Goal: Complete application form

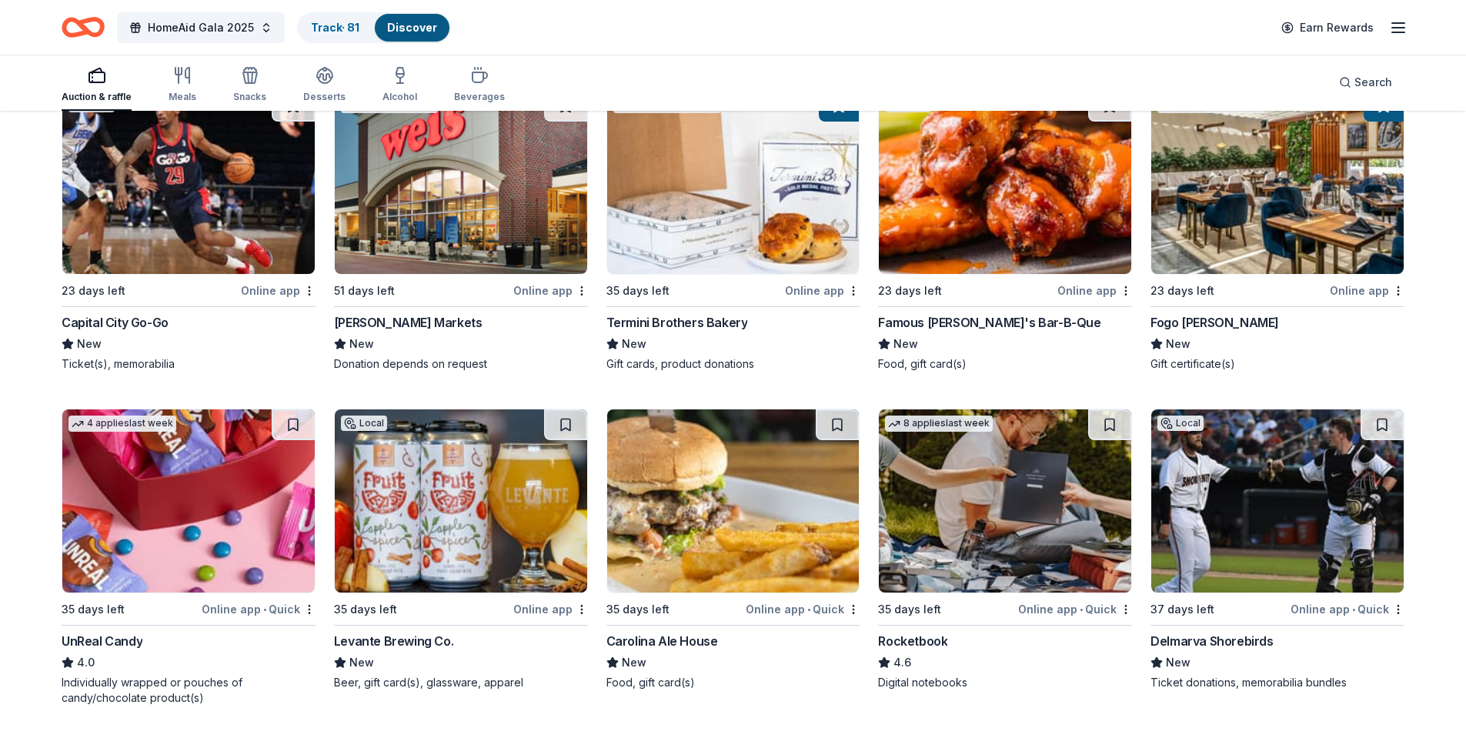
scroll to position [5842, 0]
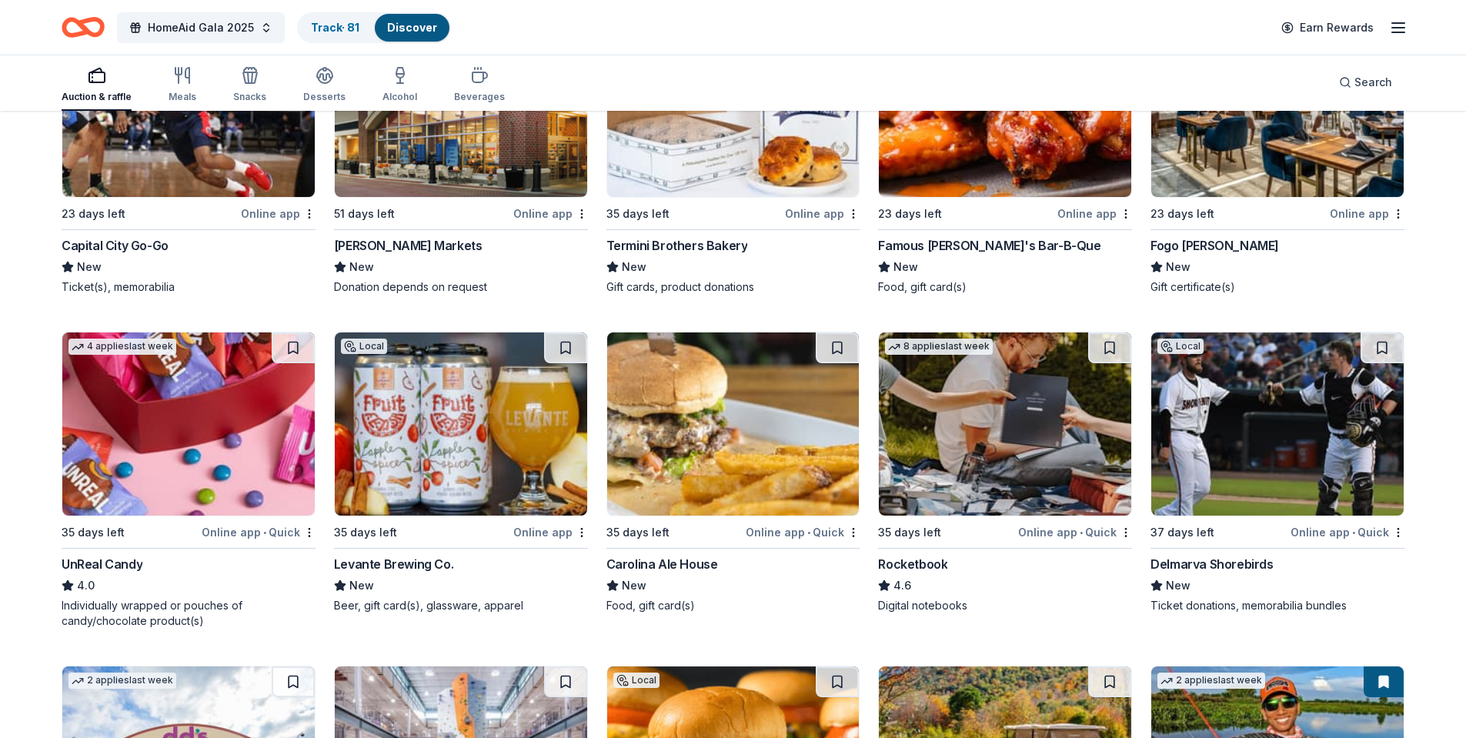
click at [182, 403] on img at bounding box center [188, 424] width 252 height 183
click at [980, 433] on img at bounding box center [1005, 424] width 252 height 183
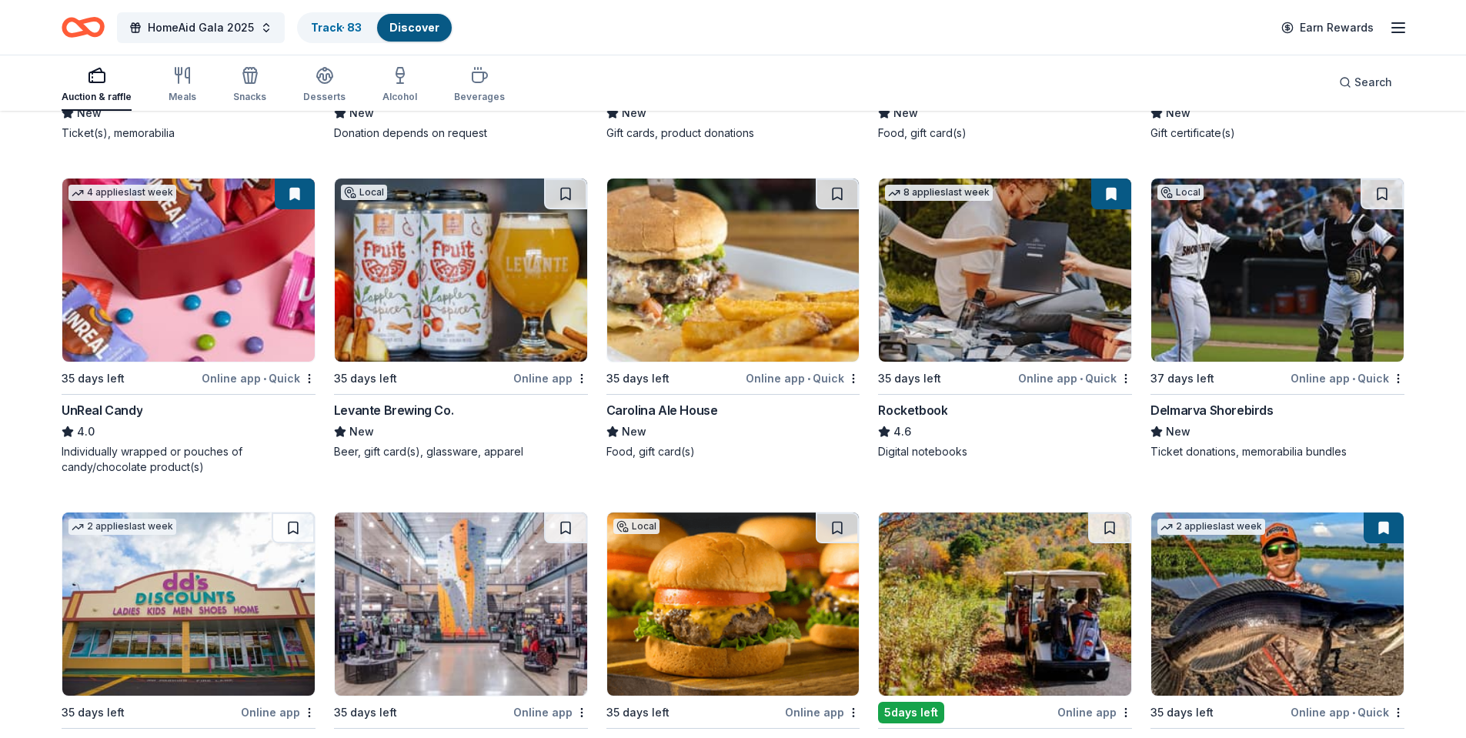
scroll to position [6150, 0]
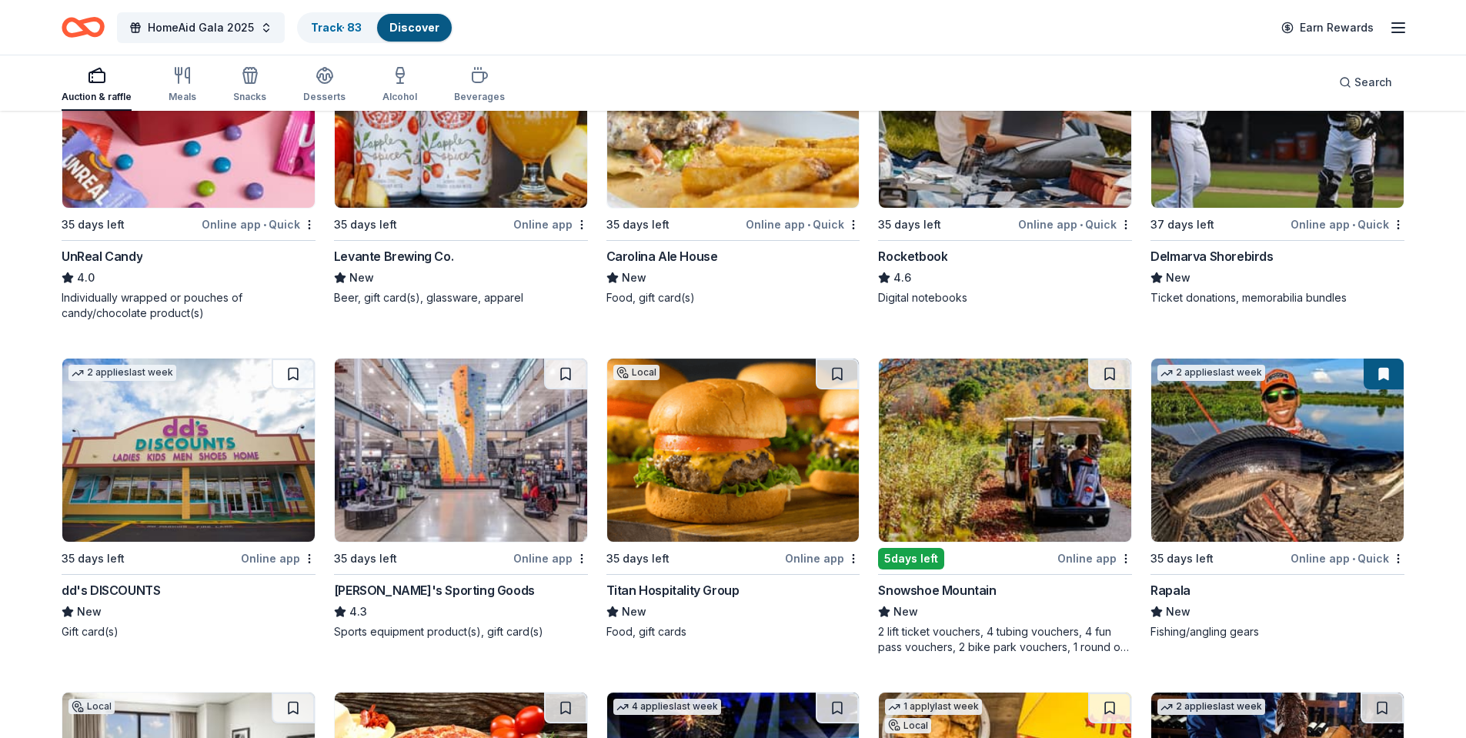
click at [999, 442] on img at bounding box center [1005, 450] width 252 height 183
click at [196, 162] on img at bounding box center [188, 116] width 252 height 183
click at [706, 451] on img at bounding box center [733, 450] width 252 height 183
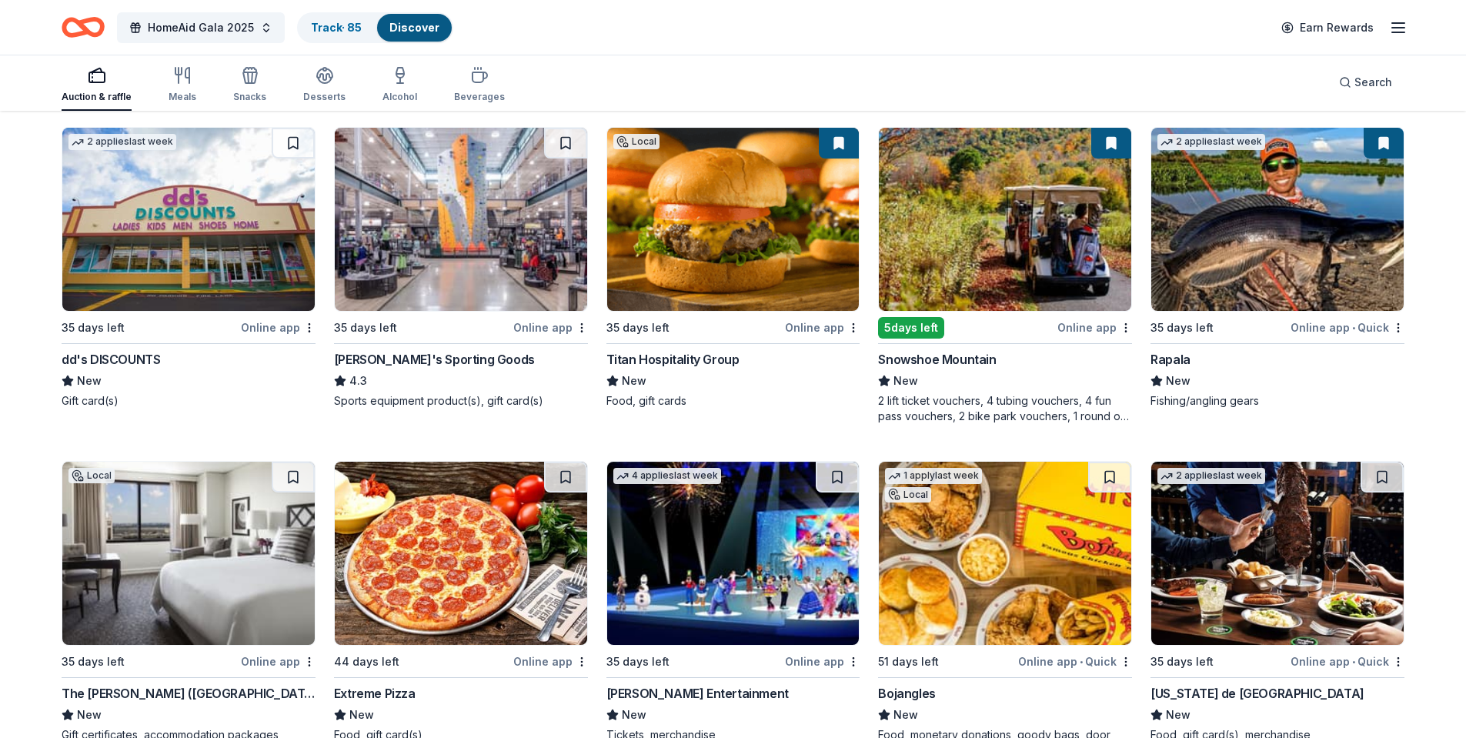
scroll to position [6458, 0]
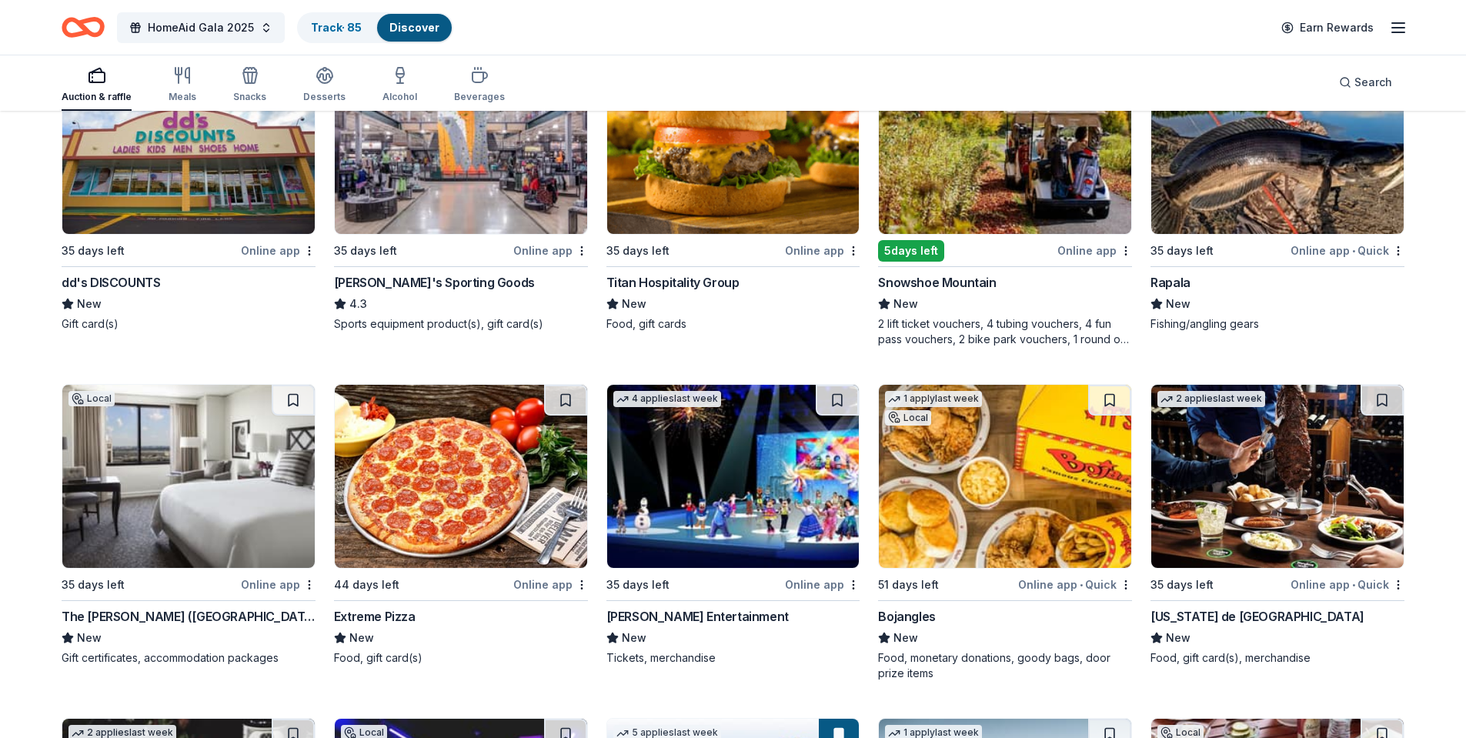
click at [724, 456] on img at bounding box center [733, 476] width 252 height 183
click at [156, 443] on img at bounding box center [188, 476] width 252 height 183
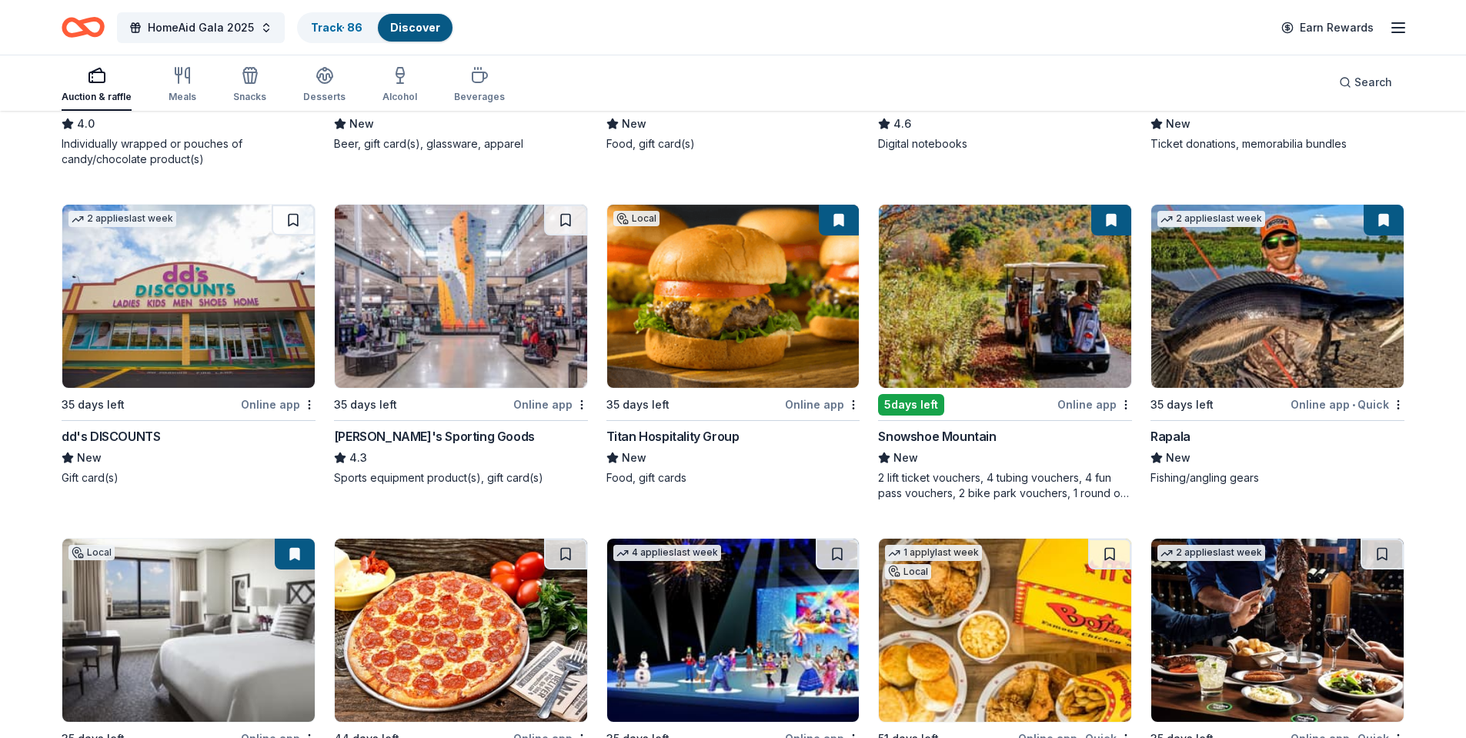
click at [463, 299] on img at bounding box center [461, 296] width 252 height 183
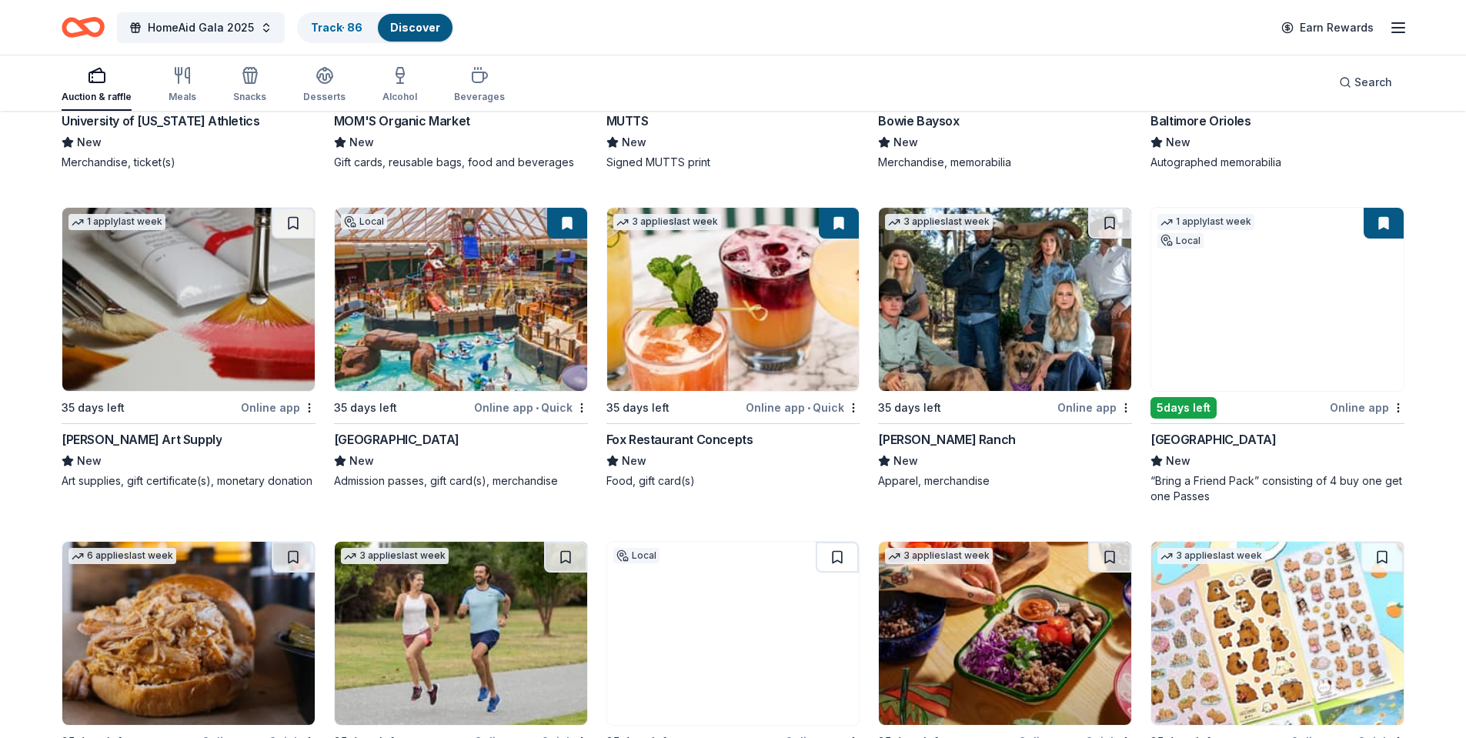
scroll to position [5226, 0]
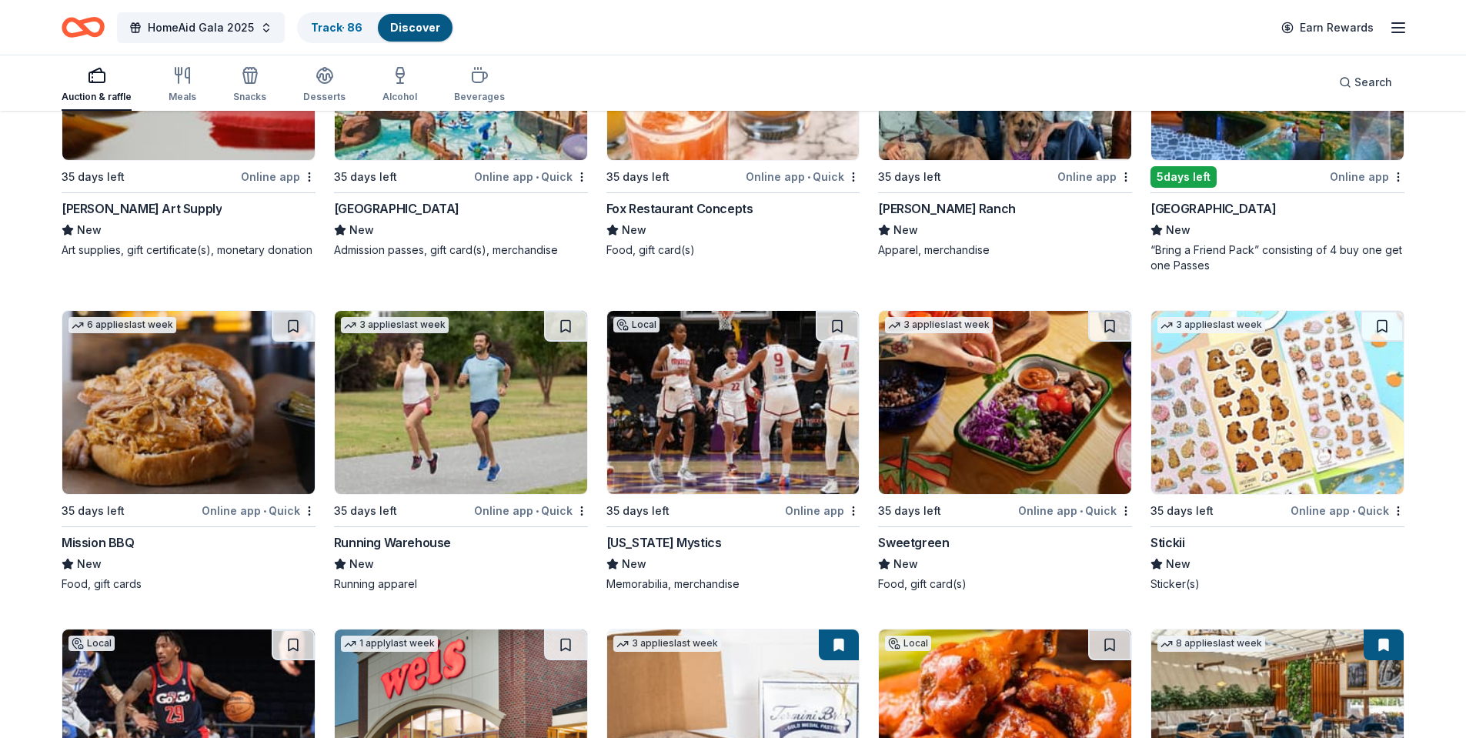
click at [401, 398] on img at bounding box center [461, 402] width 252 height 183
click at [195, 372] on img at bounding box center [188, 402] width 252 height 183
click at [696, 398] on img at bounding box center [733, 402] width 252 height 183
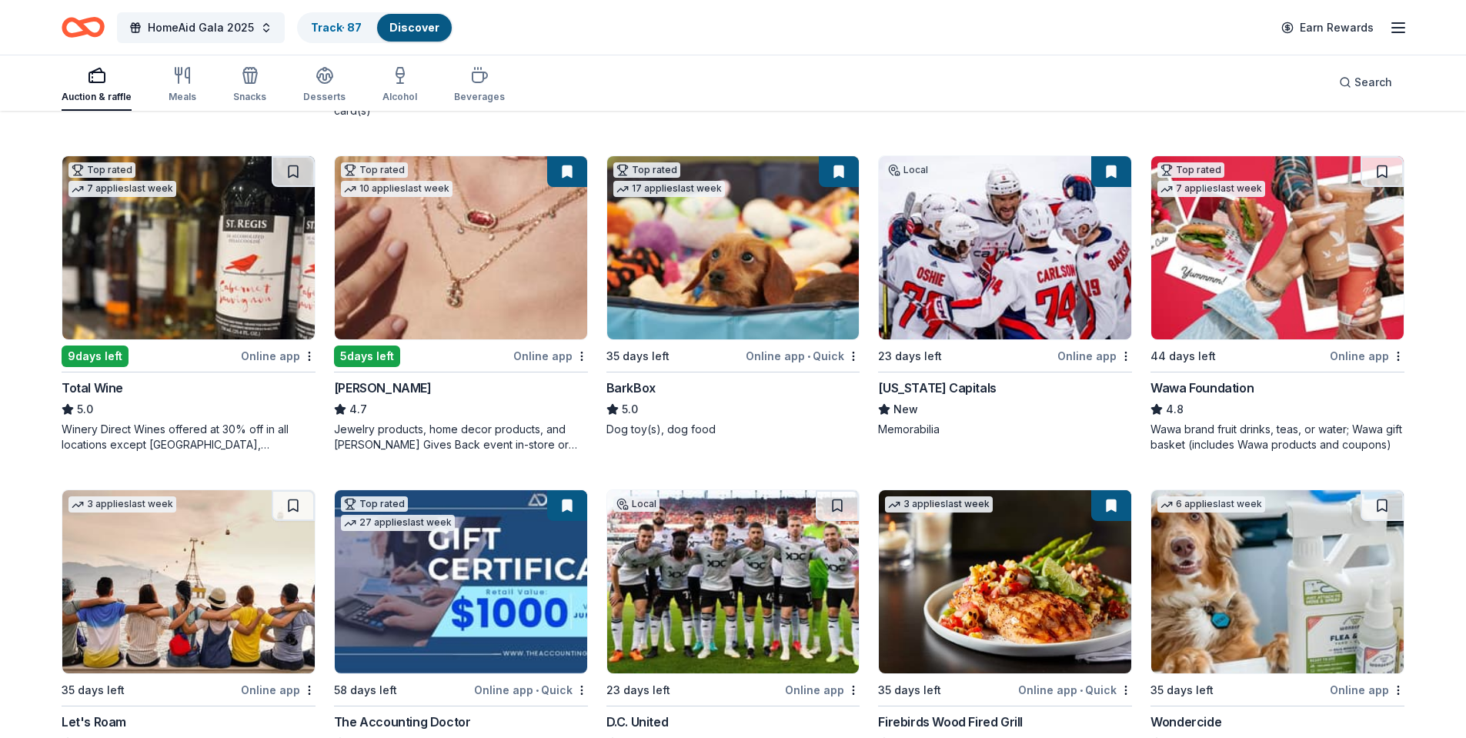
scroll to position [616, 0]
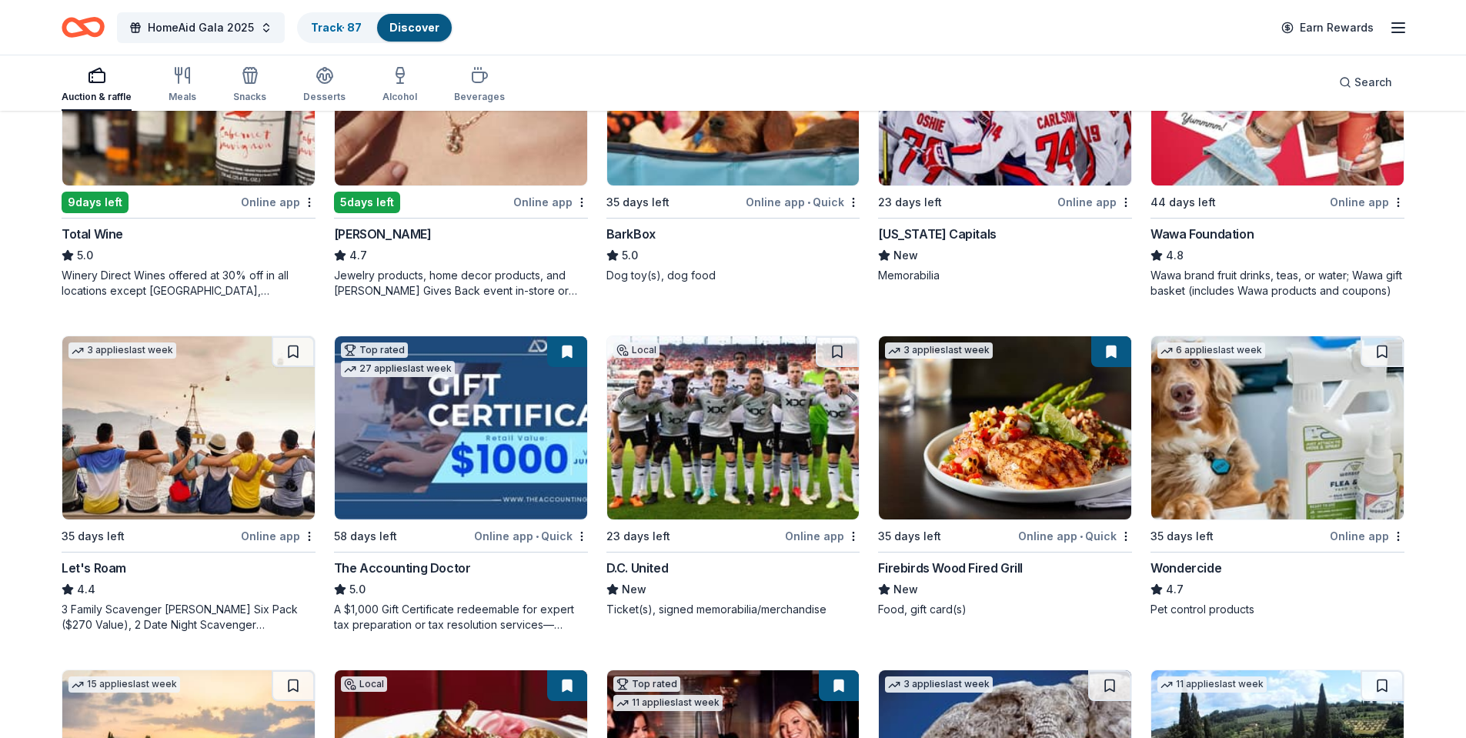
click at [738, 402] on img at bounding box center [733, 427] width 252 height 183
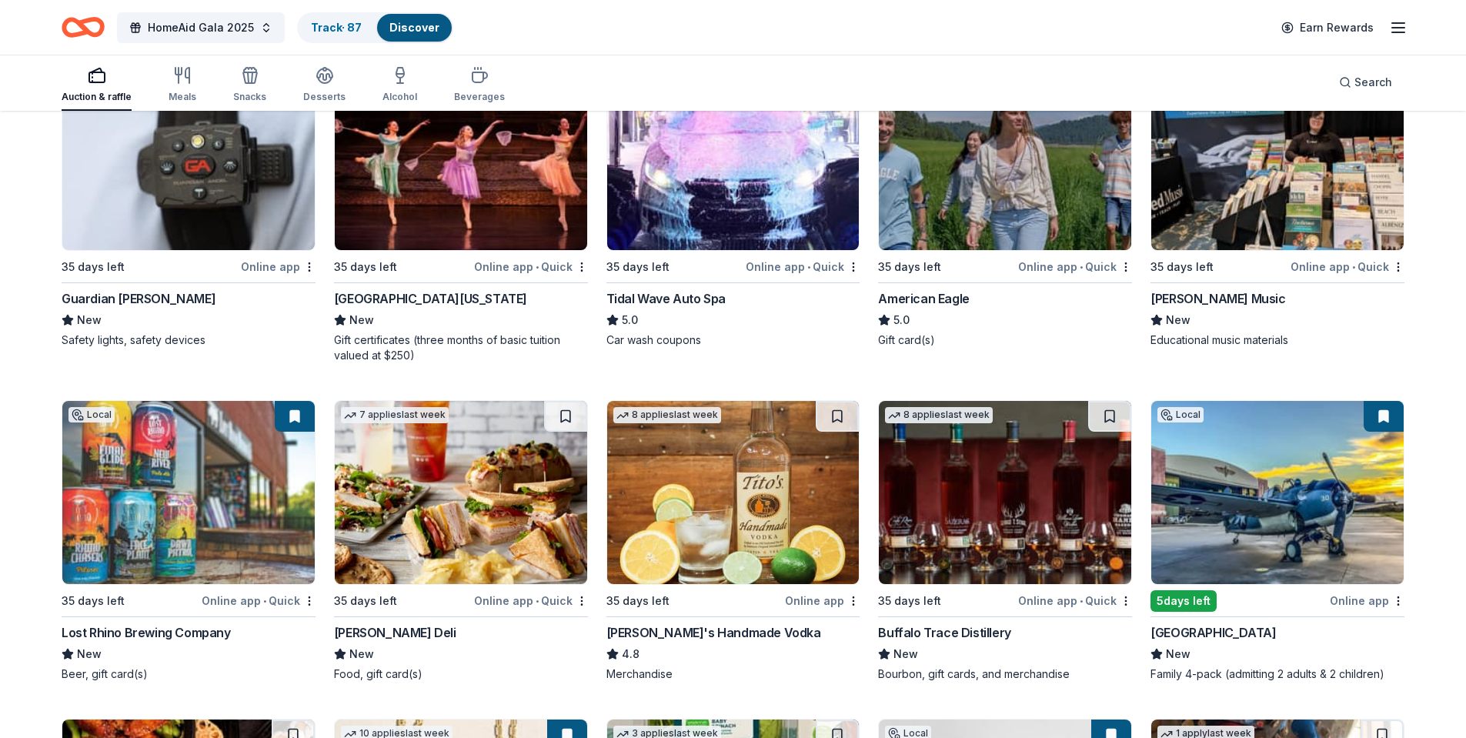
scroll to position [2694, 0]
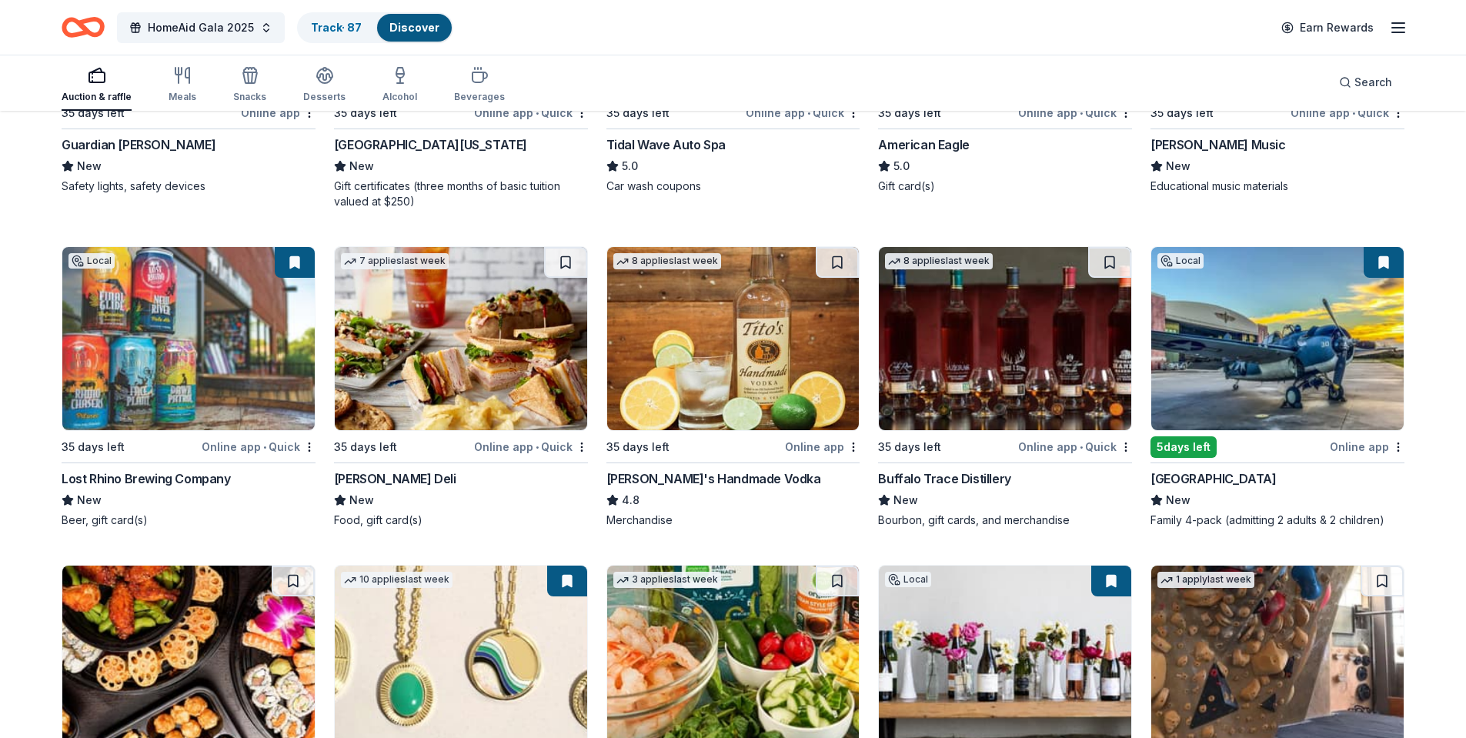
click at [981, 307] on img at bounding box center [1005, 338] width 252 height 183
click at [685, 316] on img at bounding box center [733, 338] width 252 height 183
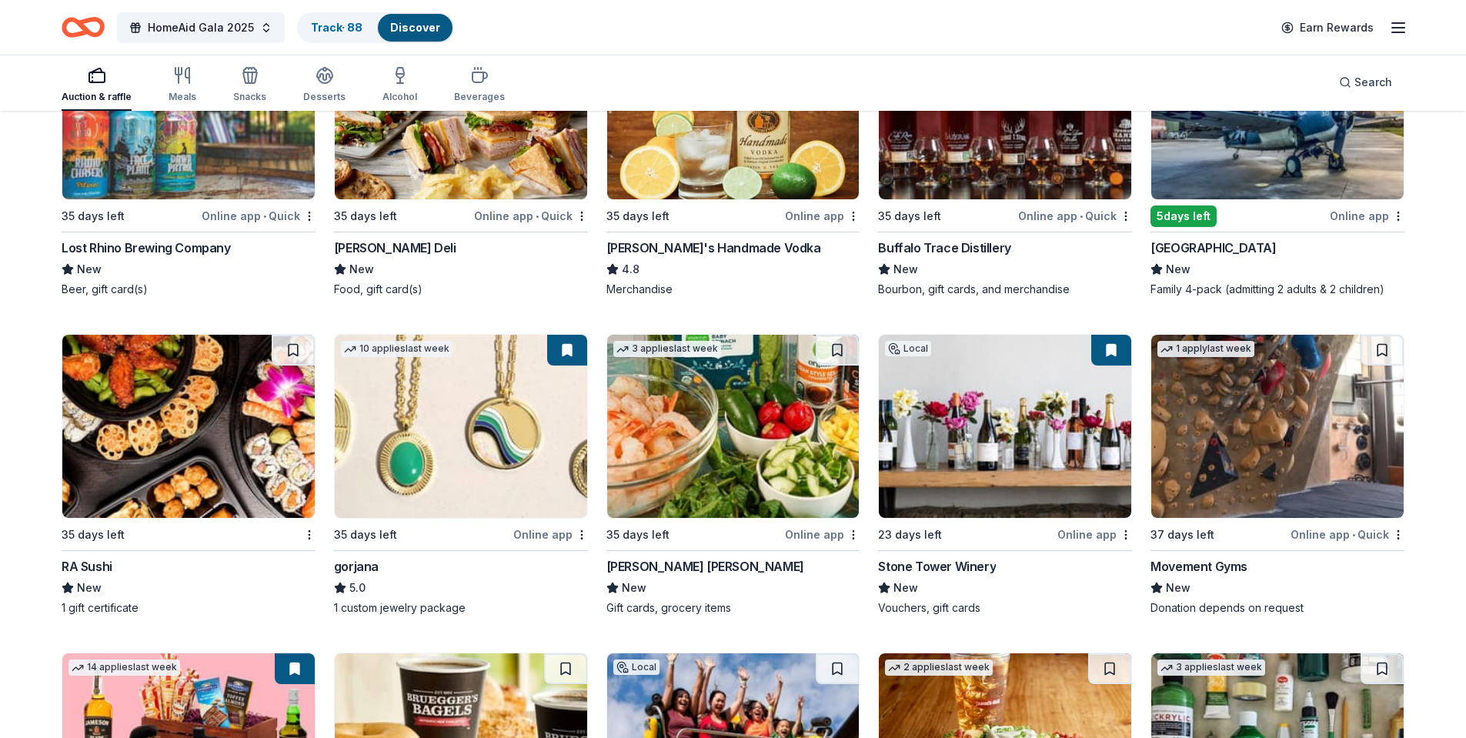
click at [676, 383] on img at bounding box center [733, 426] width 252 height 183
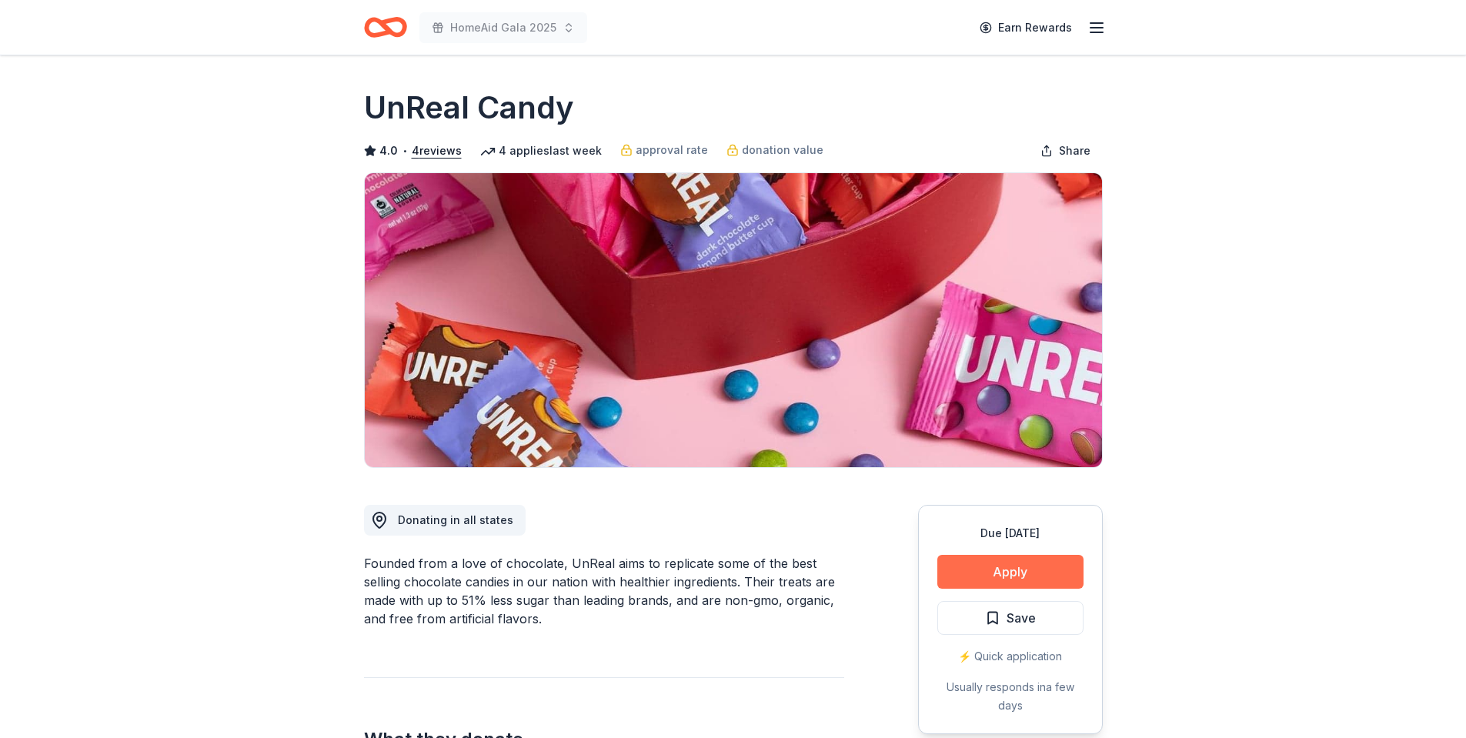
click at [993, 568] on button "Apply" at bounding box center [1011, 572] width 146 height 34
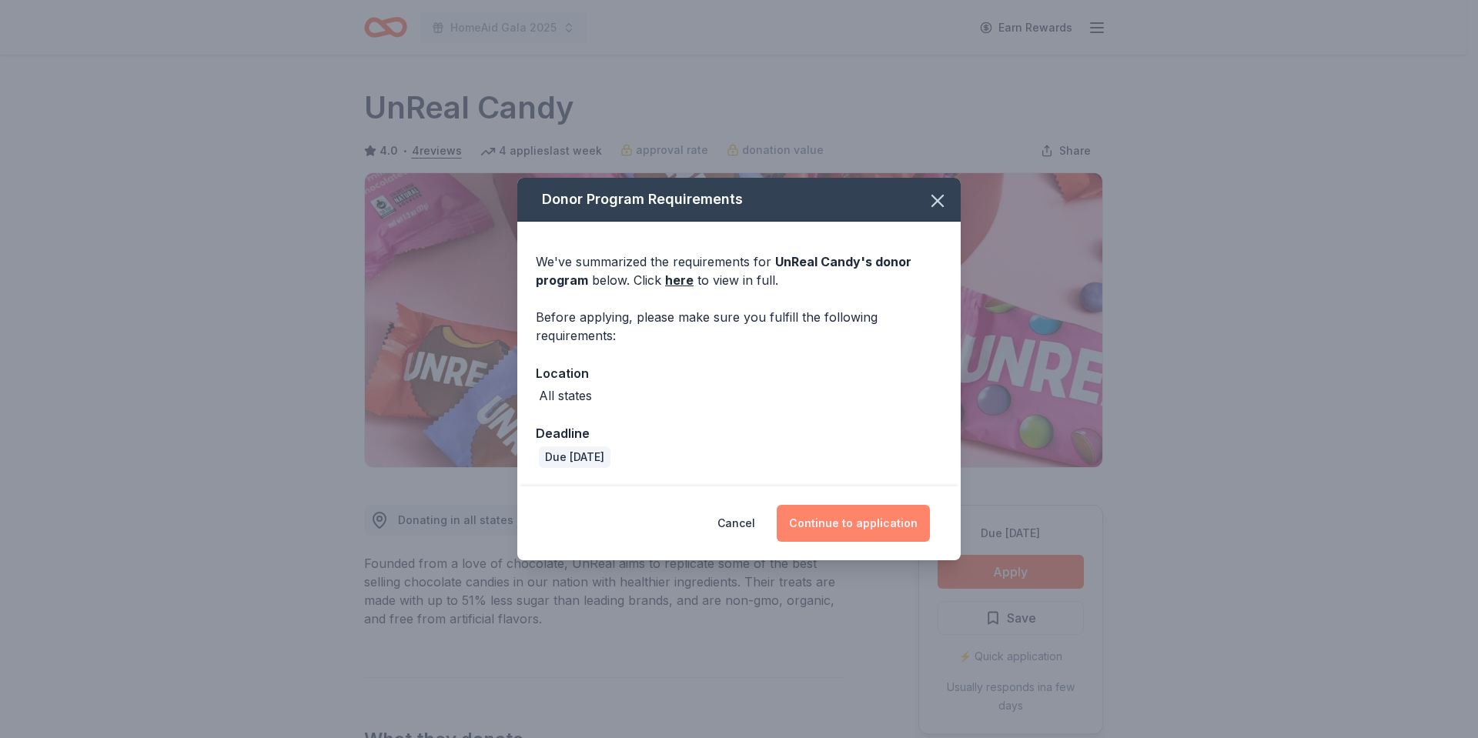
click at [857, 526] on button "Continue to application" at bounding box center [853, 523] width 153 height 37
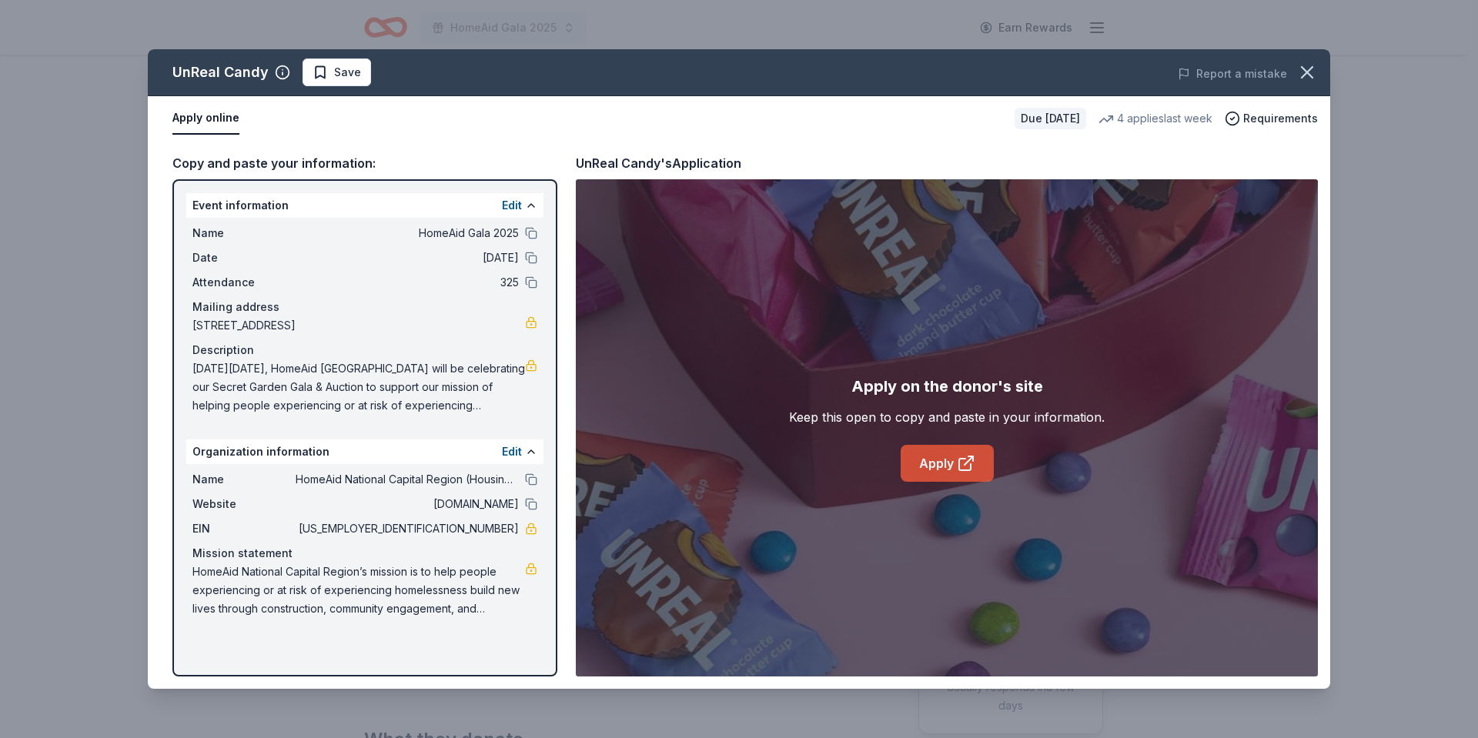
click at [940, 456] on link "Apply" at bounding box center [947, 463] width 93 height 37
click at [350, 73] on span "Save" at bounding box center [347, 72] width 27 height 18
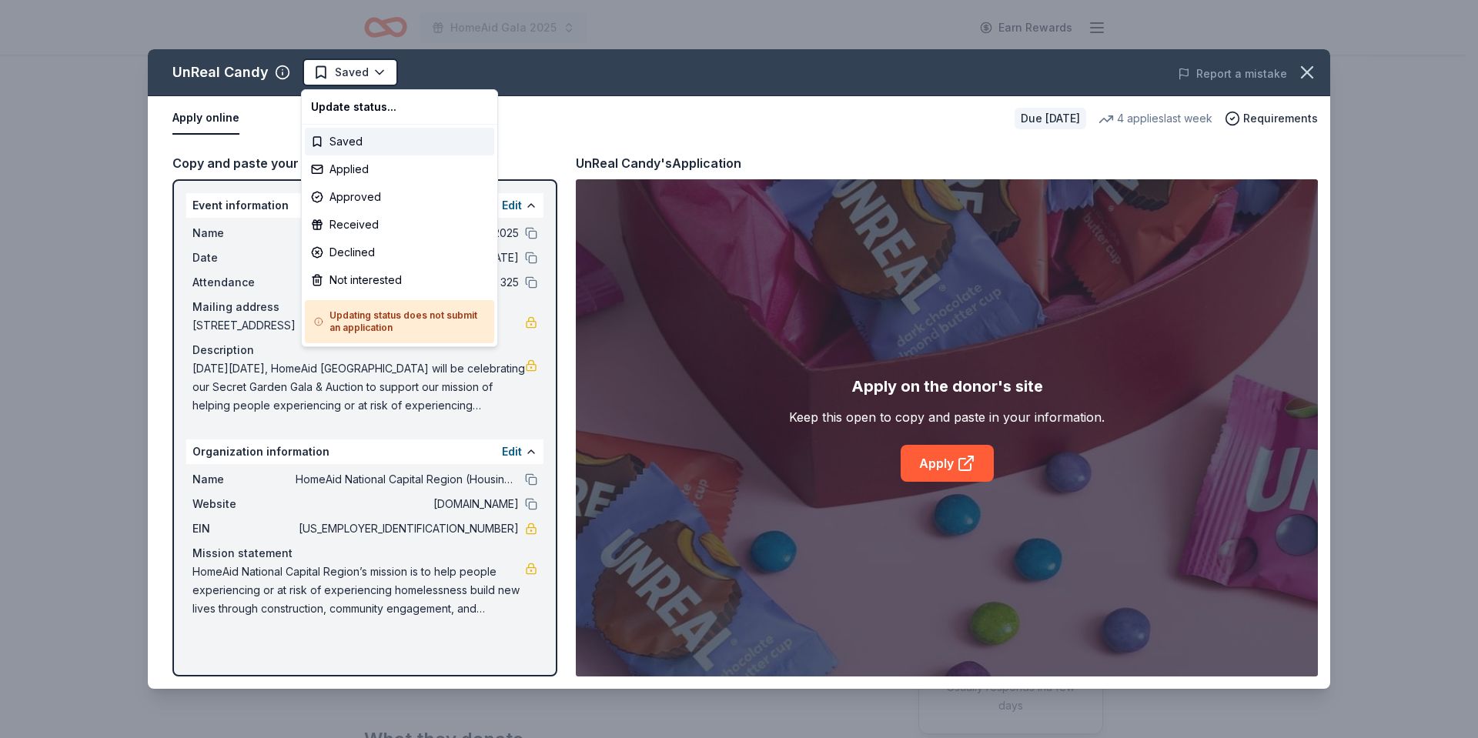
click at [350, 73] on html "HomeAid Gala 2025 Earn Rewards Due in 35 days Share UnReal Candy 4.0 • 4 review…" at bounding box center [739, 369] width 1478 height 738
click at [357, 170] on div "Applied" at bounding box center [399, 169] width 189 height 28
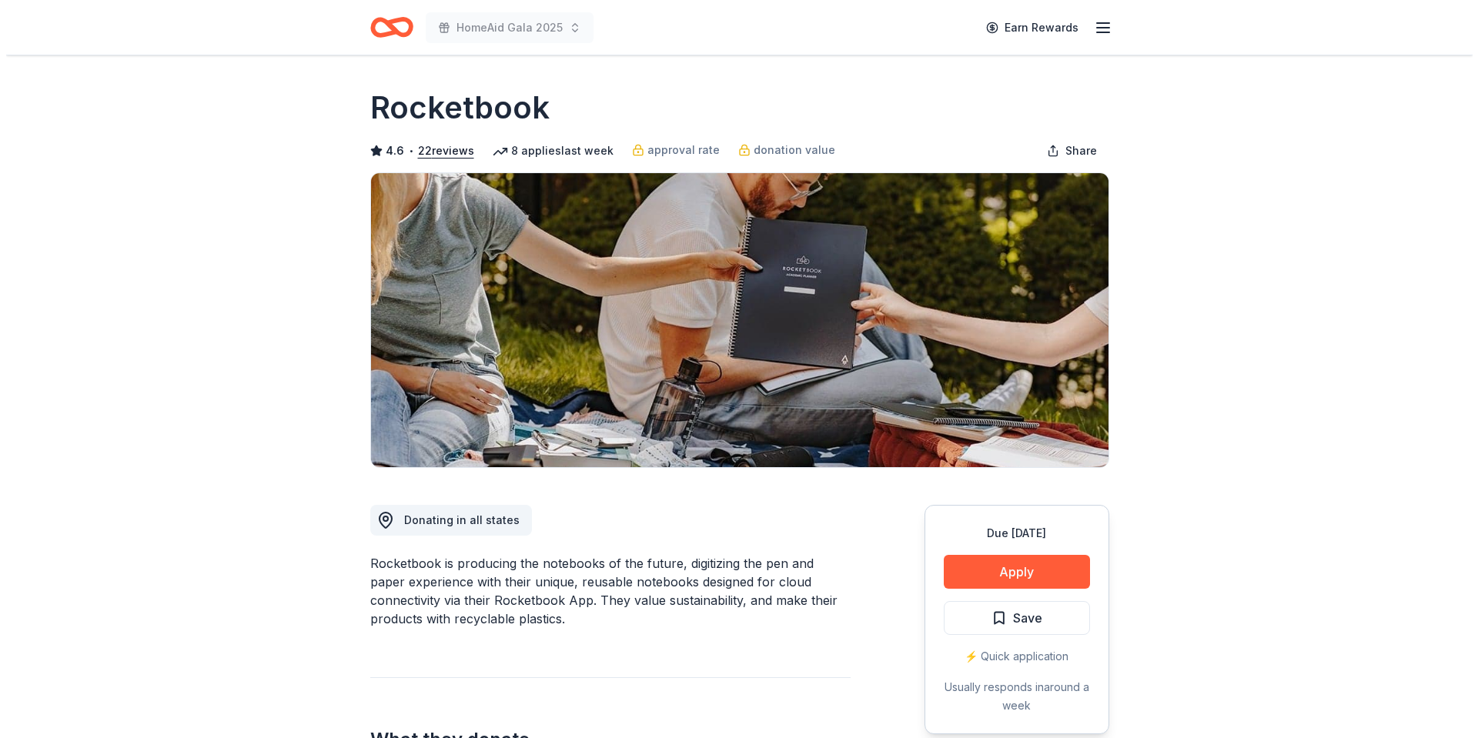
scroll to position [77, 0]
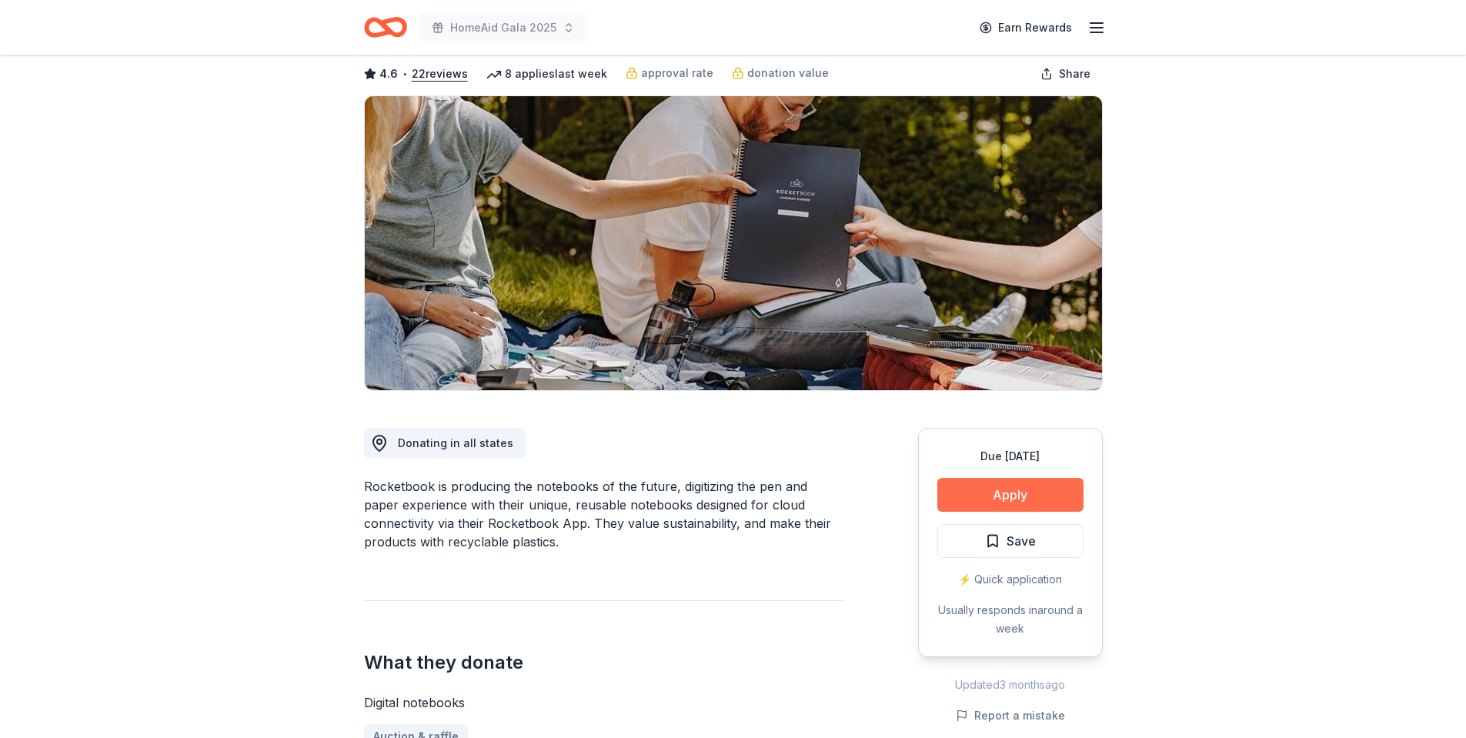
click at [995, 487] on button "Apply" at bounding box center [1011, 495] width 146 height 34
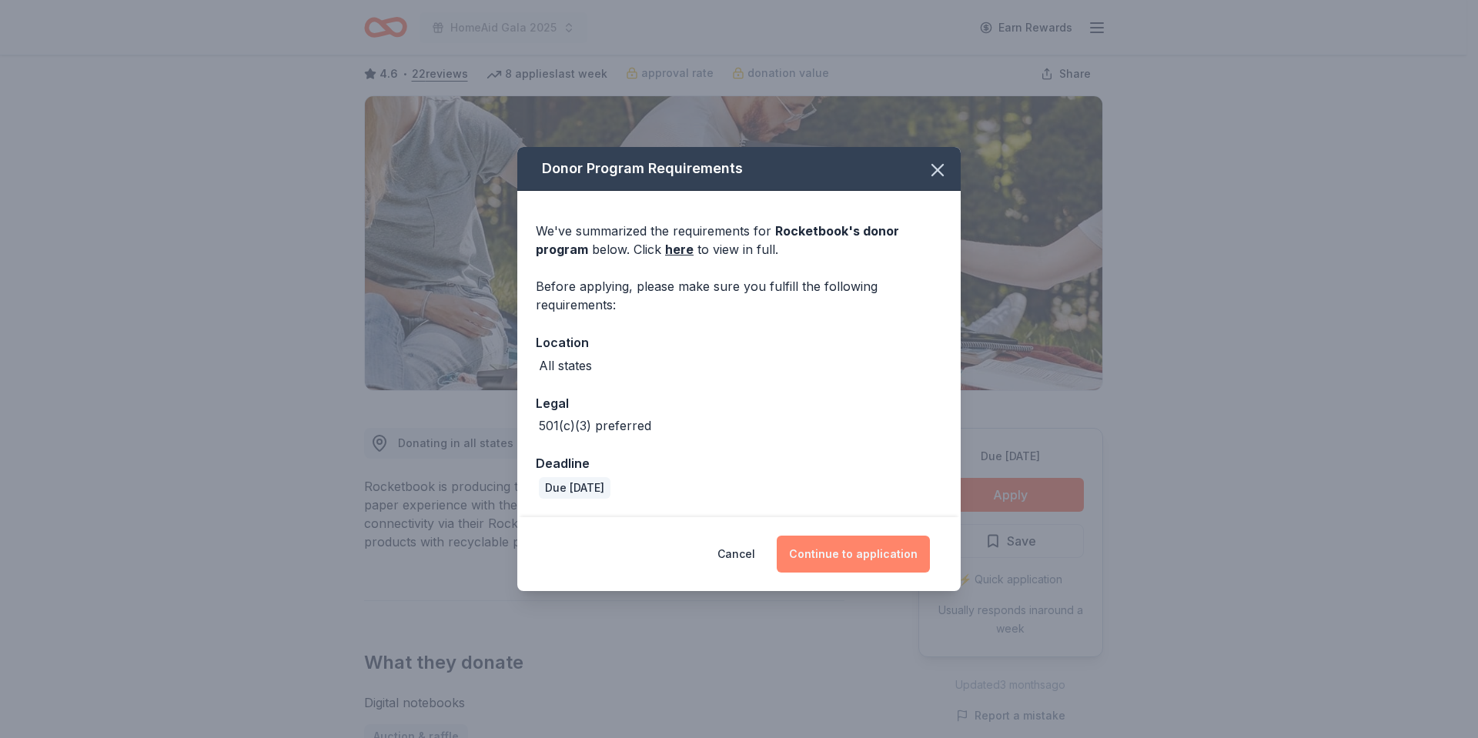
click at [856, 555] on button "Continue to application" at bounding box center [853, 554] width 153 height 37
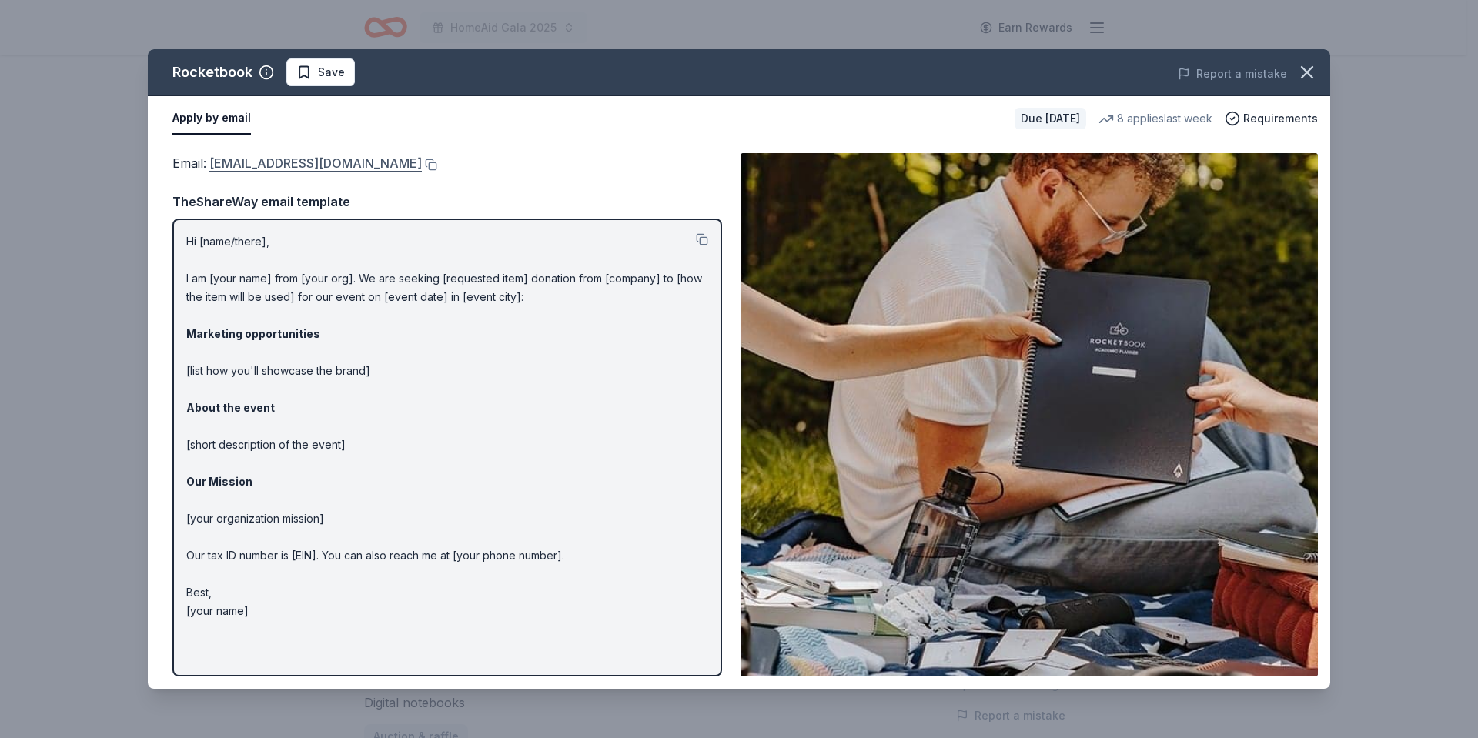
click at [409, 162] on link "communityinvolvement@getrocketbook.com" at bounding box center [315, 163] width 212 height 20
click at [322, 75] on span "Save" at bounding box center [331, 72] width 27 height 18
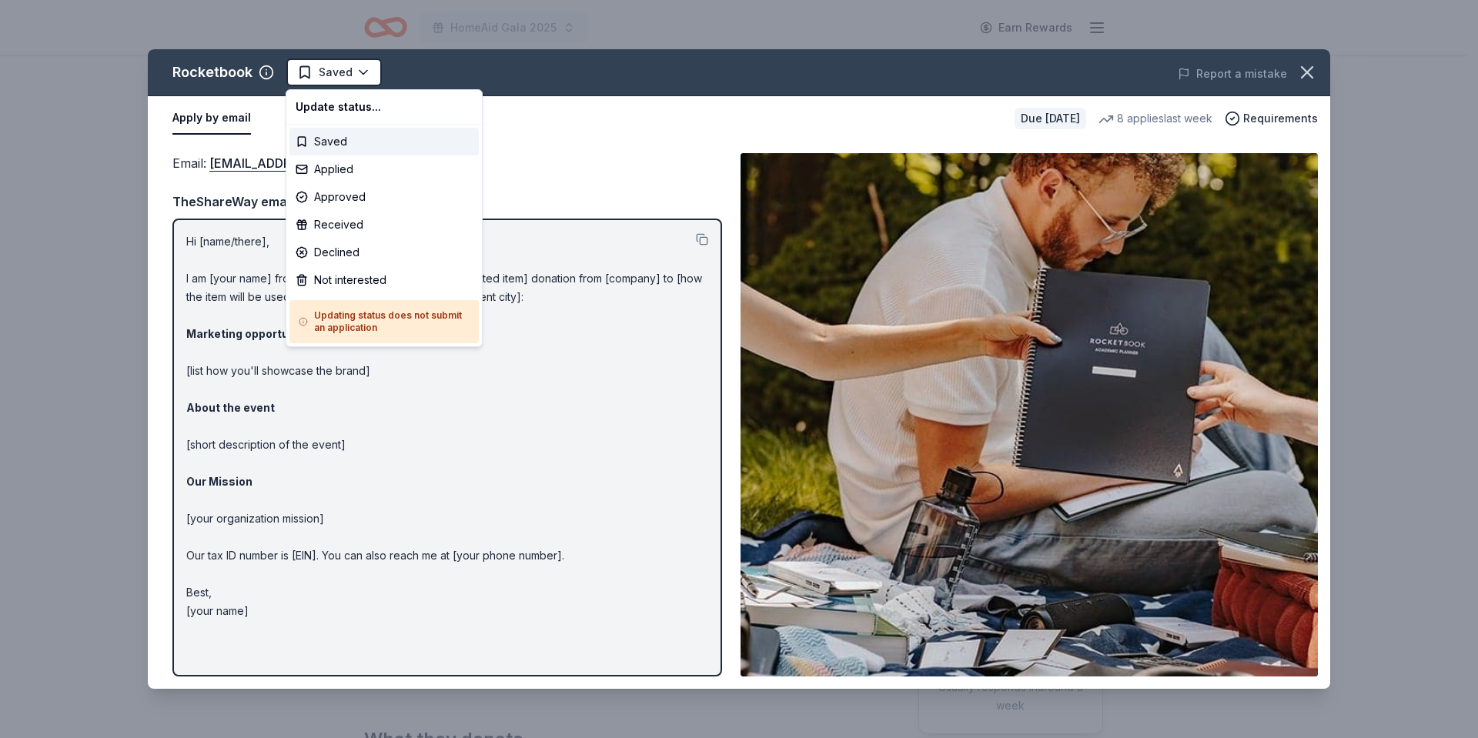
click at [322, 75] on html "HomeAid Gala 2025 Earn Rewards Due in 35 days Share Rocketbook 4.6 • 22 reviews…" at bounding box center [739, 369] width 1478 height 738
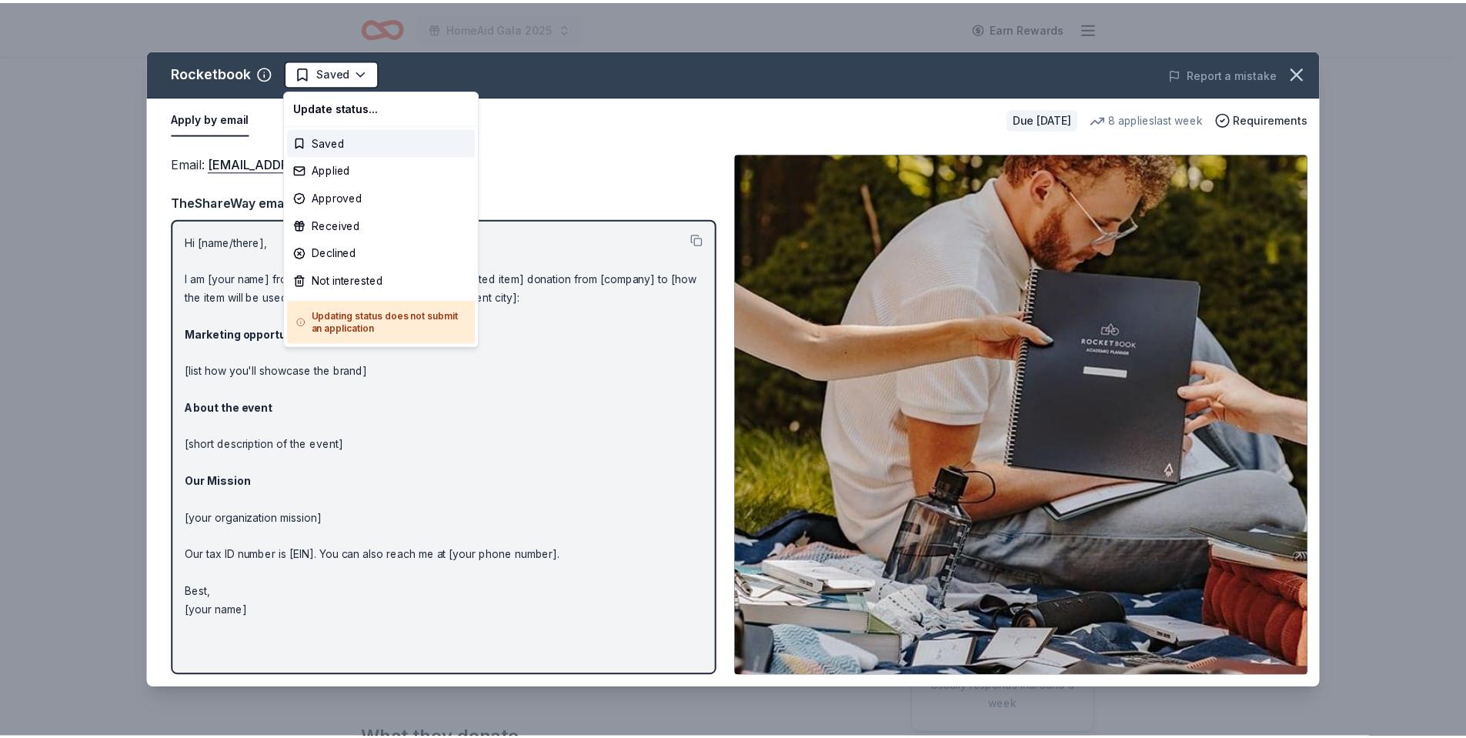
scroll to position [0, 0]
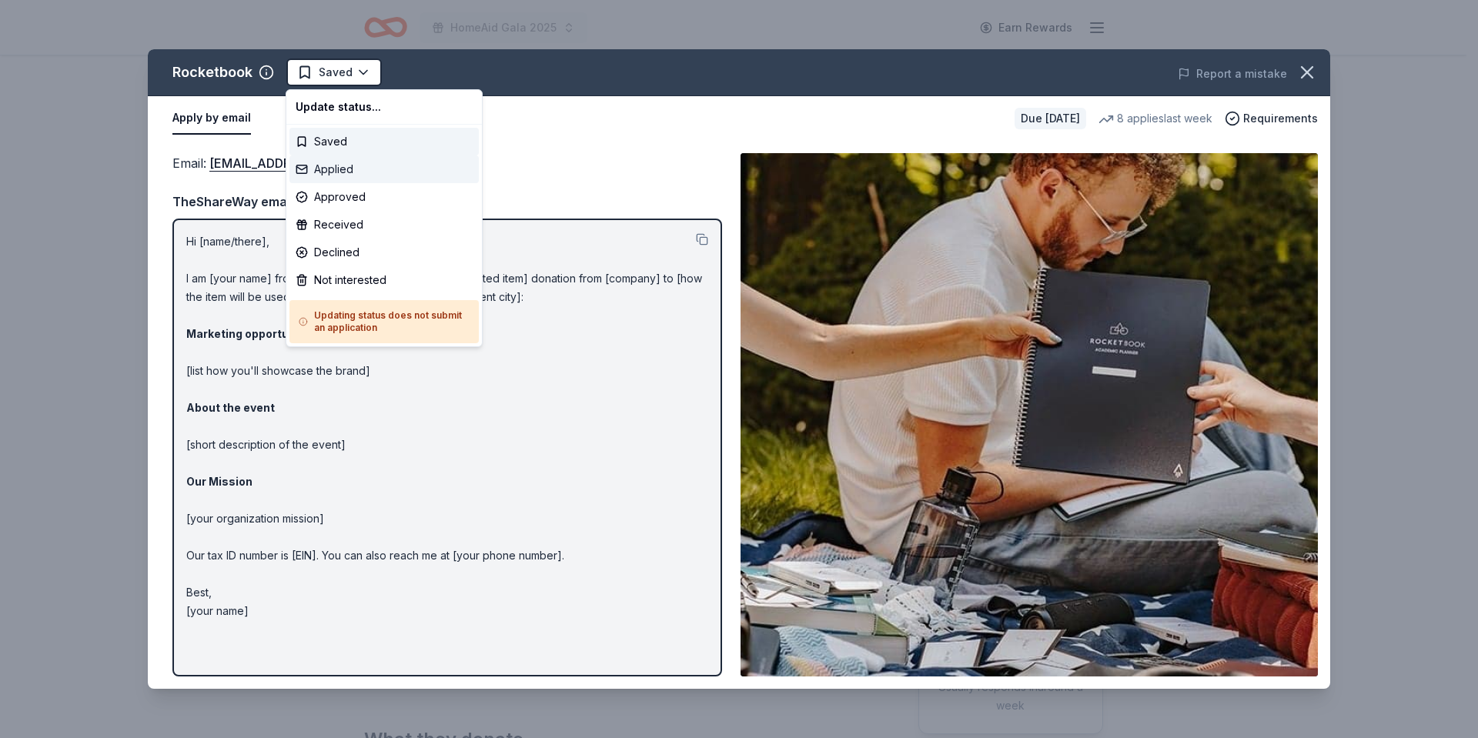
click at [330, 167] on div "Applied" at bounding box center [383, 169] width 189 height 28
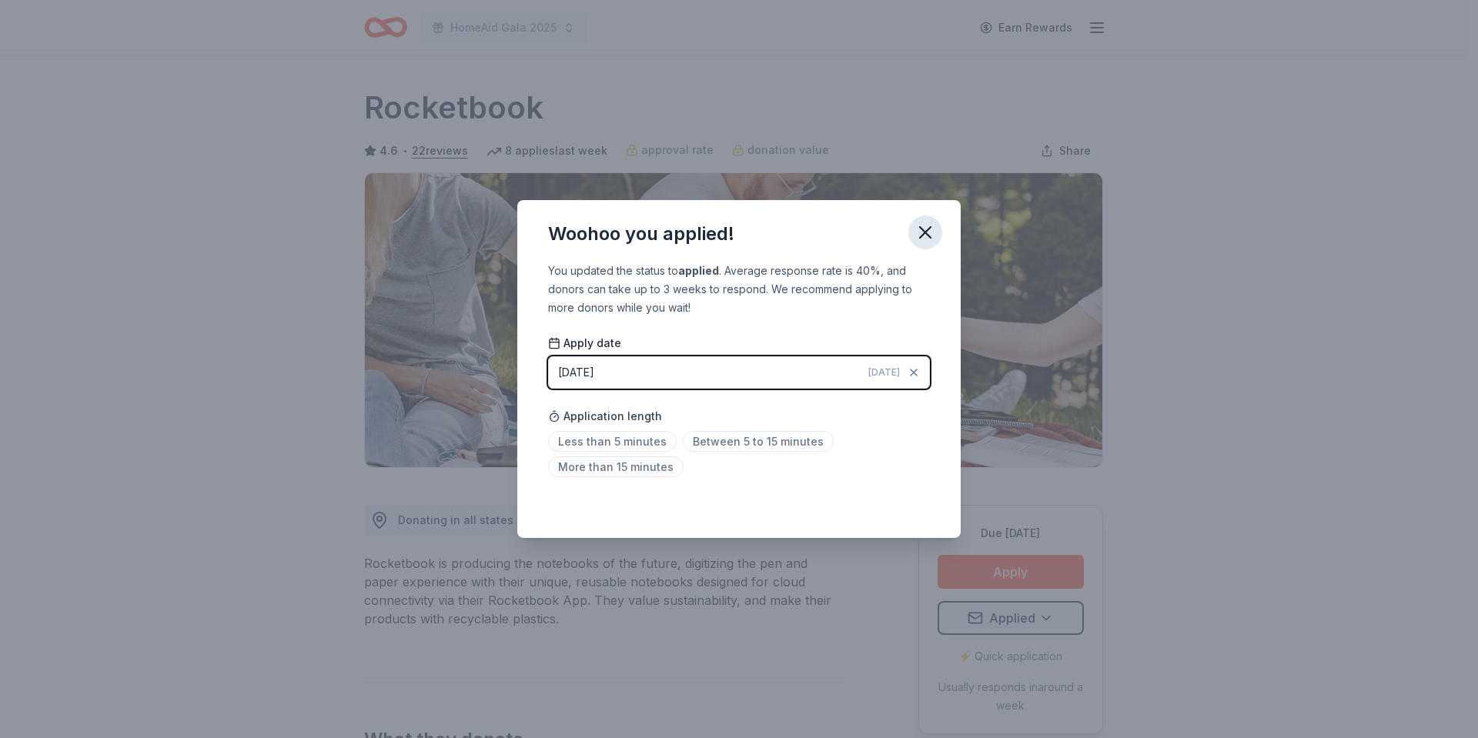
click at [931, 230] on icon "button" at bounding box center [925, 233] width 22 height 22
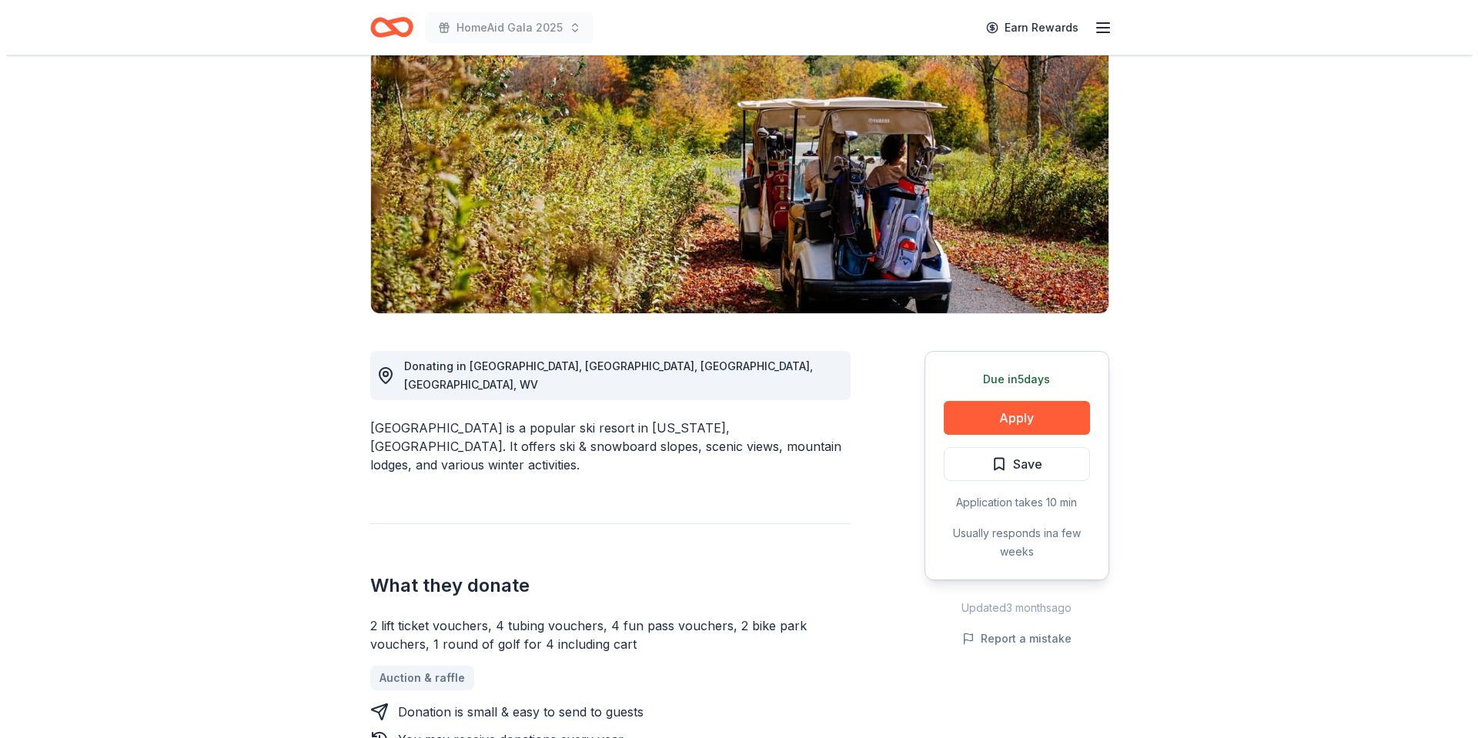
scroll to position [231, 0]
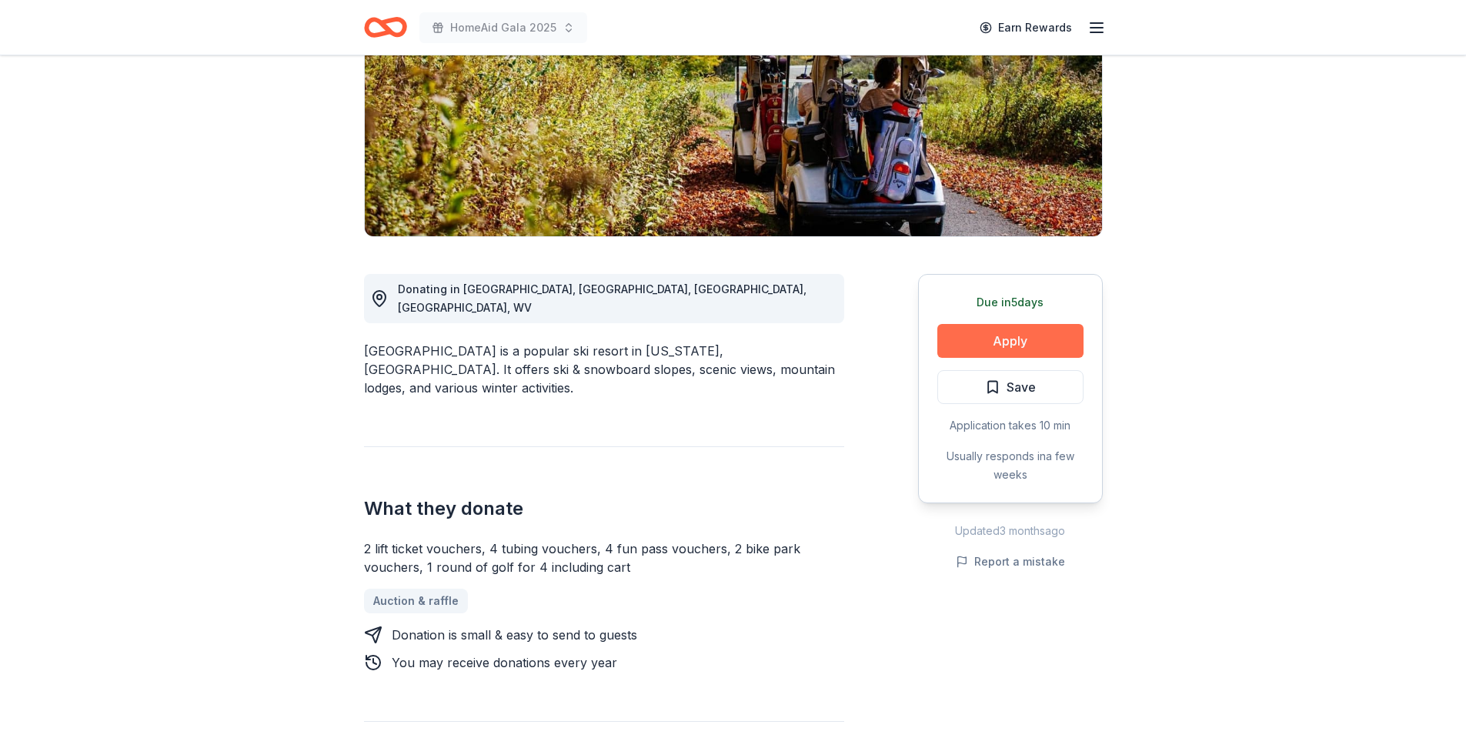
click at [1011, 340] on button "Apply" at bounding box center [1011, 341] width 146 height 34
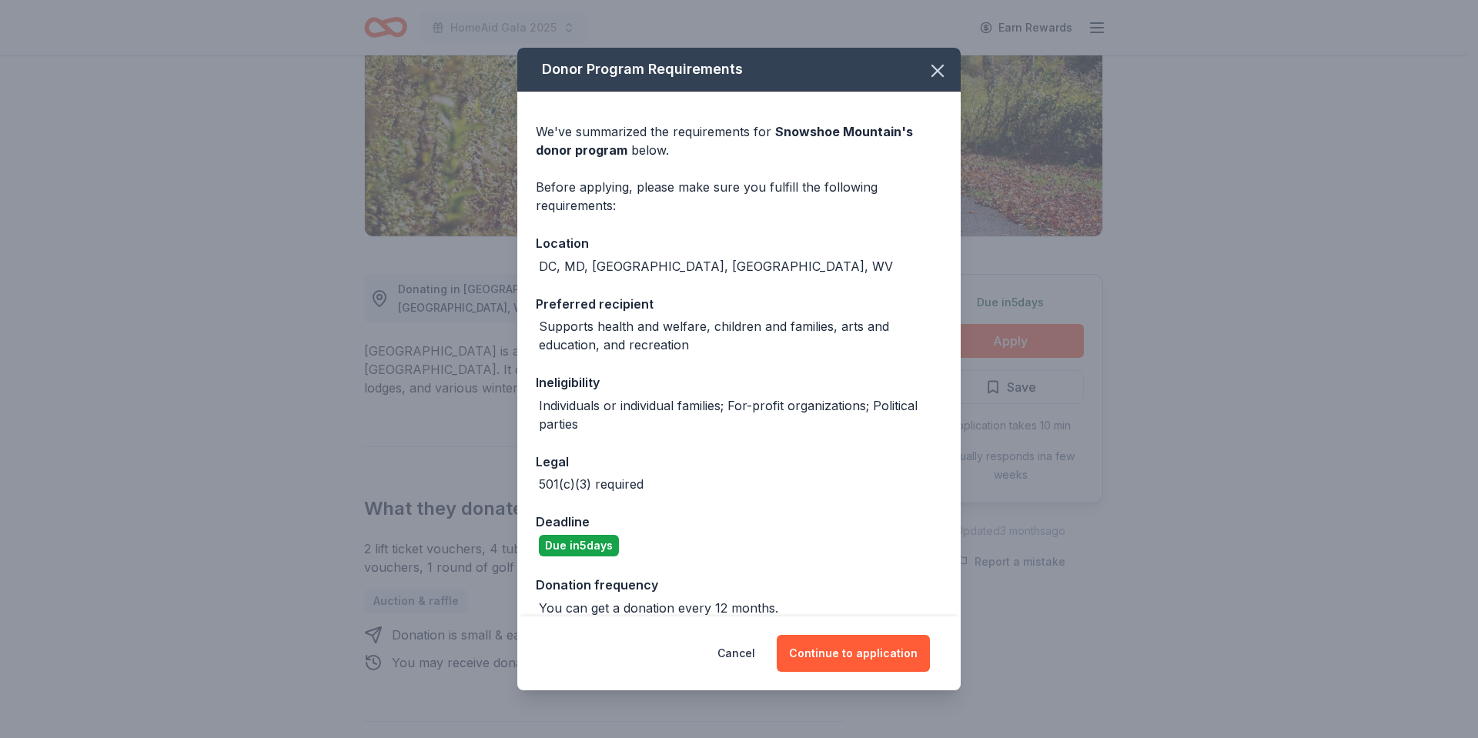
scroll to position [19, 0]
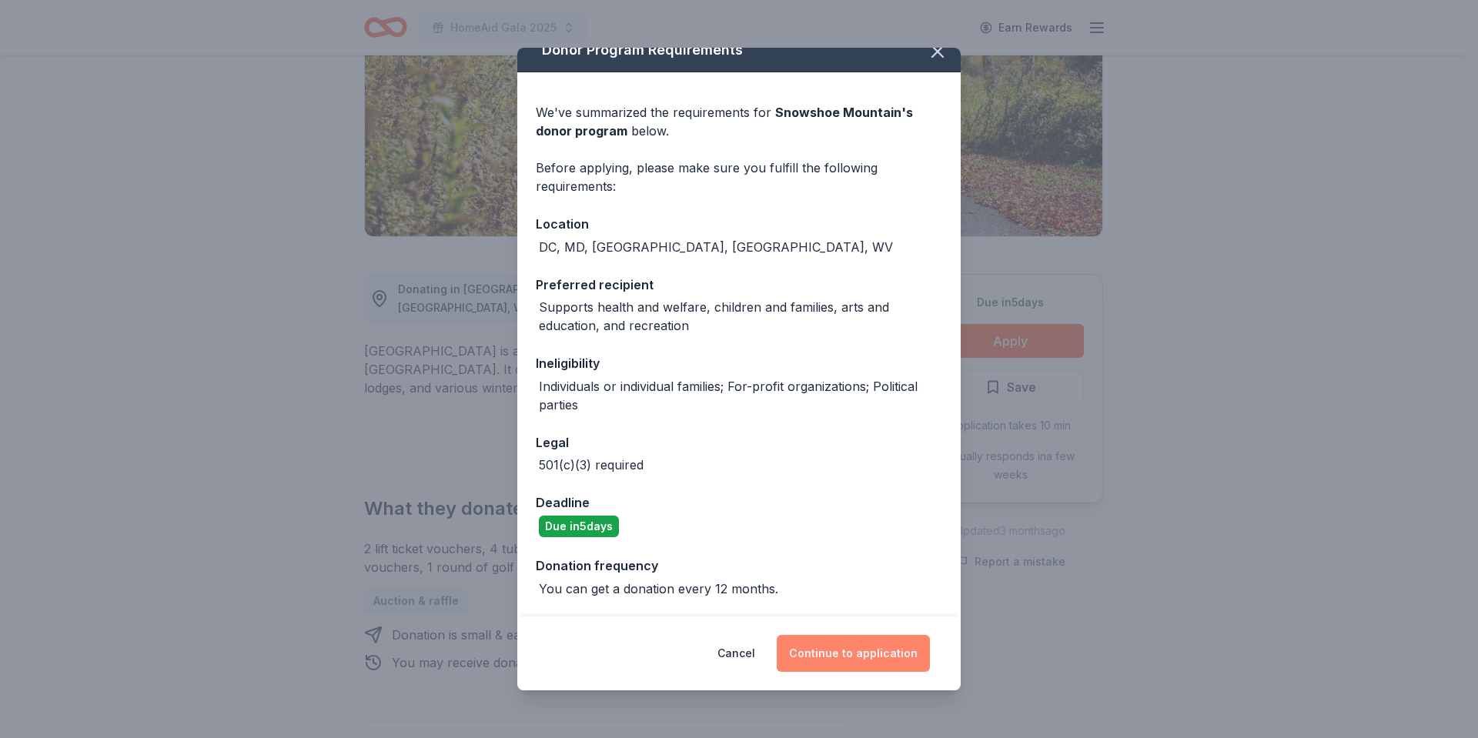
click at [841, 656] on button "Continue to application" at bounding box center [853, 653] width 153 height 37
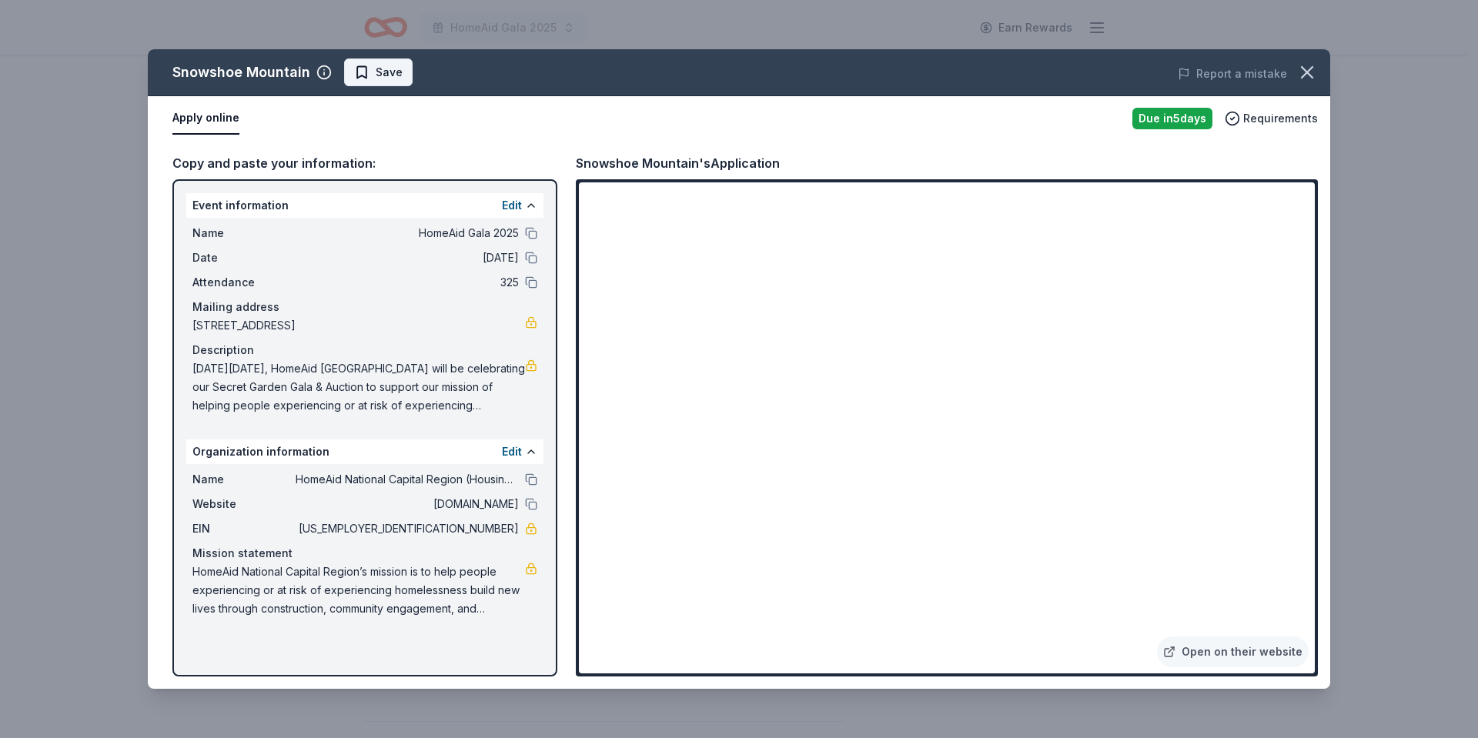
click at [354, 81] on span "Save" at bounding box center [378, 72] width 48 height 18
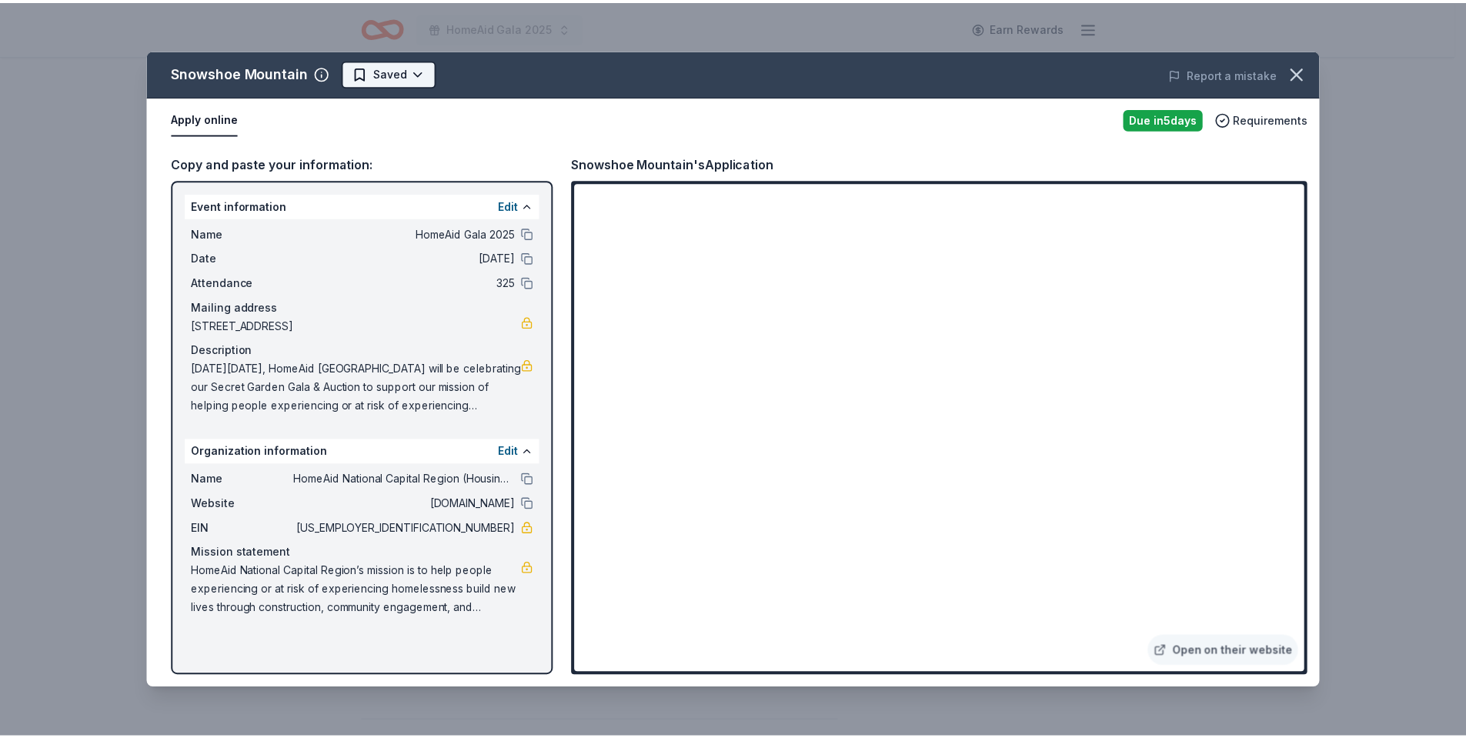
scroll to position [0, 0]
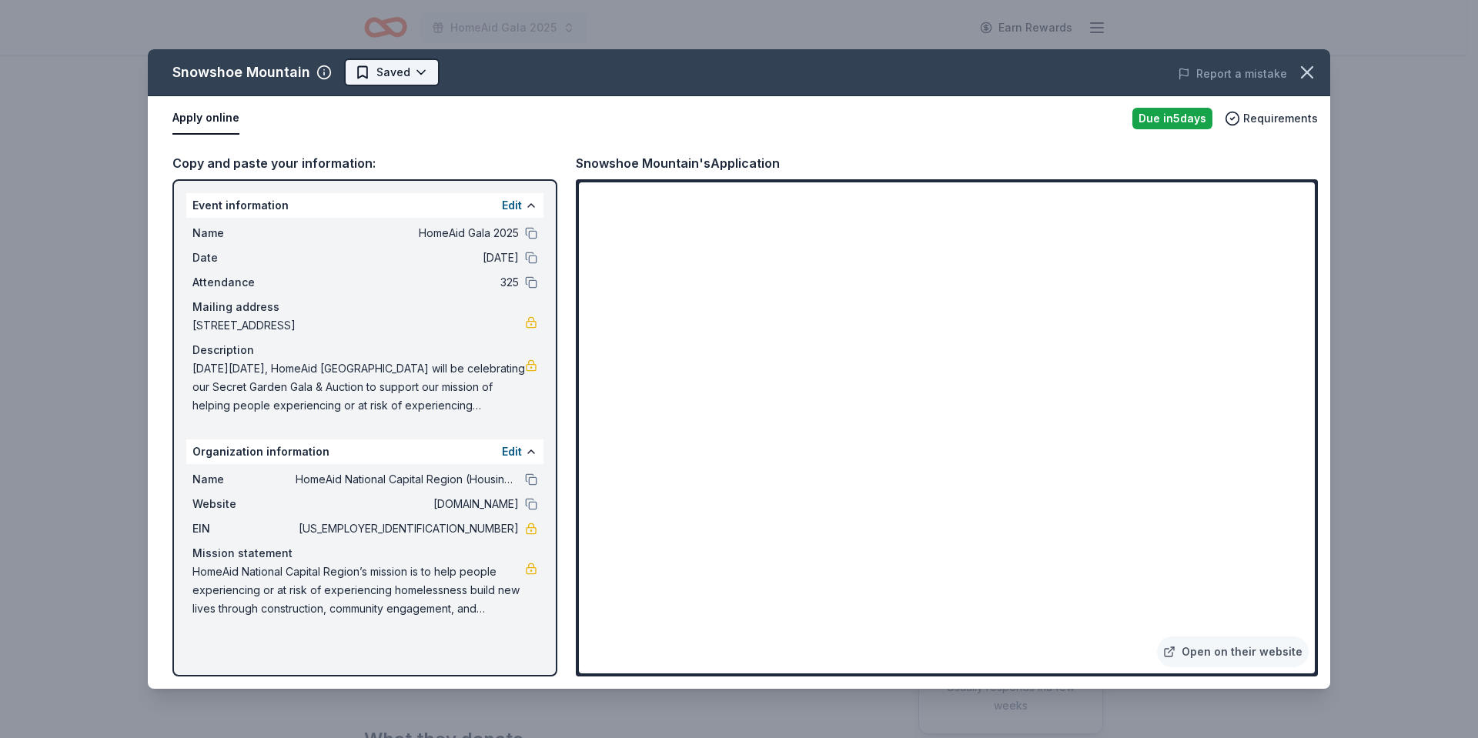
click at [391, 77] on html "HomeAid Gala 2025 Earn Rewards Due in 5 days Share Snowshoe Mountain New approv…" at bounding box center [739, 369] width 1478 height 738
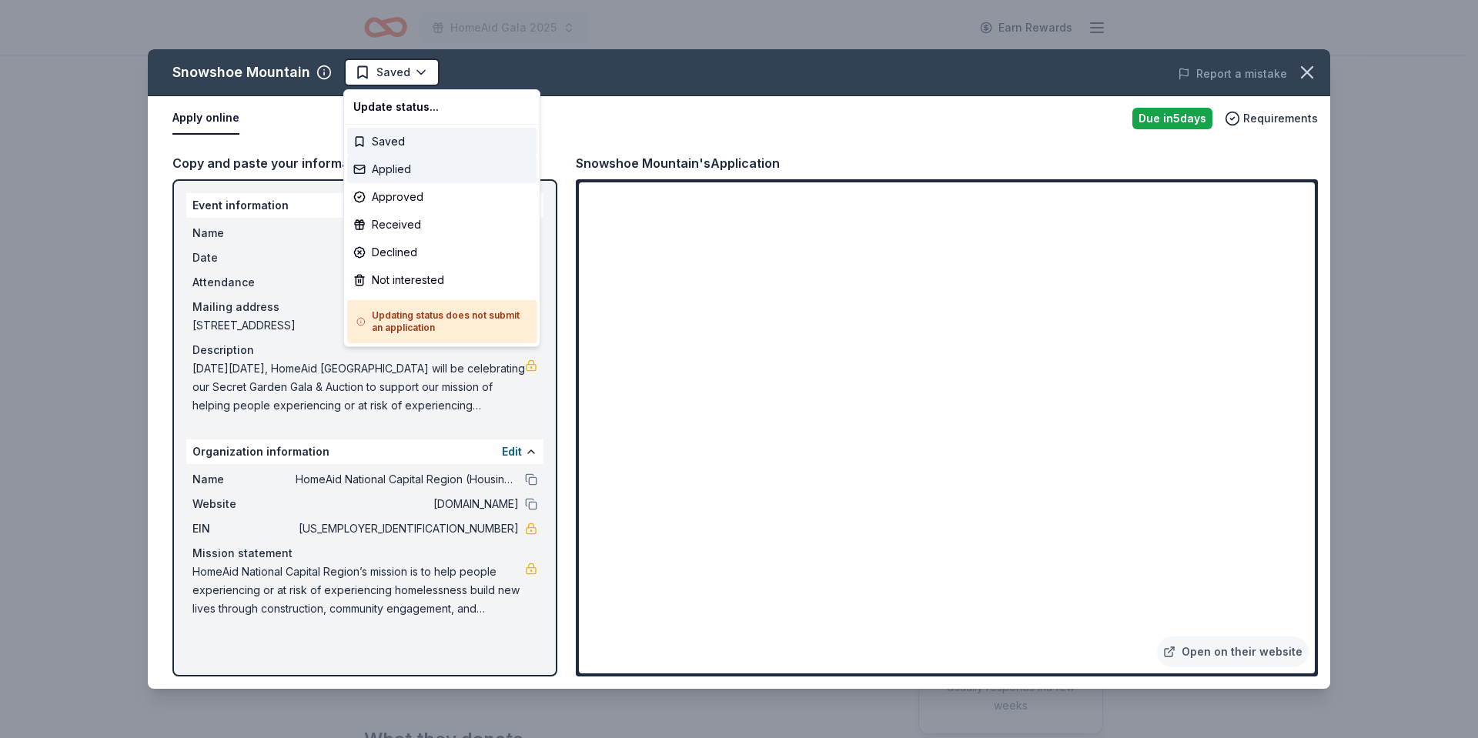
click at [384, 169] on div "Applied" at bounding box center [441, 169] width 189 height 28
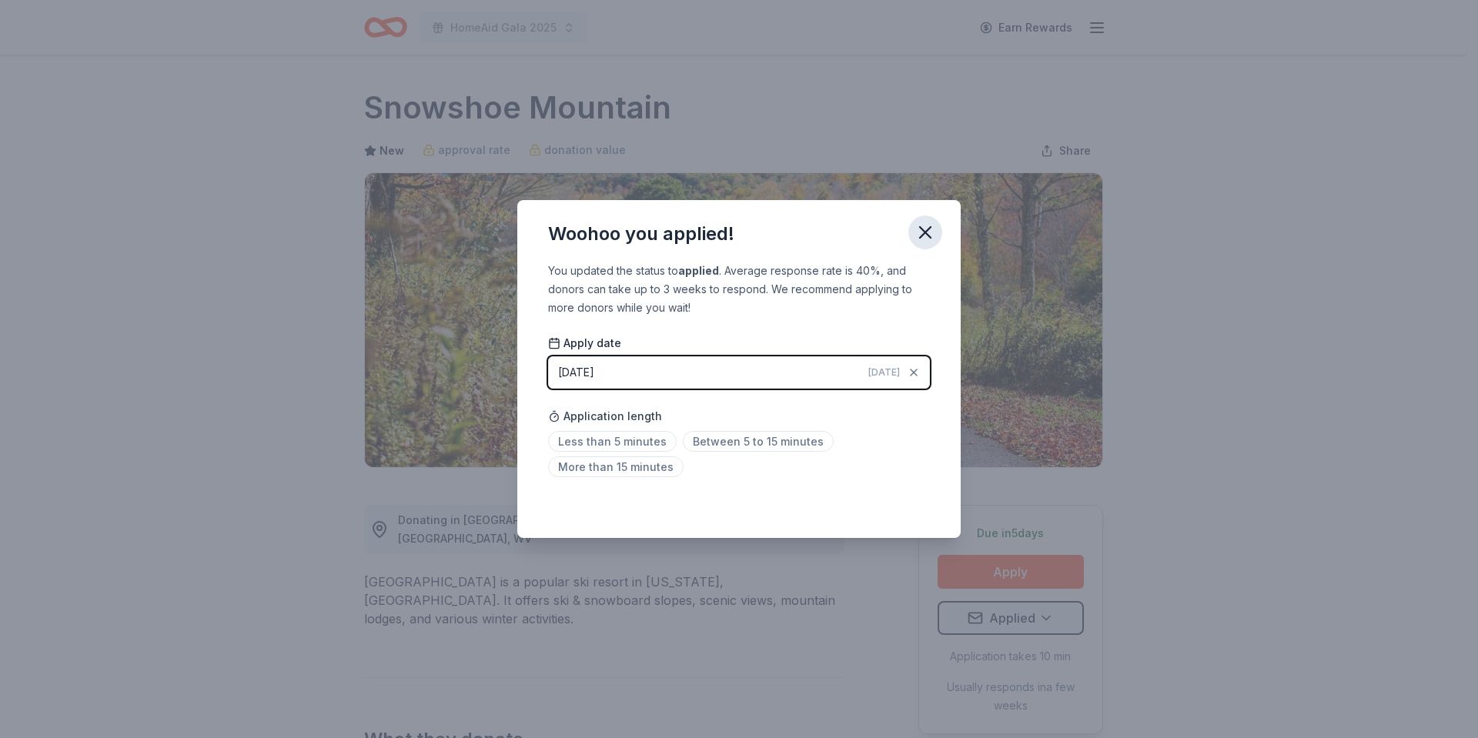
click at [924, 228] on icon "button" at bounding box center [925, 233] width 22 height 22
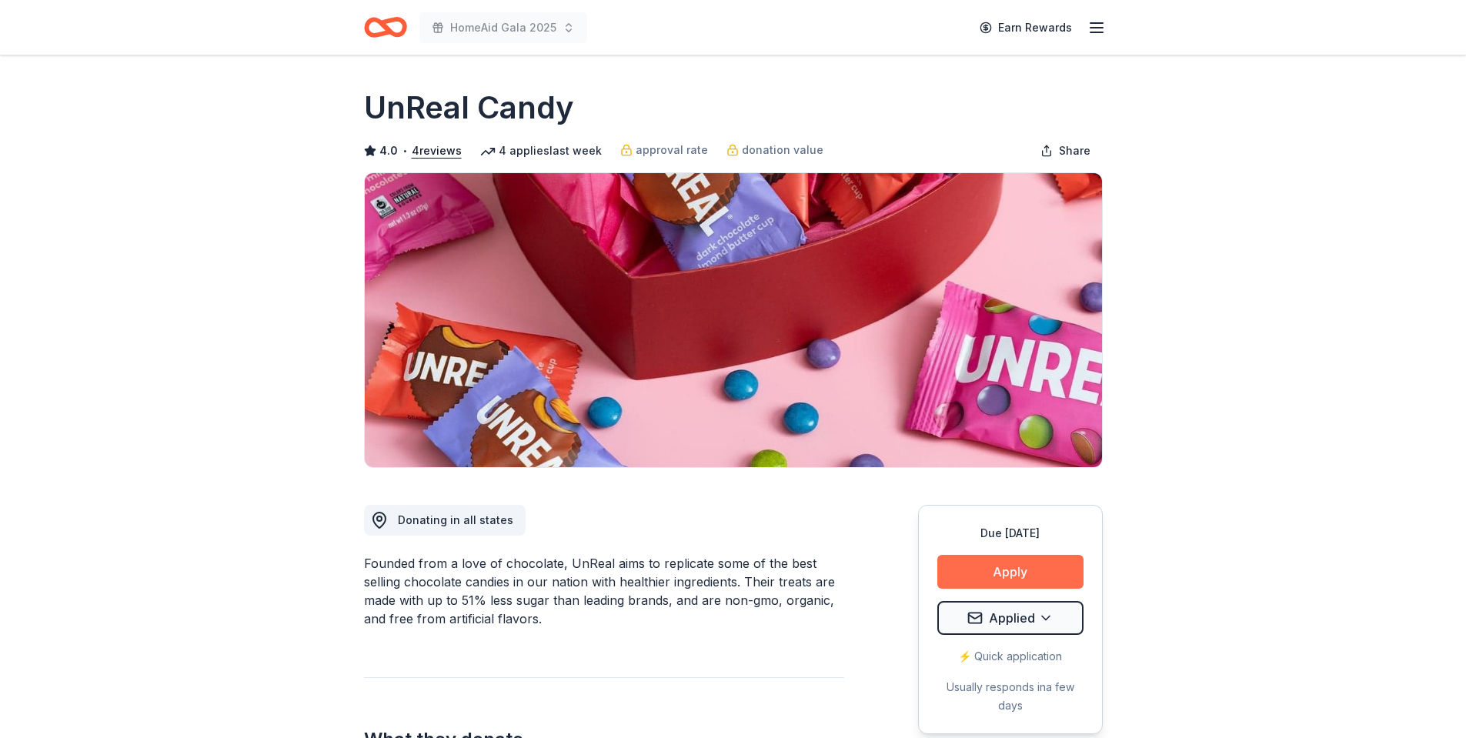
click at [1023, 570] on button "Apply" at bounding box center [1011, 572] width 146 height 34
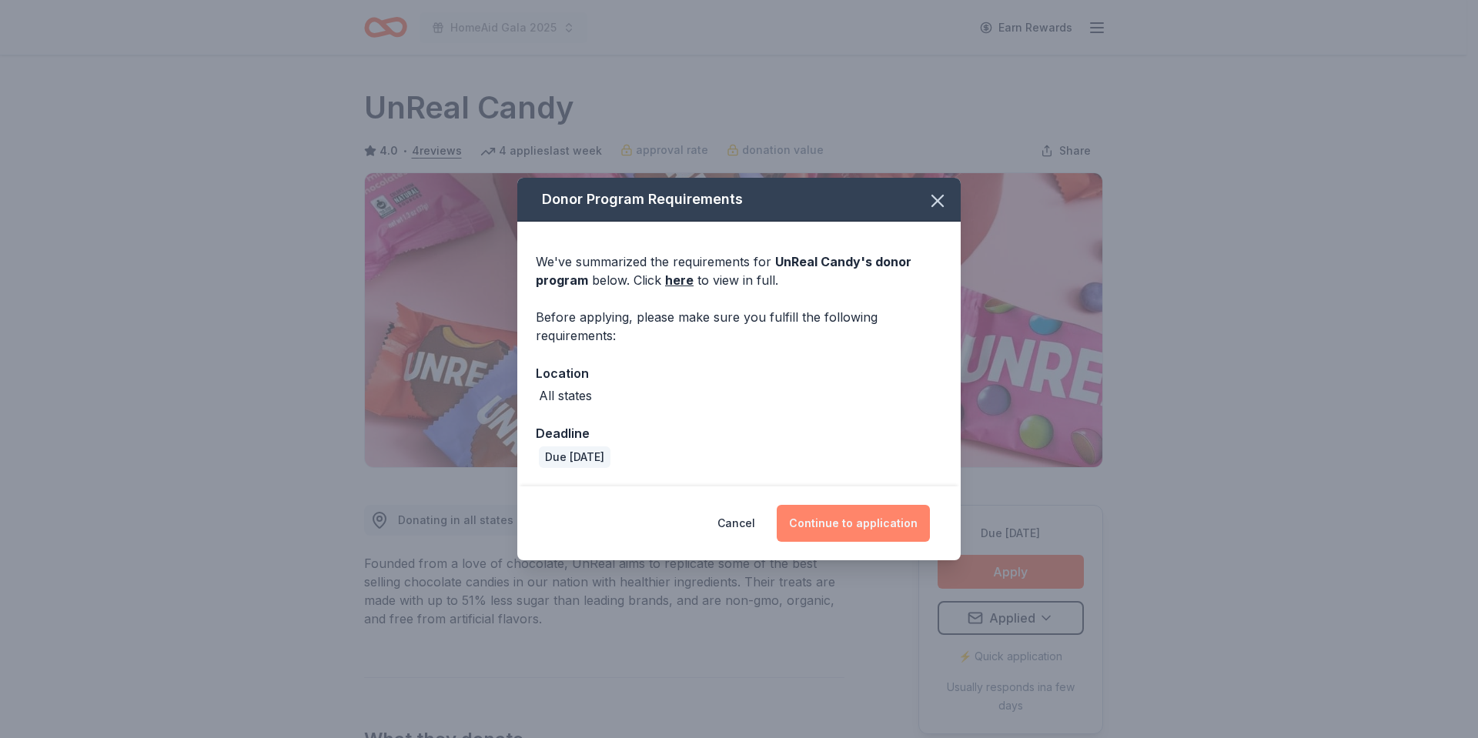
click at [881, 521] on button "Continue to application" at bounding box center [853, 523] width 153 height 37
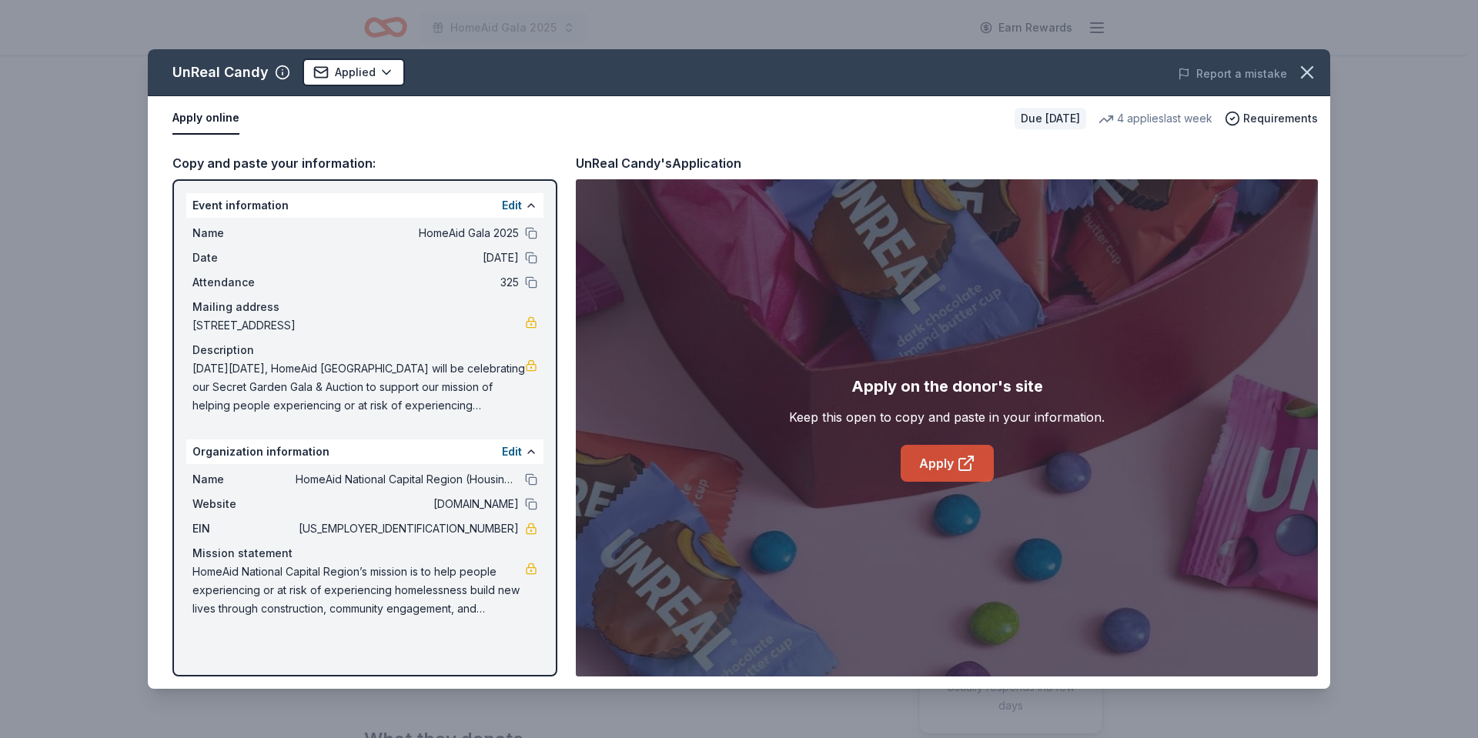
click at [938, 465] on link "Apply" at bounding box center [947, 463] width 93 height 37
click at [1316, 69] on icon "button" at bounding box center [1307, 73] width 22 height 22
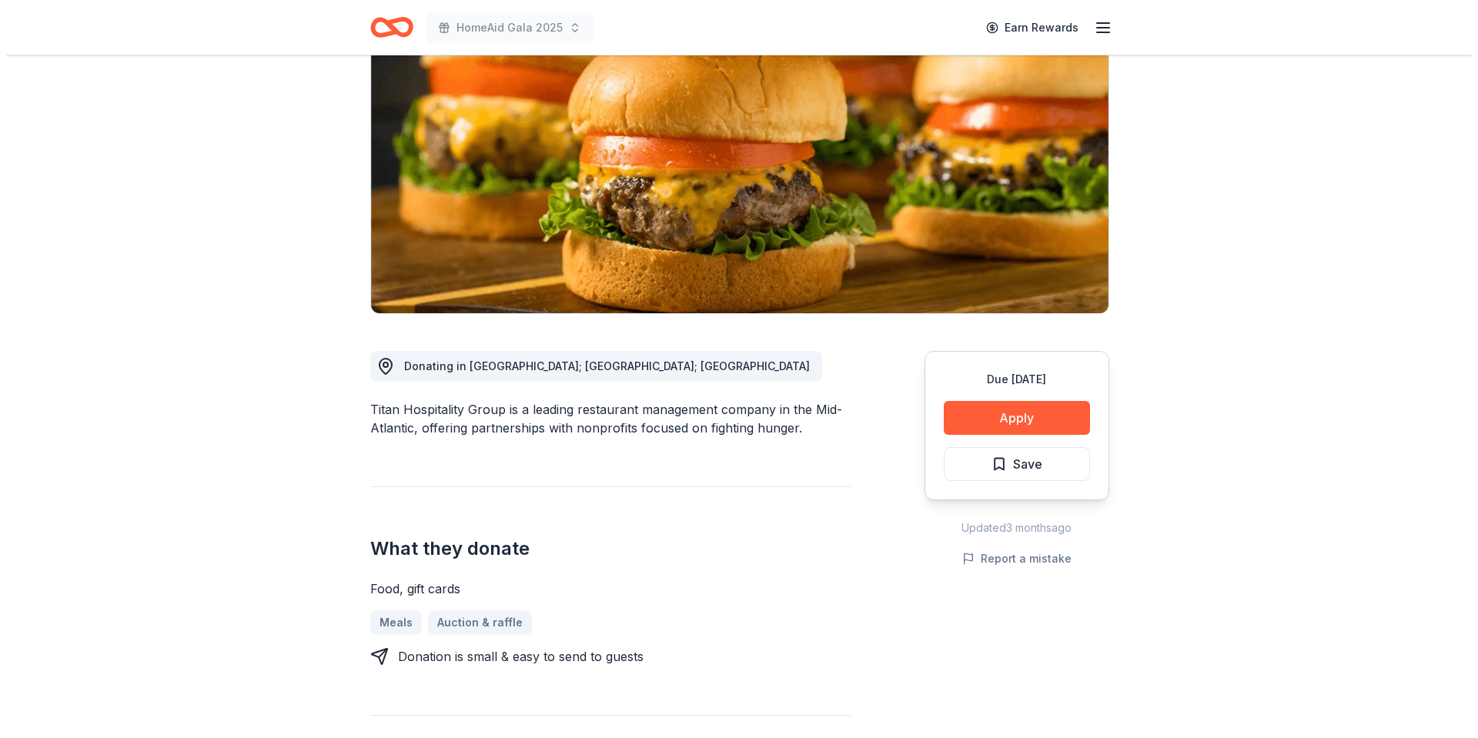
scroll to position [231, 0]
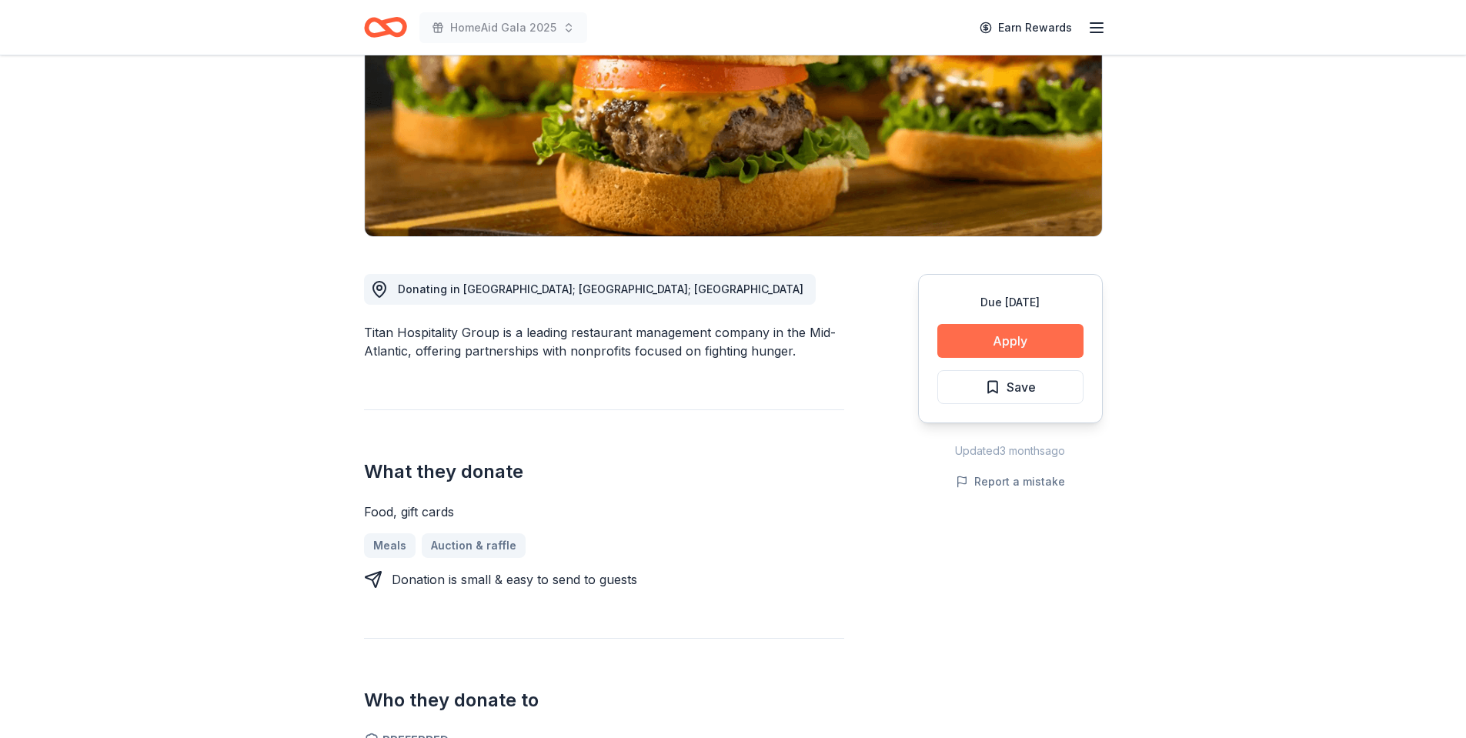
click at [995, 344] on button "Apply" at bounding box center [1011, 341] width 146 height 34
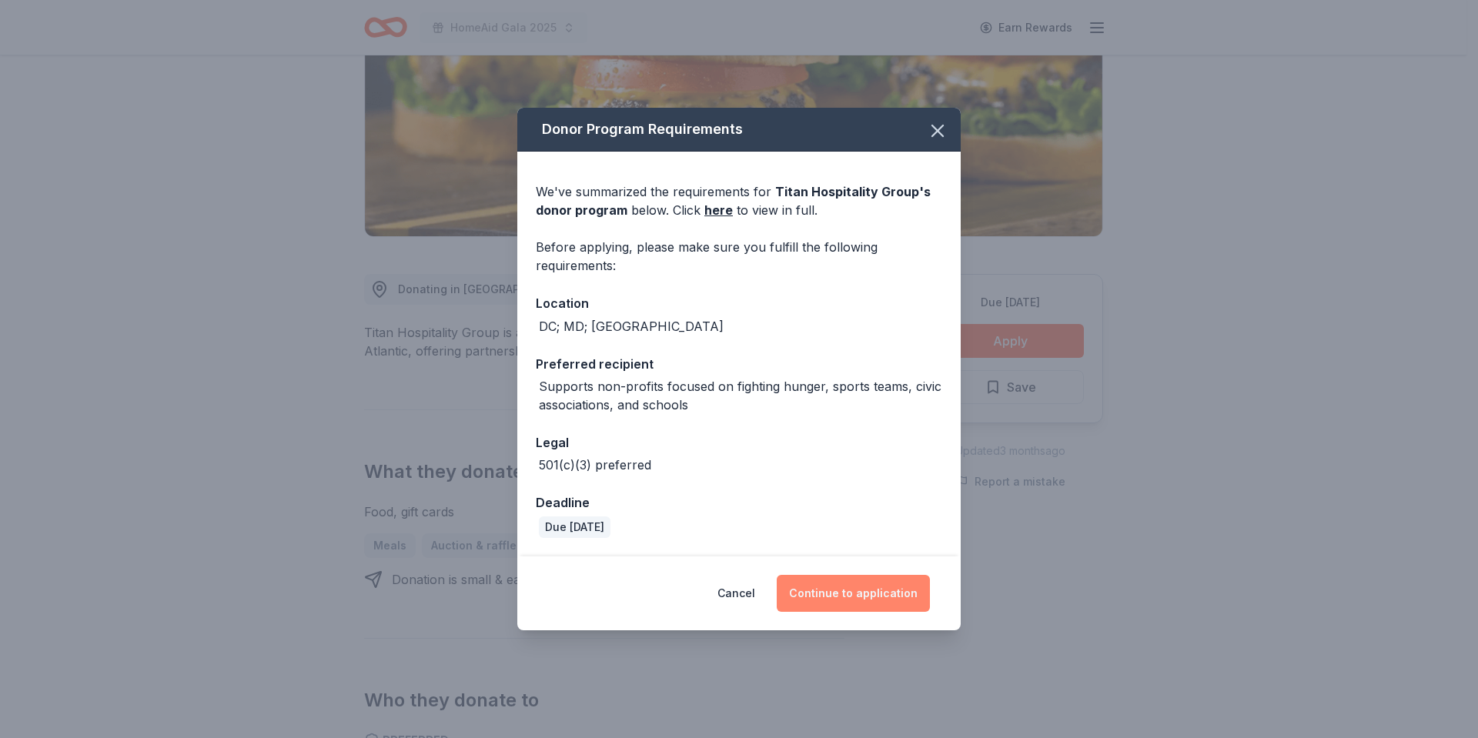
click at [837, 586] on button "Continue to application" at bounding box center [853, 593] width 153 height 37
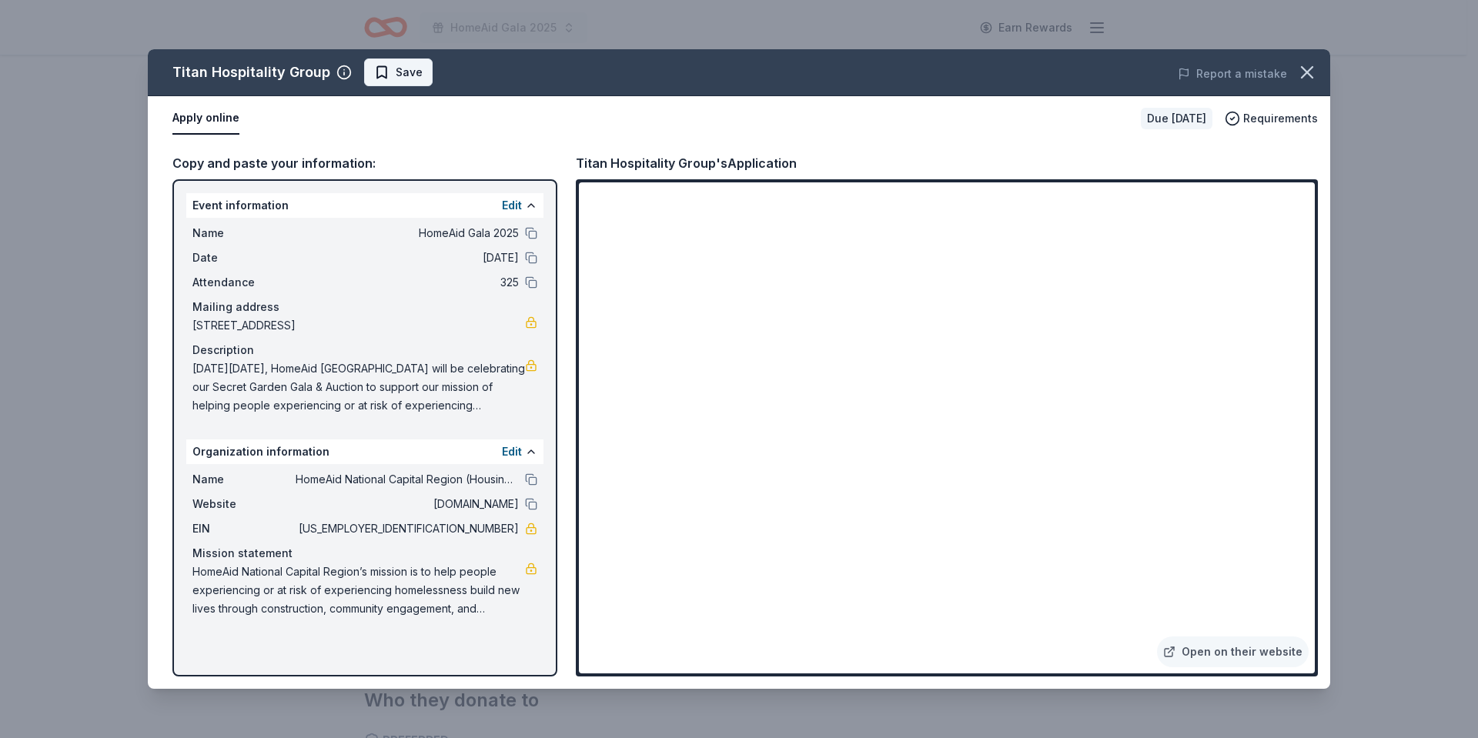
click at [407, 77] on span "Save" at bounding box center [409, 72] width 27 height 18
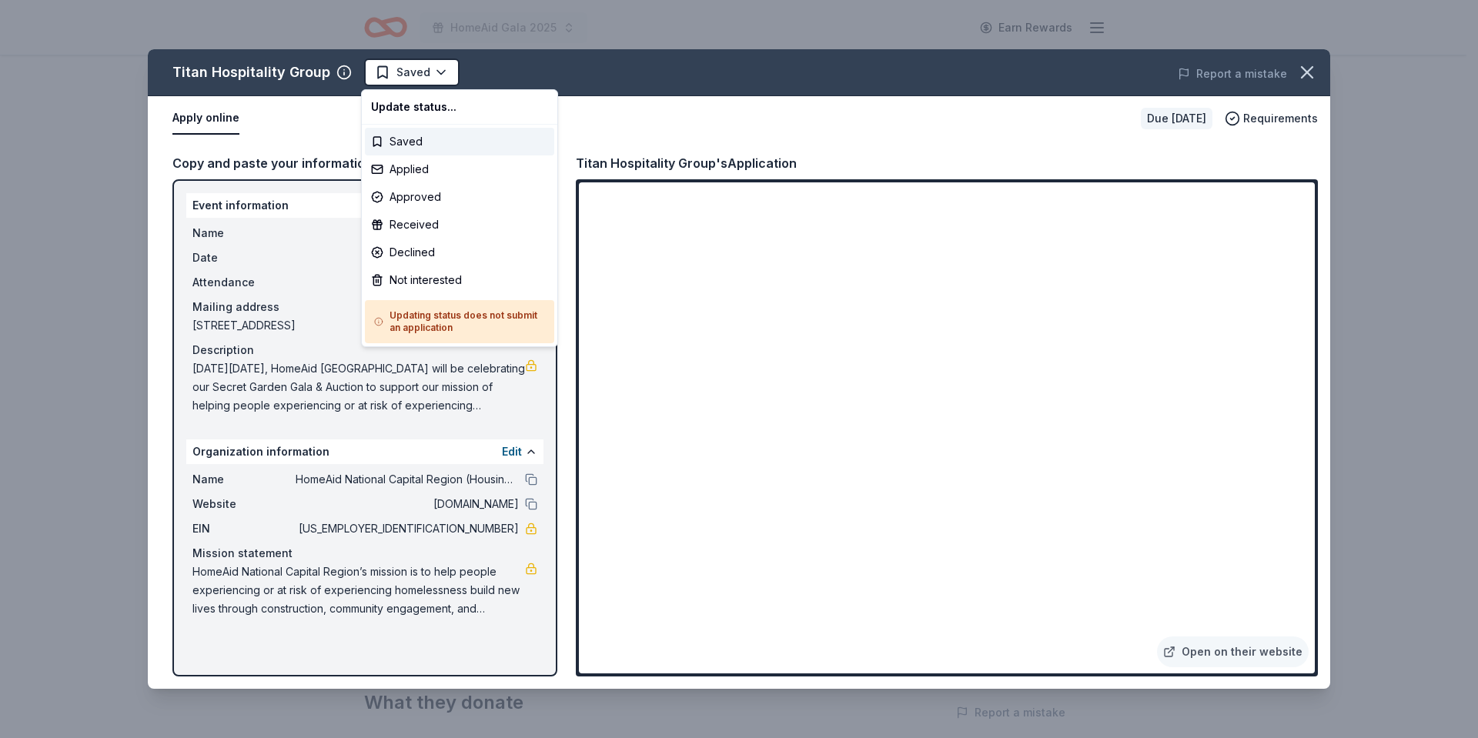
click at [407, 77] on html "HomeAid Gala 2025 Earn Rewards Due [DATE] Share Titan Hospitality Group New Sha…" at bounding box center [739, 369] width 1478 height 738
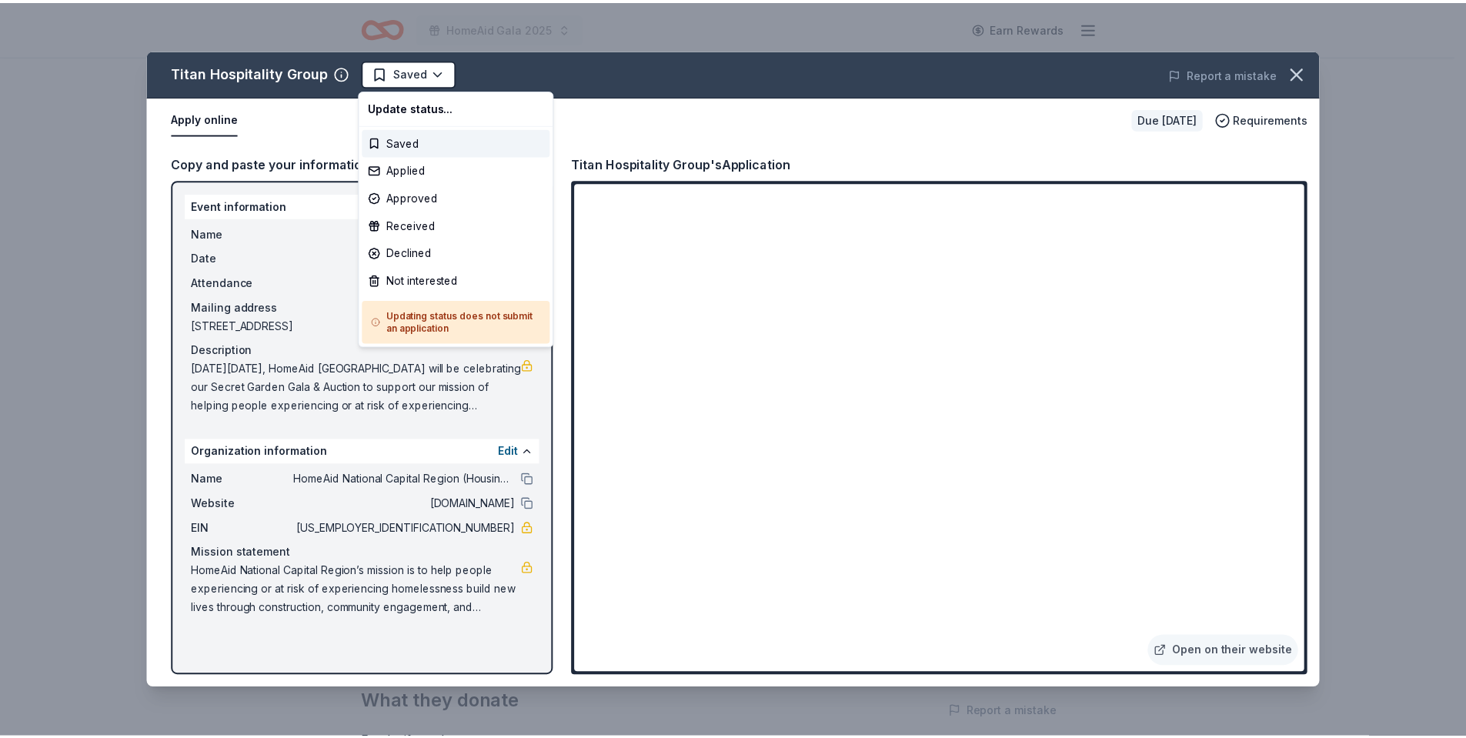
scroll to position [0, 0]
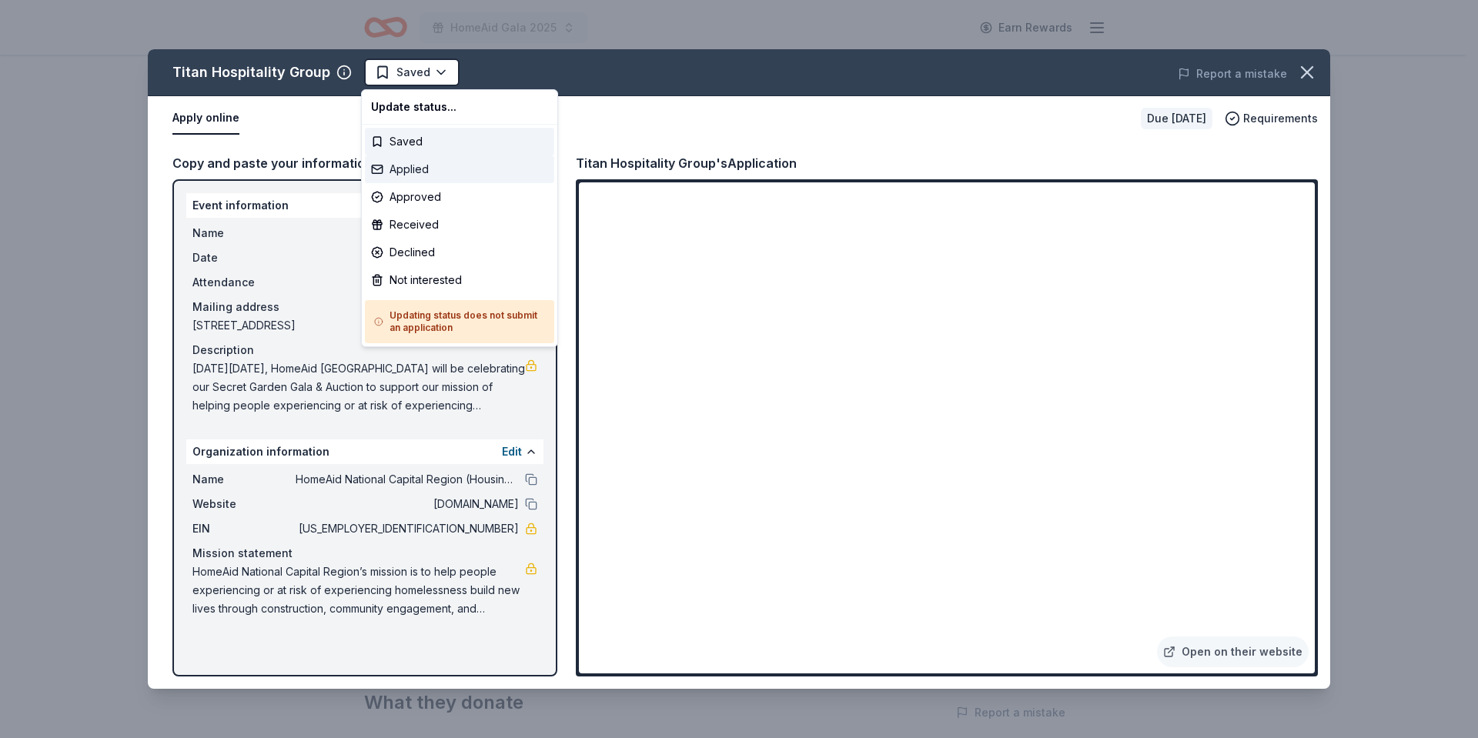
click at [410, 170] on div "Applied" at bounding box center [459, 169] width 189 height 28
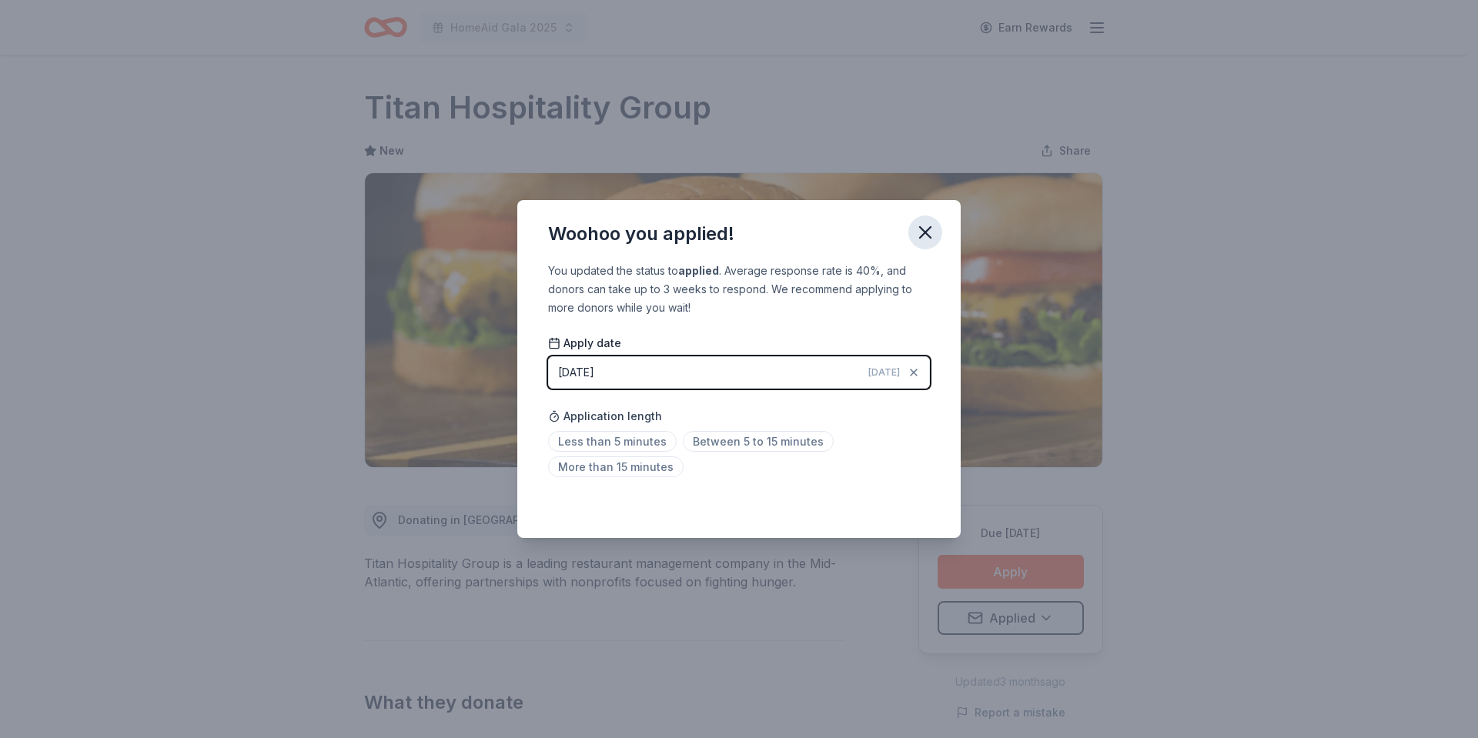
click at [919, 229] on icon "button" at bounding box center [925, 233] width 22 height 22
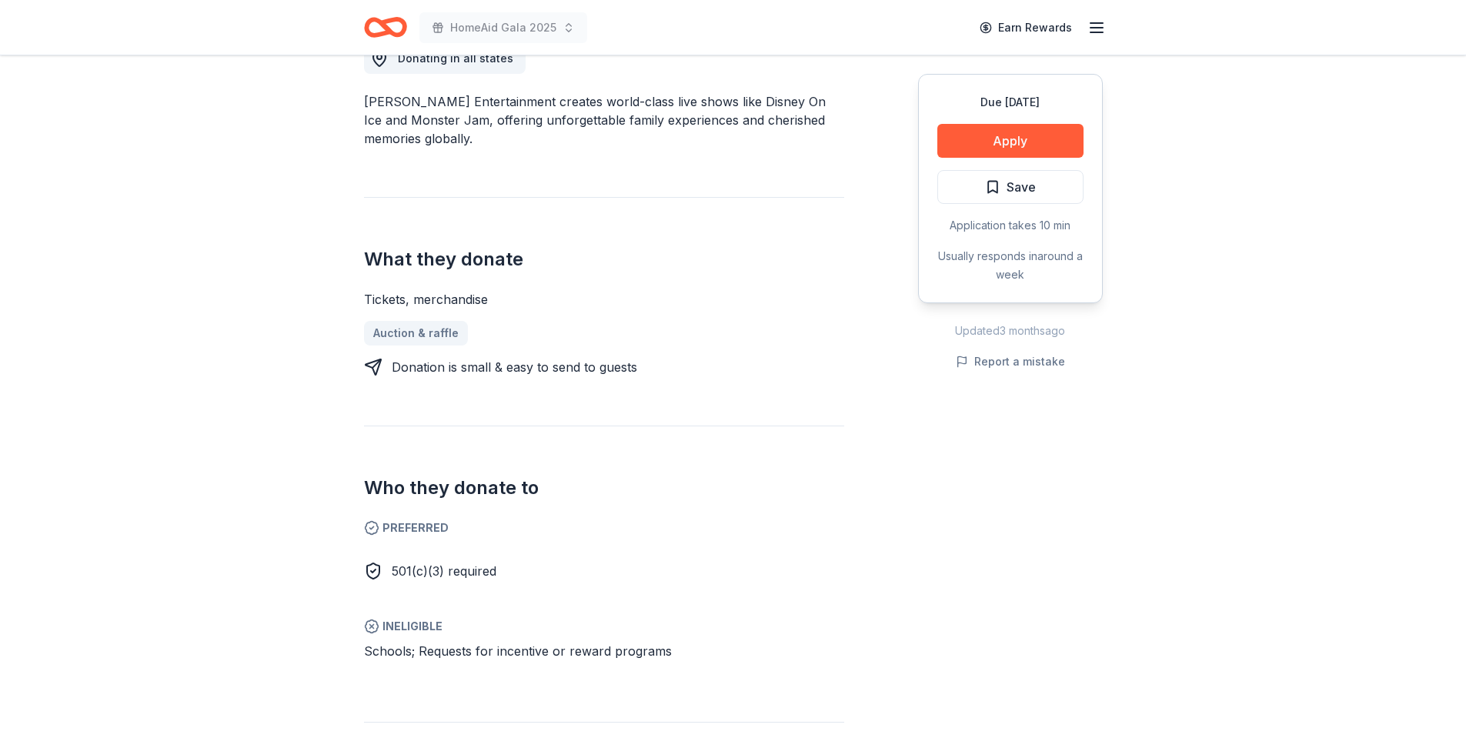
scroll to position [231, 0]
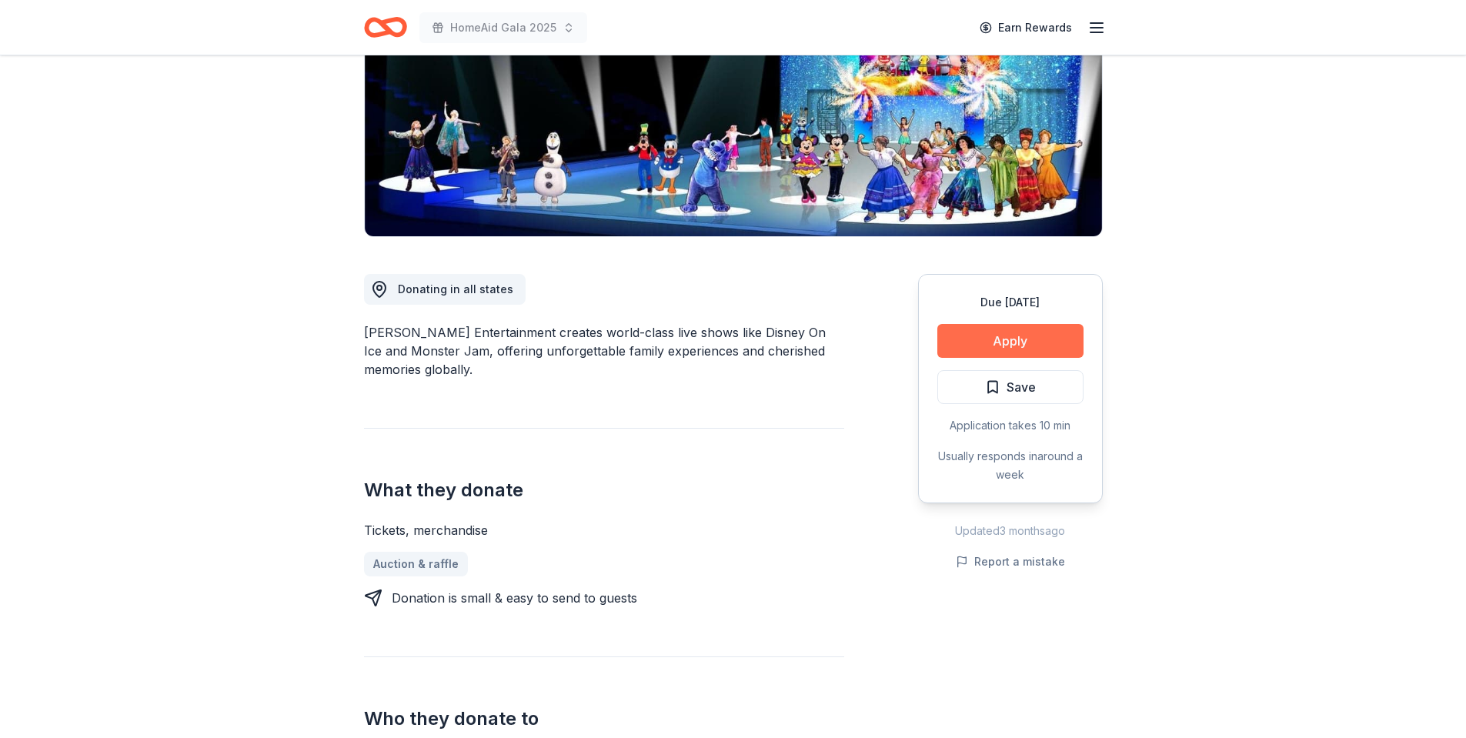
click at [1041, 339] on button "Apply" at bounding box center [1011, 341] width 146 height 34
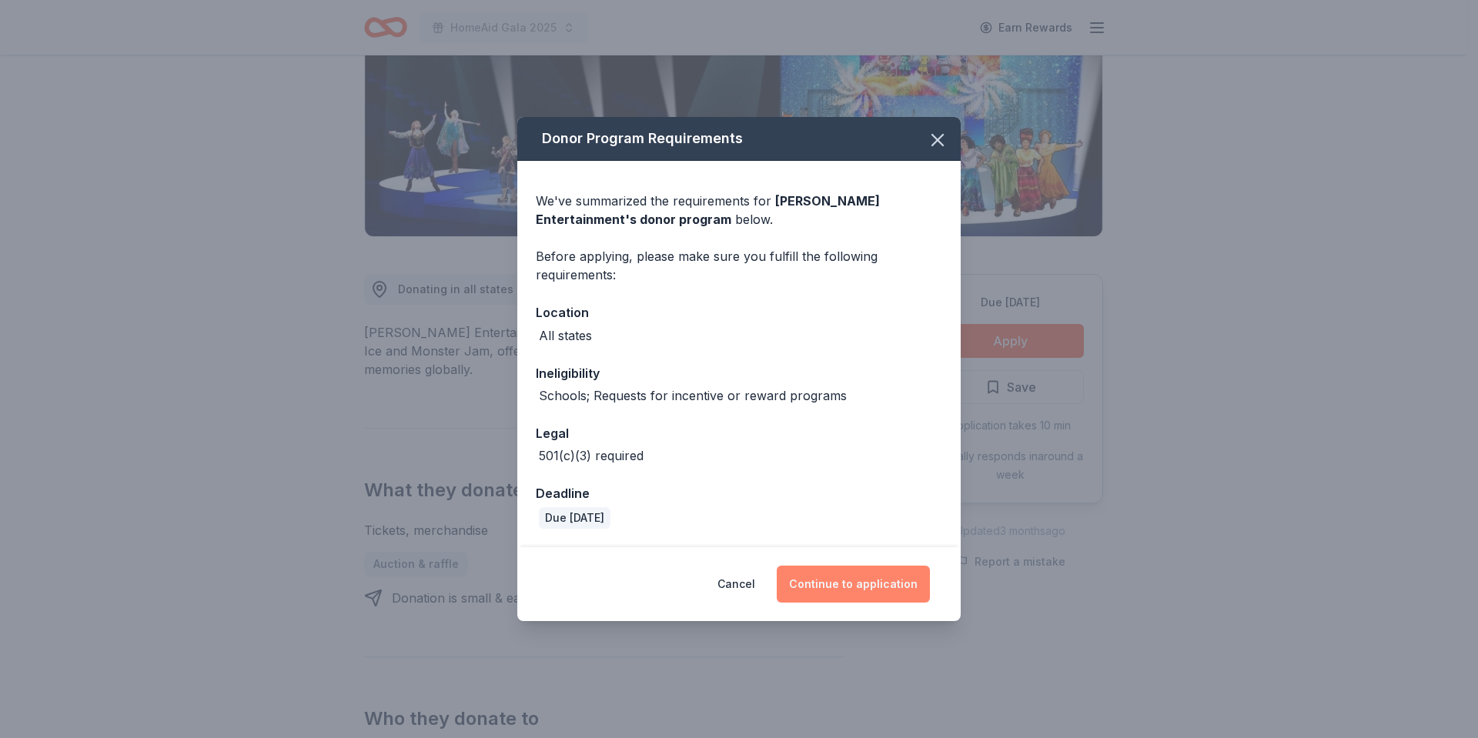
click at [841, 590] on button "Continue to application" at bounding box center [853, 584] width 153 height 37
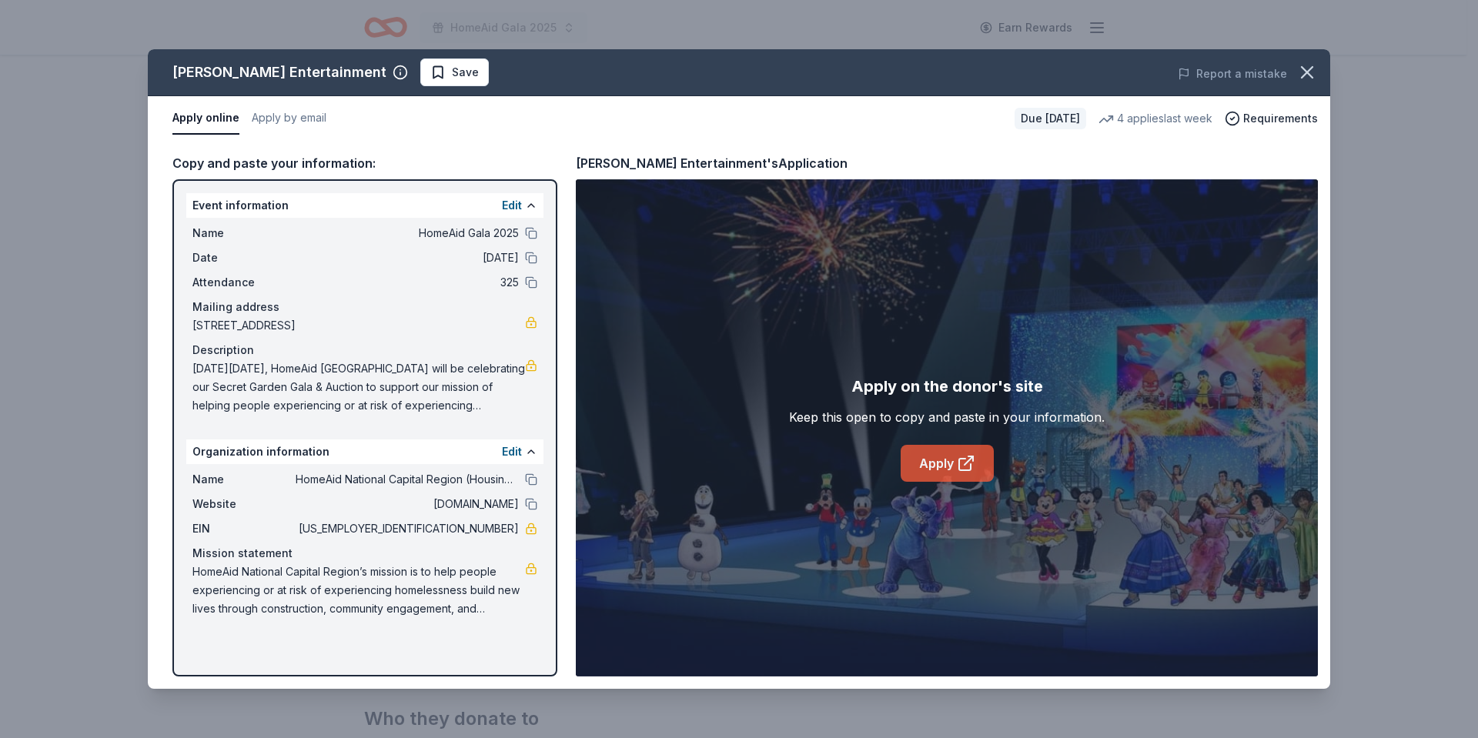
click at [933, 451] on link "Apply" at bounding box center [947, 463] width 93 height 37
click at [1309, 71] on icon "button" at bounding box center [1307, 72] width 11 height 11
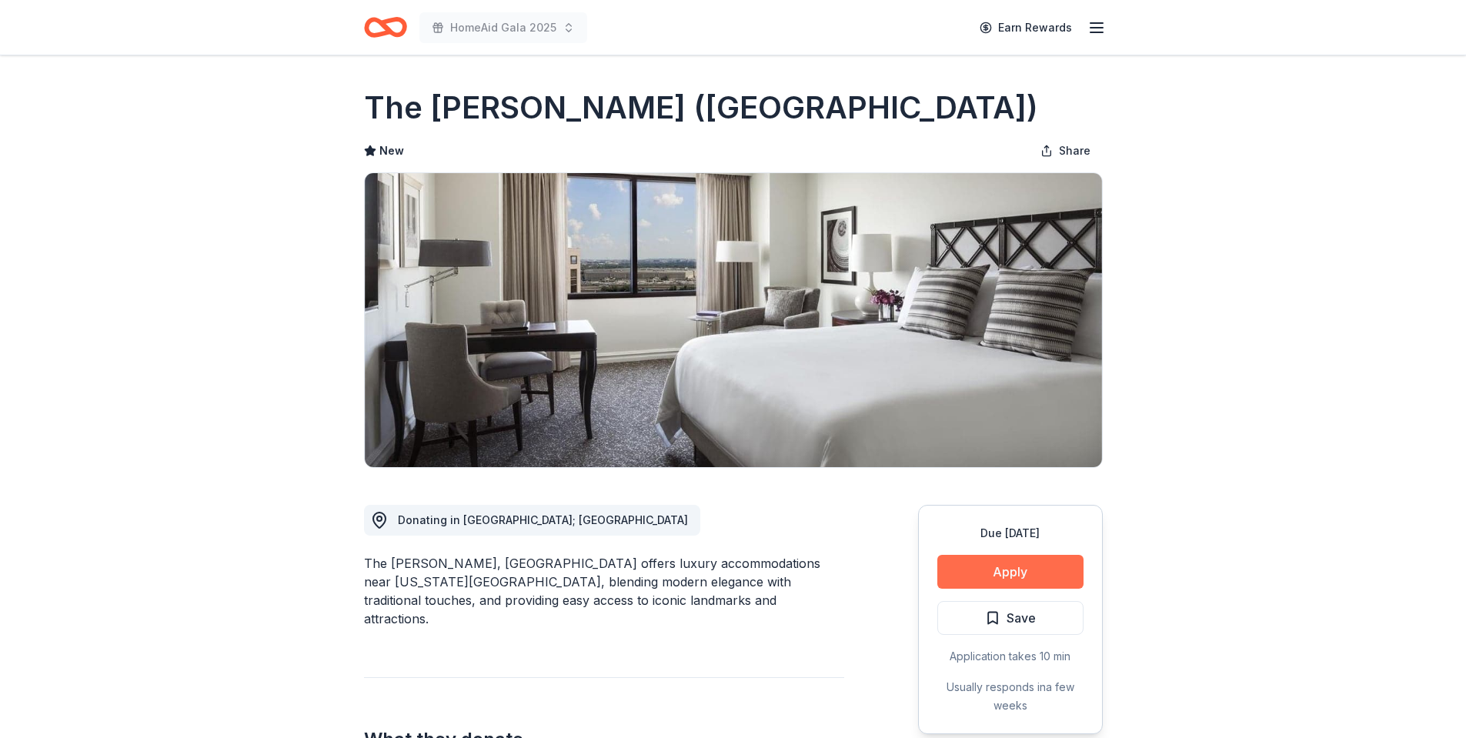
click at [1024, 571] on button "Apply" at bounding box center [1011, 572] width 146 height 34
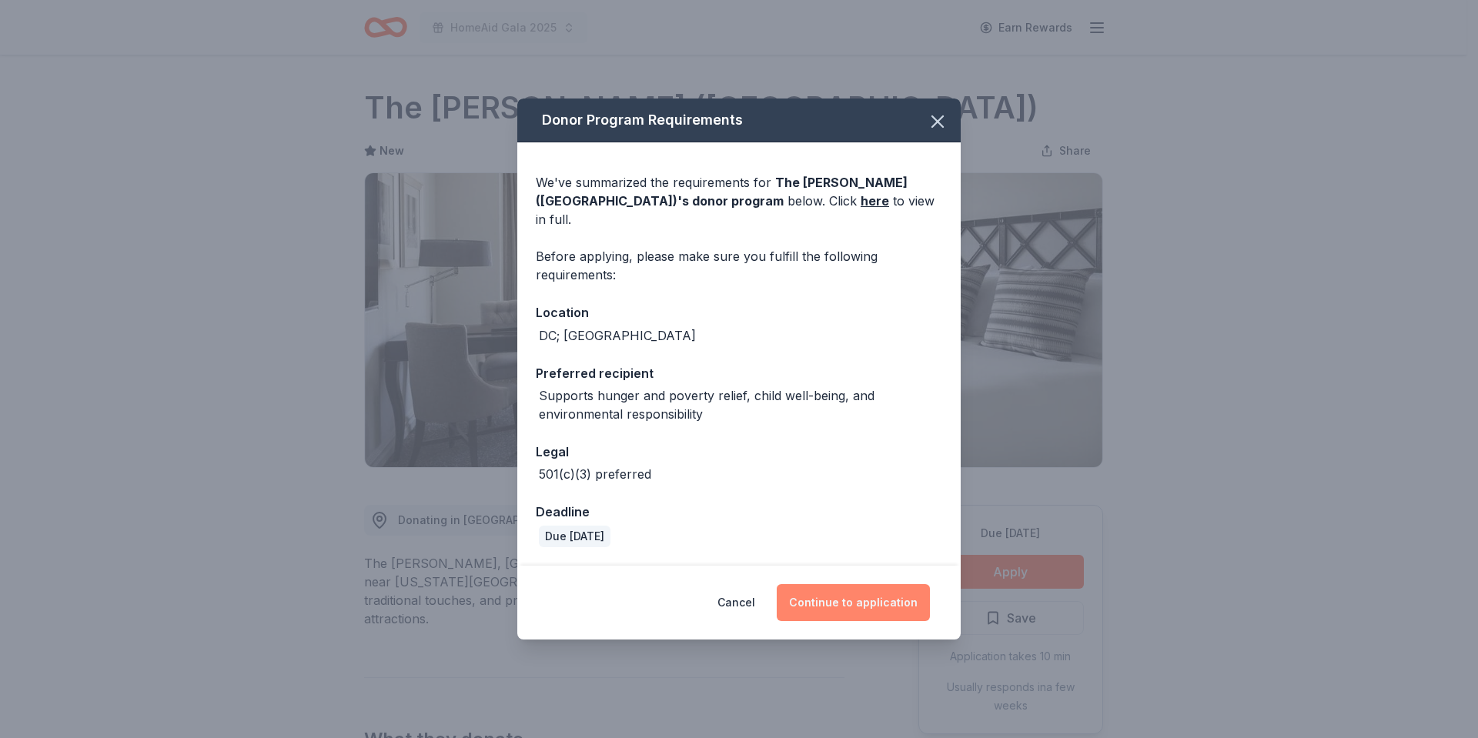
click at [853, 590] on button "Continue to application" at bounding box center [853, 602] width 153 height 37
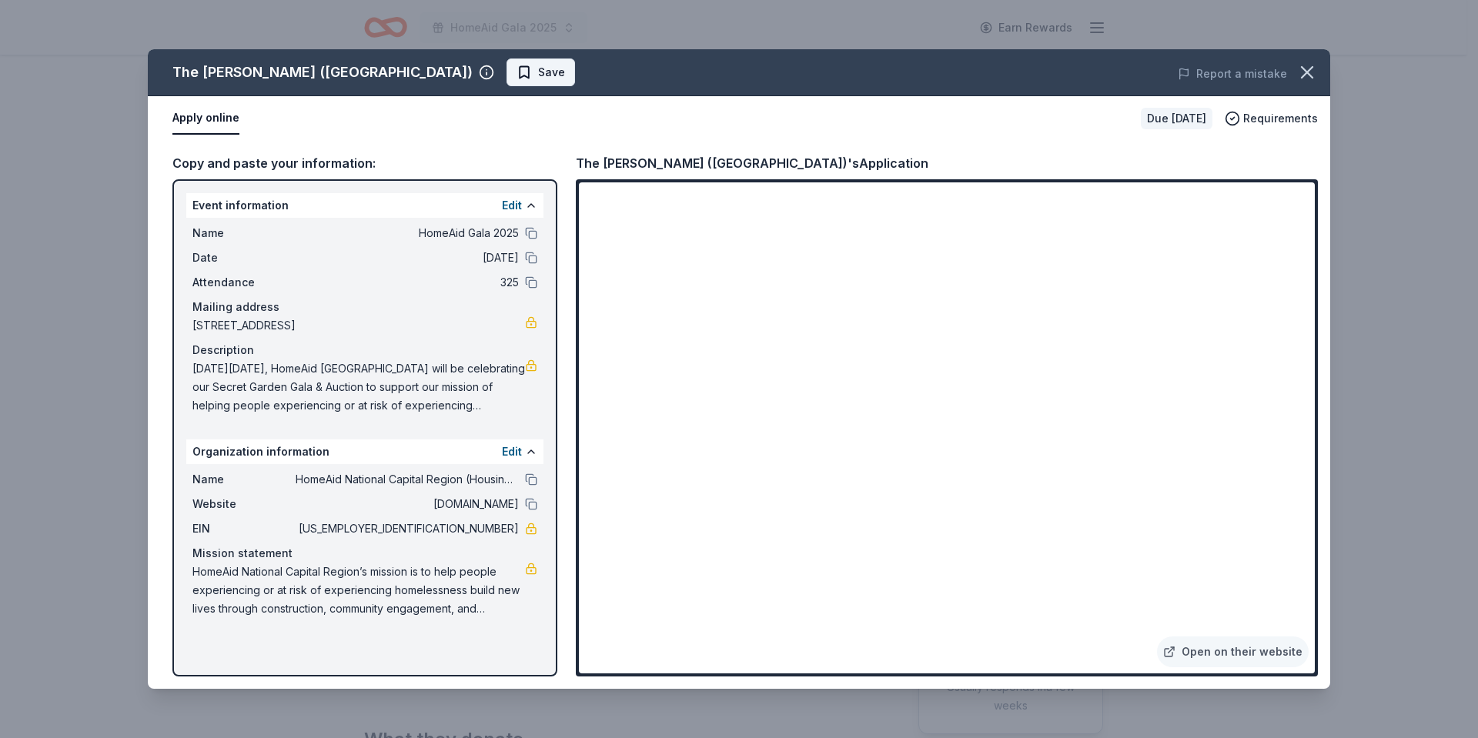
click at [517, 75] on span "Save" at bounding box center [541, 72] width 48 height 18
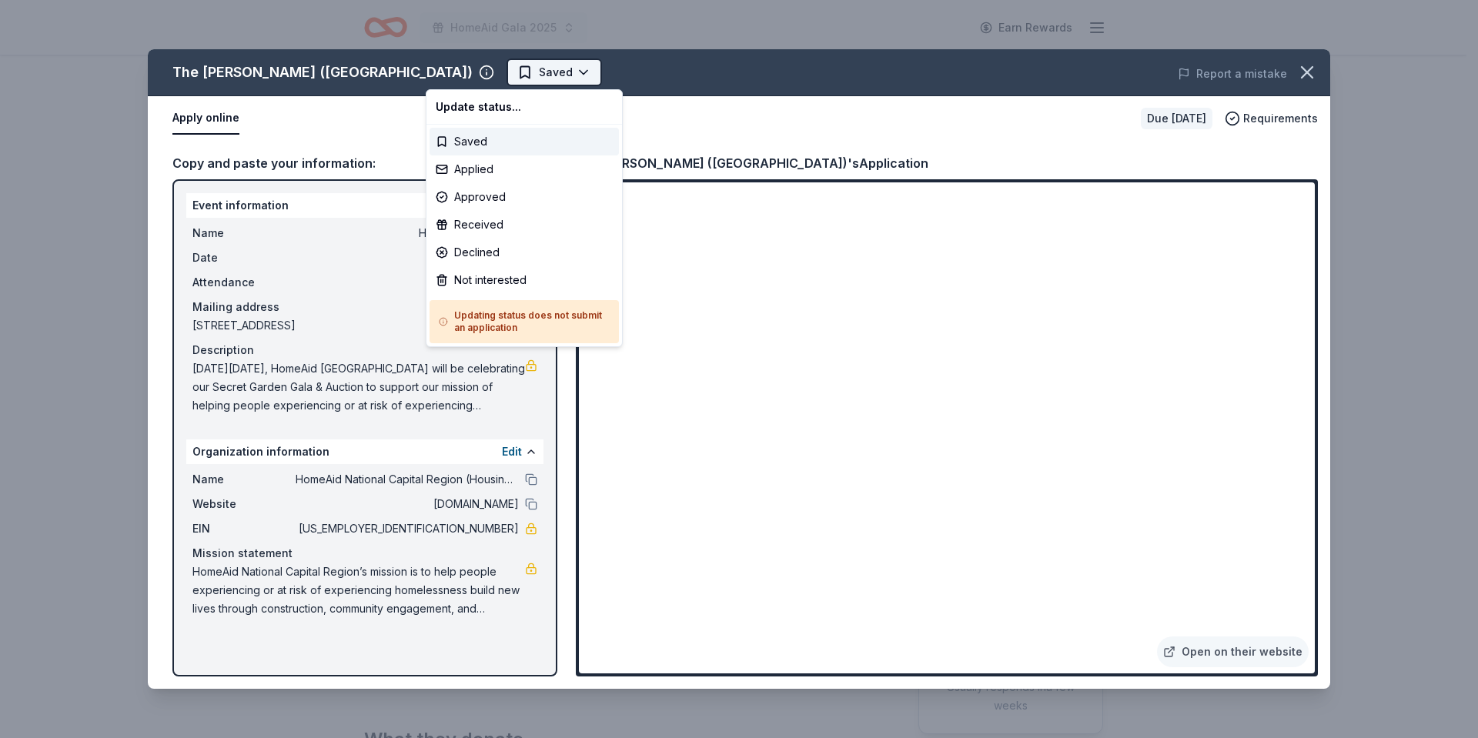
click at [453, 79] on html "HomeAid Gala 2025 Earn Rewards Due in 35 days Share The Ritz-Carlton (Pentagon …" at bounding box center [739, 369] width 1478 height 738
click at [477, 165] on div "Applied" at bounding box center [524, 169] width 189 height 28
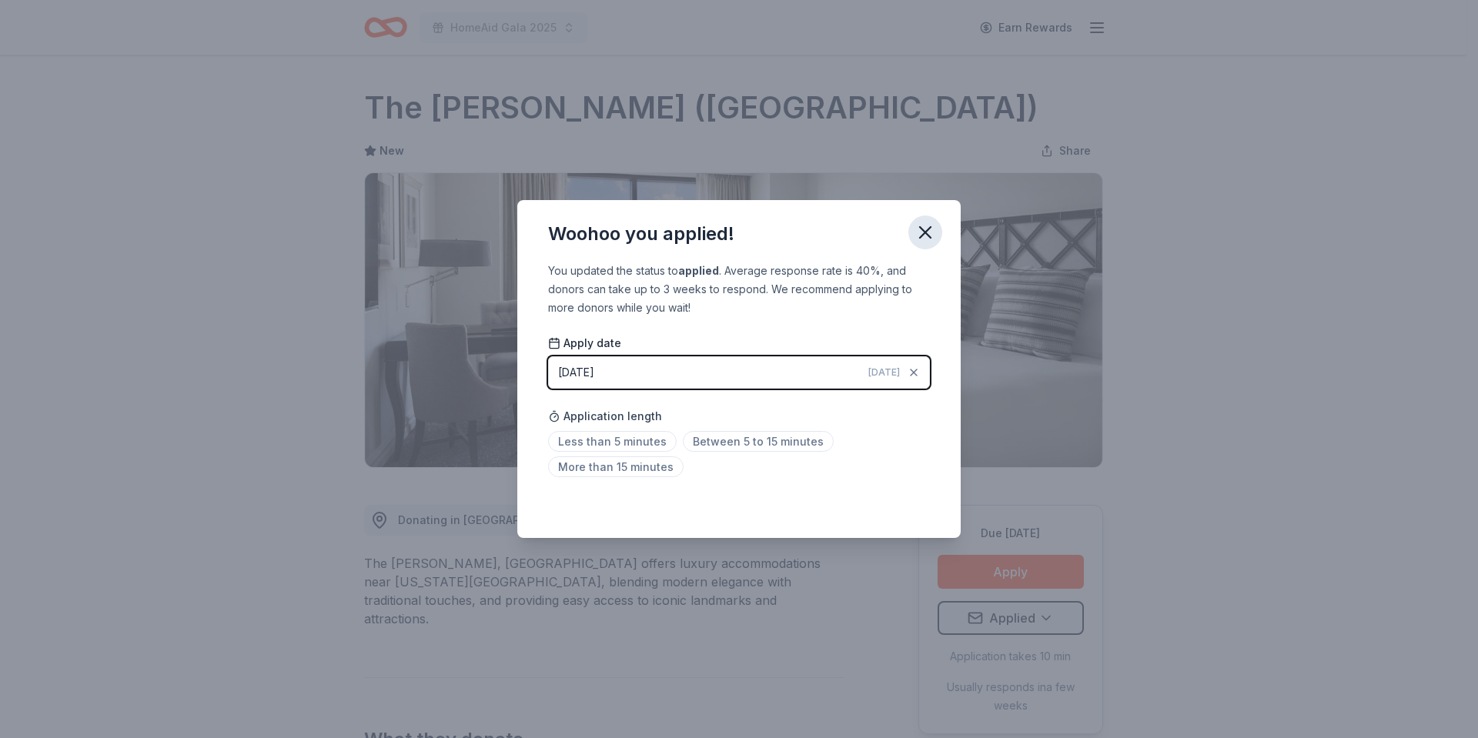
click at [928, 232] on icon "button" at bounding box center [925, 233] width 22 height 22
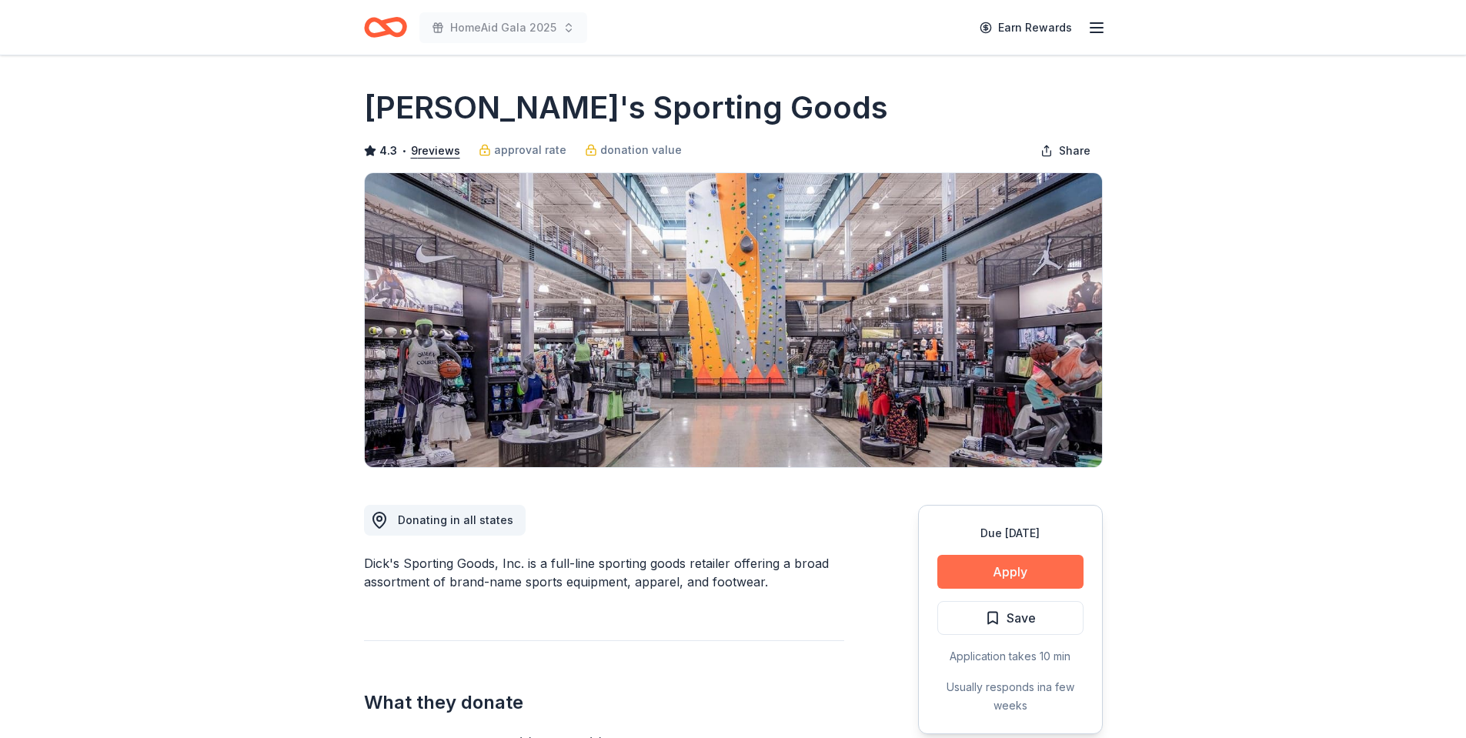
click at [990, 572] on button "Apply" at bounding box center [1011, 572] width 146 height 34
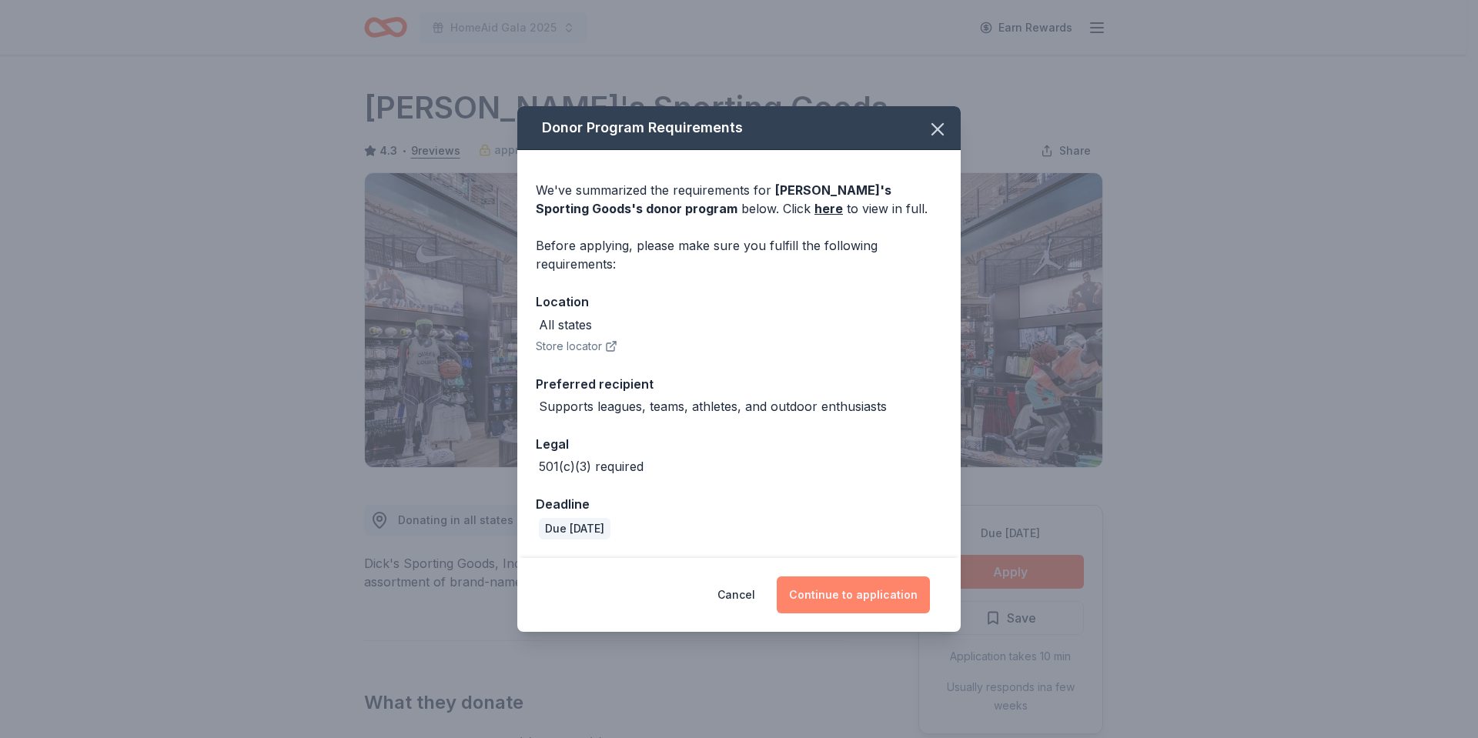
click at [854, 598] on button "Continue to application" at bounding box center [853, 595] width 153 height 37
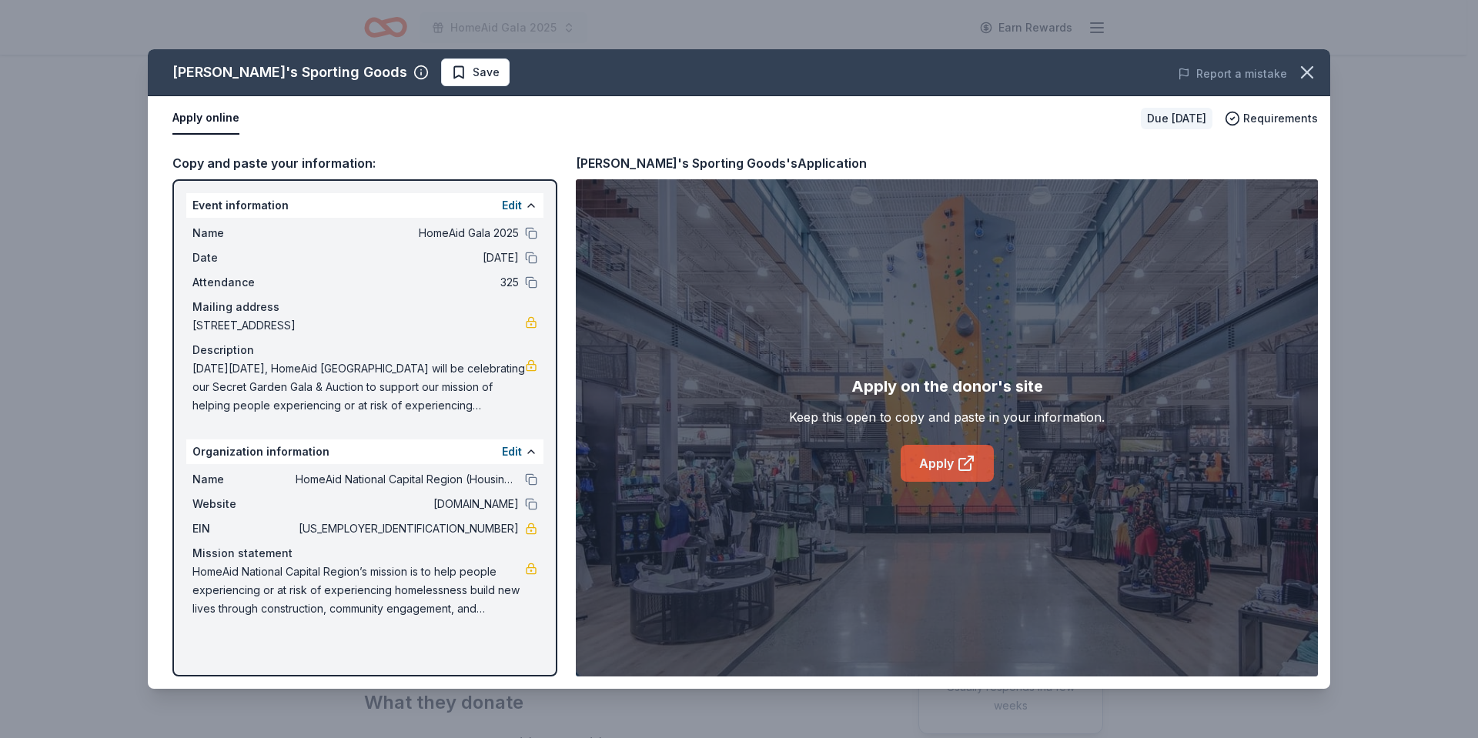
click at [923, 459] on link "Apply" at bounding box center [947, 463] width 93 height 37
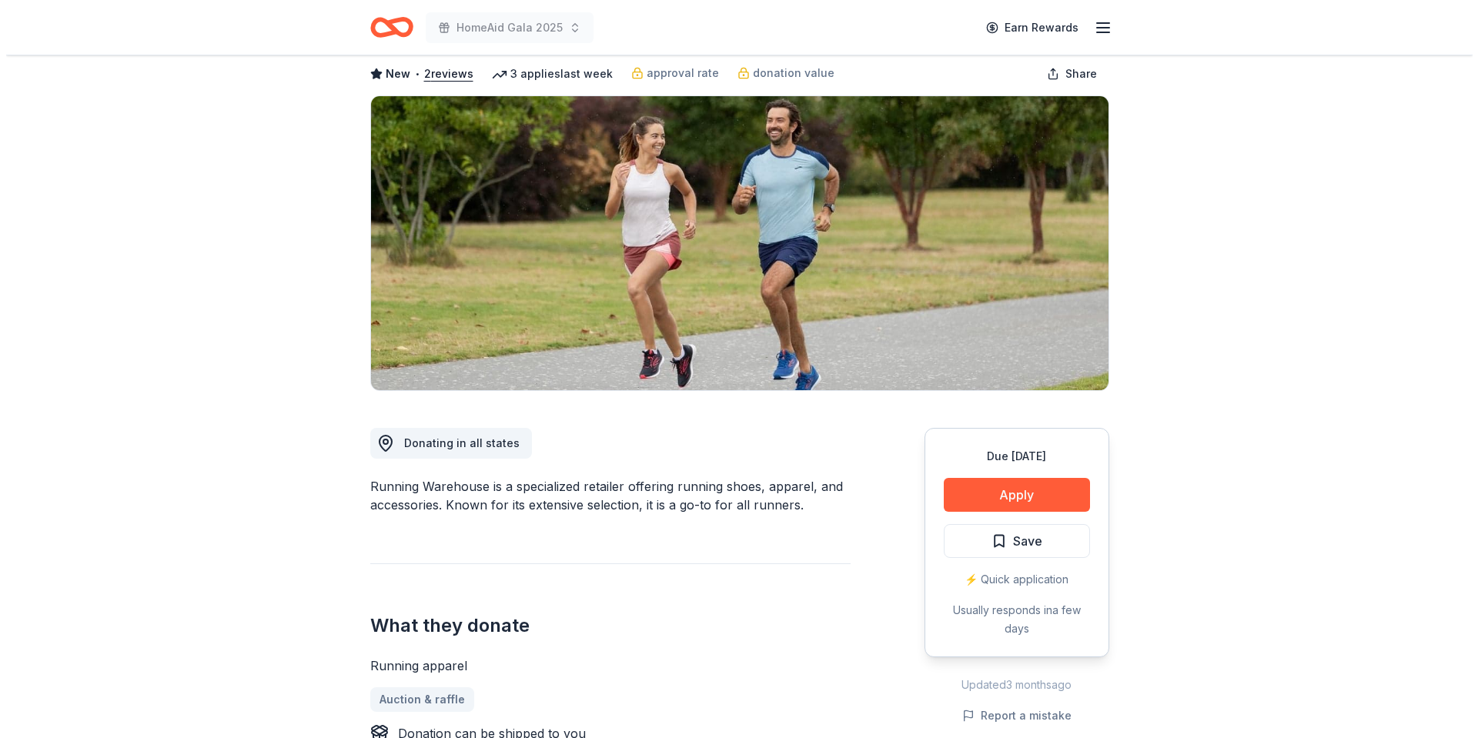
scroll to position [231, 0]
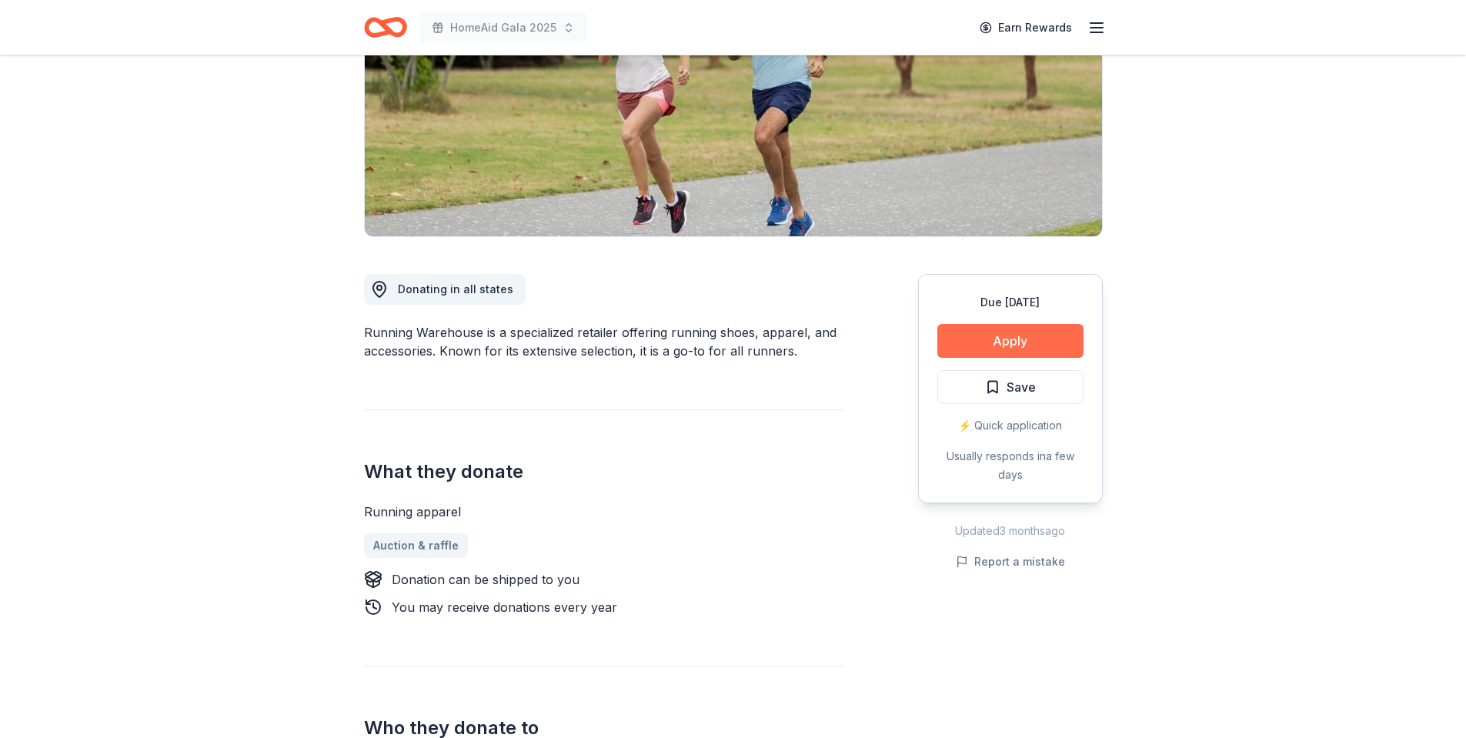
click at [1014, 345] on button "Apply" at bounding box center [1011, 341] width 146 height 34
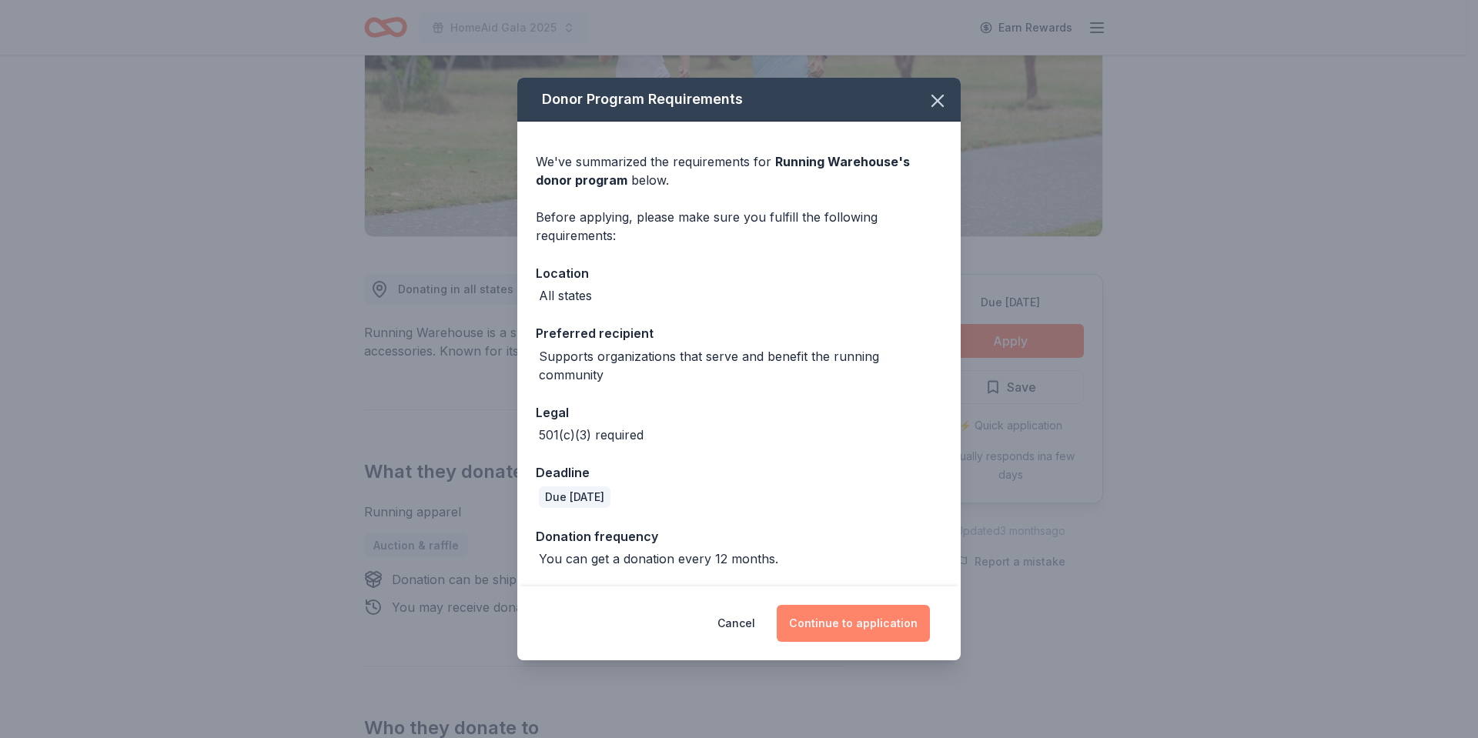
click at [859, 620] on button "Continue to application" at bounding box center [853, 623] width 153 height 37
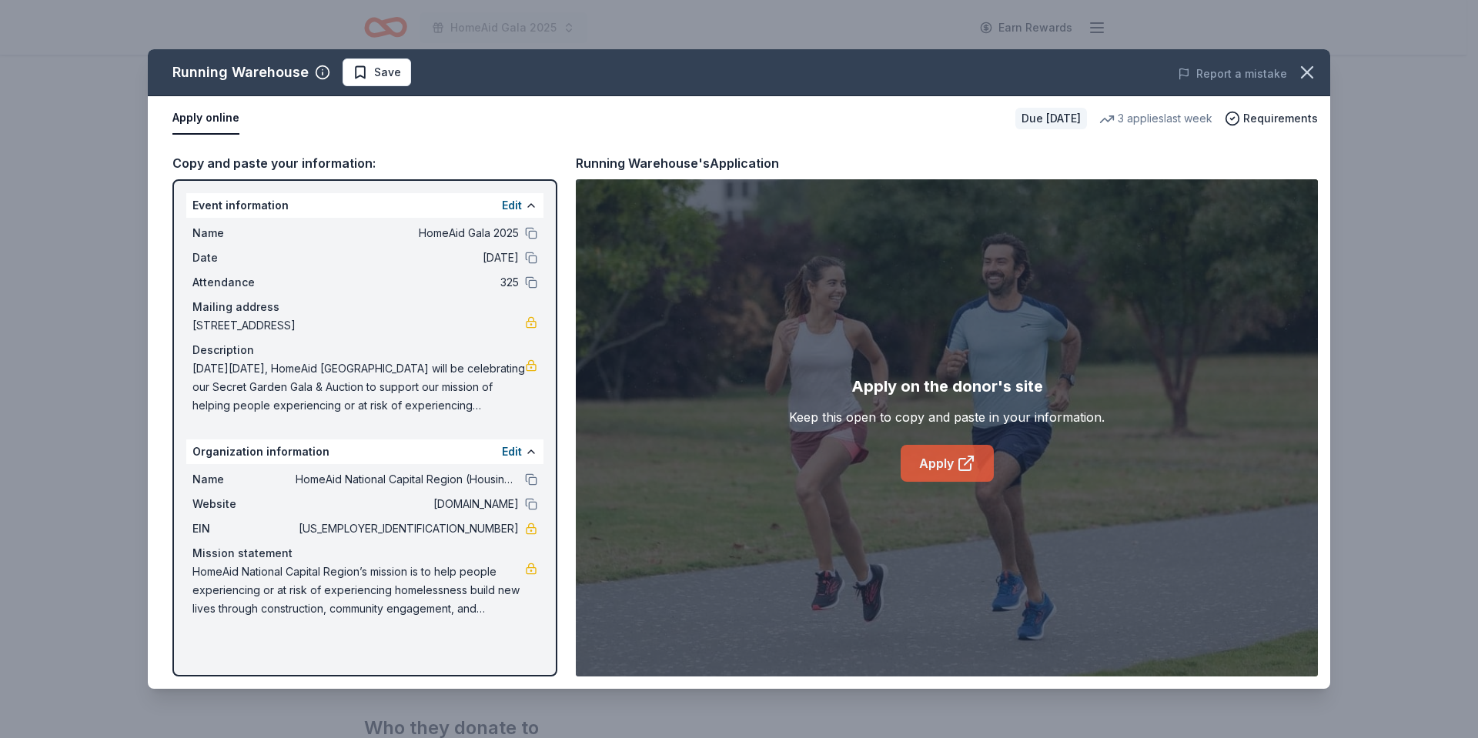
click at [945, 463] on link "Apply" at bounding box center [947, 463] width 93 height 37
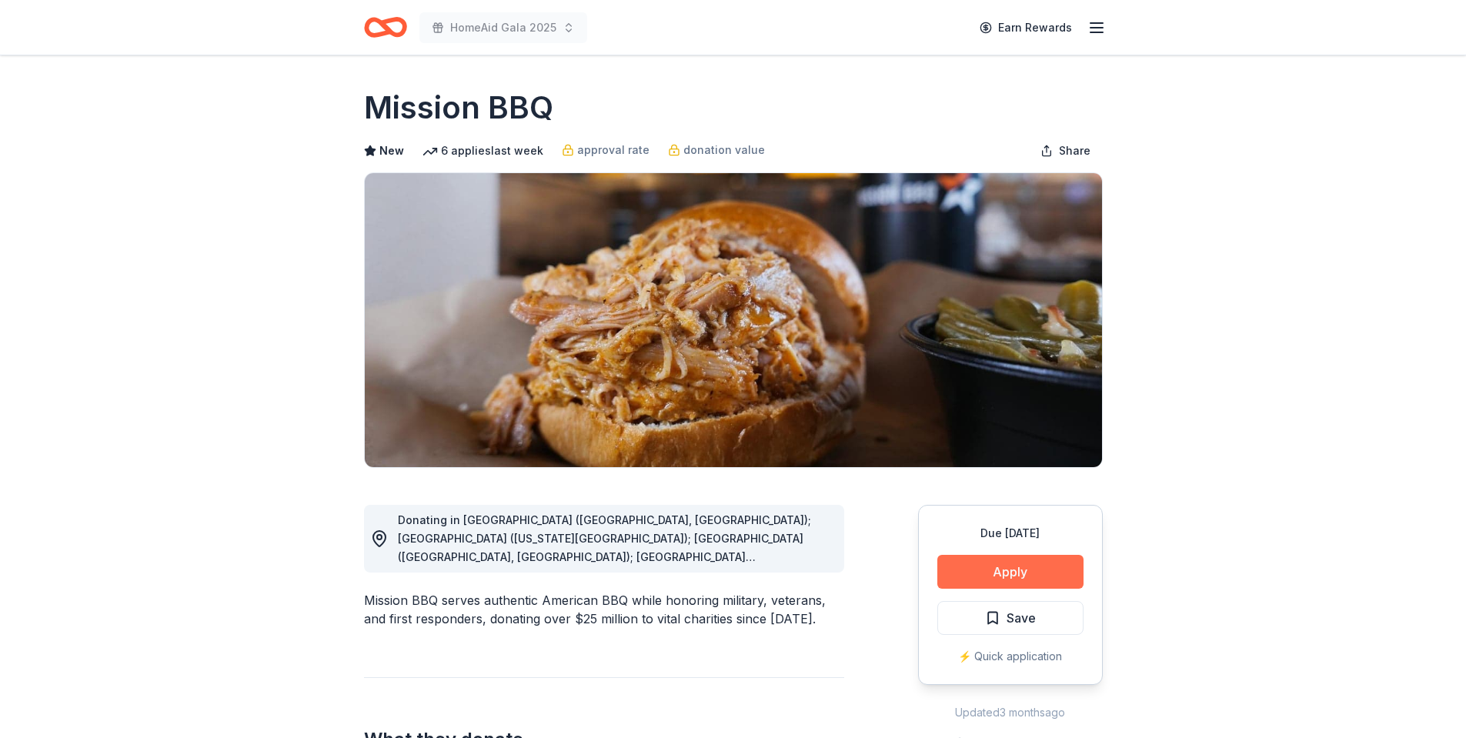
click at [1010, 572] on button "Apply" at bounding box center [1011, 572] width 146 height 34
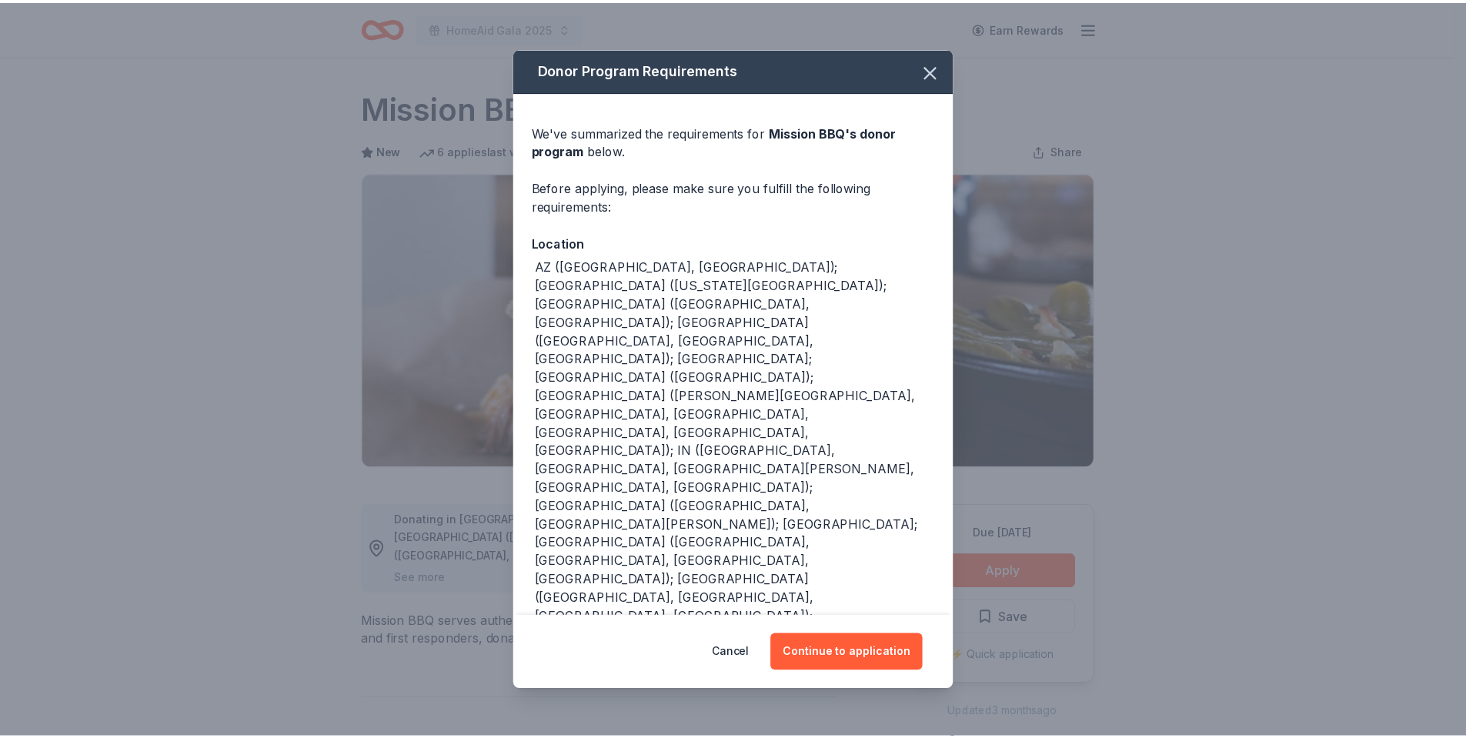
scroll to position [23, 0]
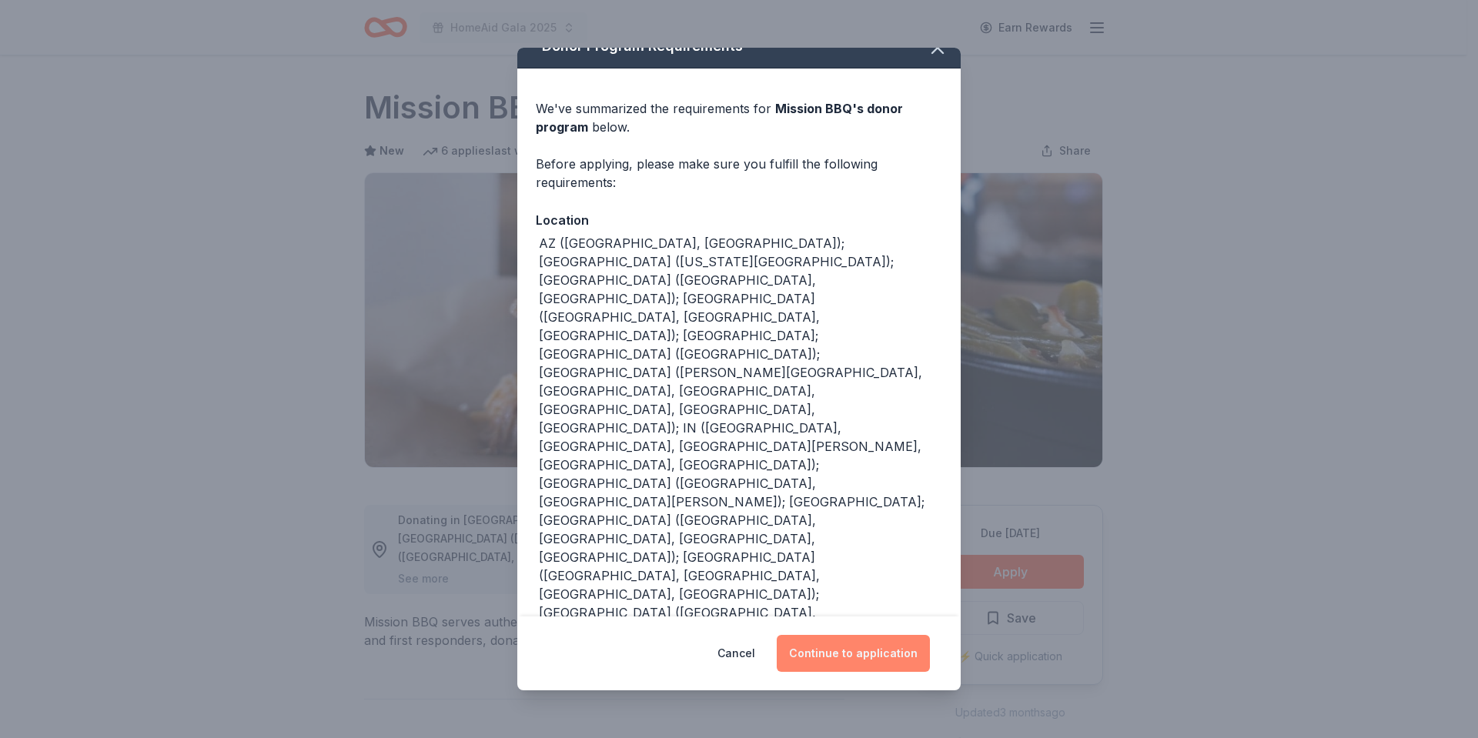
click at [838, 645] on button "Continue to application" at bounding box center [853, 653] width 153 height 37
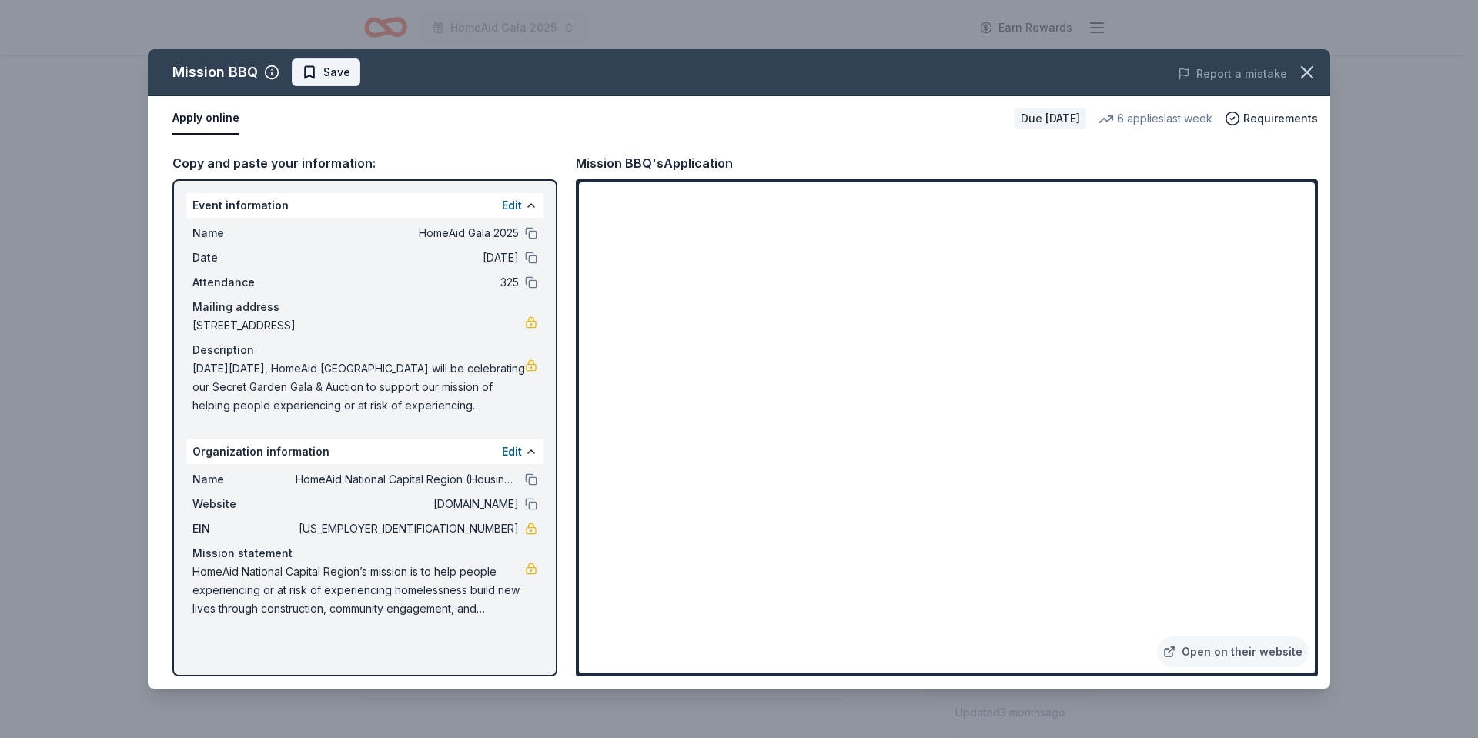
click at [334, 72] on span "Save" at bounding box center [336, 72] width 27 height 18
click at [334, 72] on html "HomeAid Gala 2025 Earn Rewards Due in 35 days Share Mission BBQ New 6 applies l…" at bounding box center [739, 369] width 1478 height 738
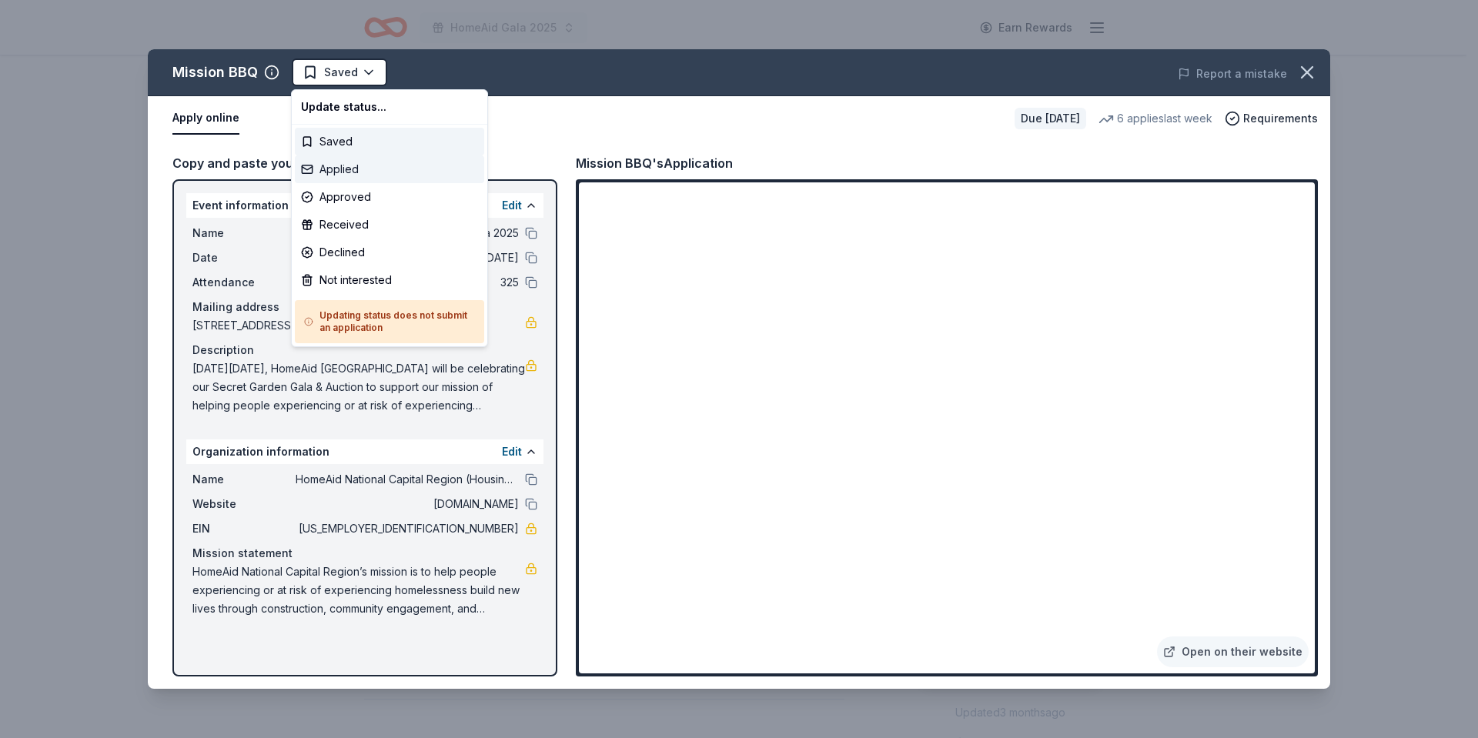
click at [335, 169] on div "Applied" at bounding box center [389, 169] width 189 height 28
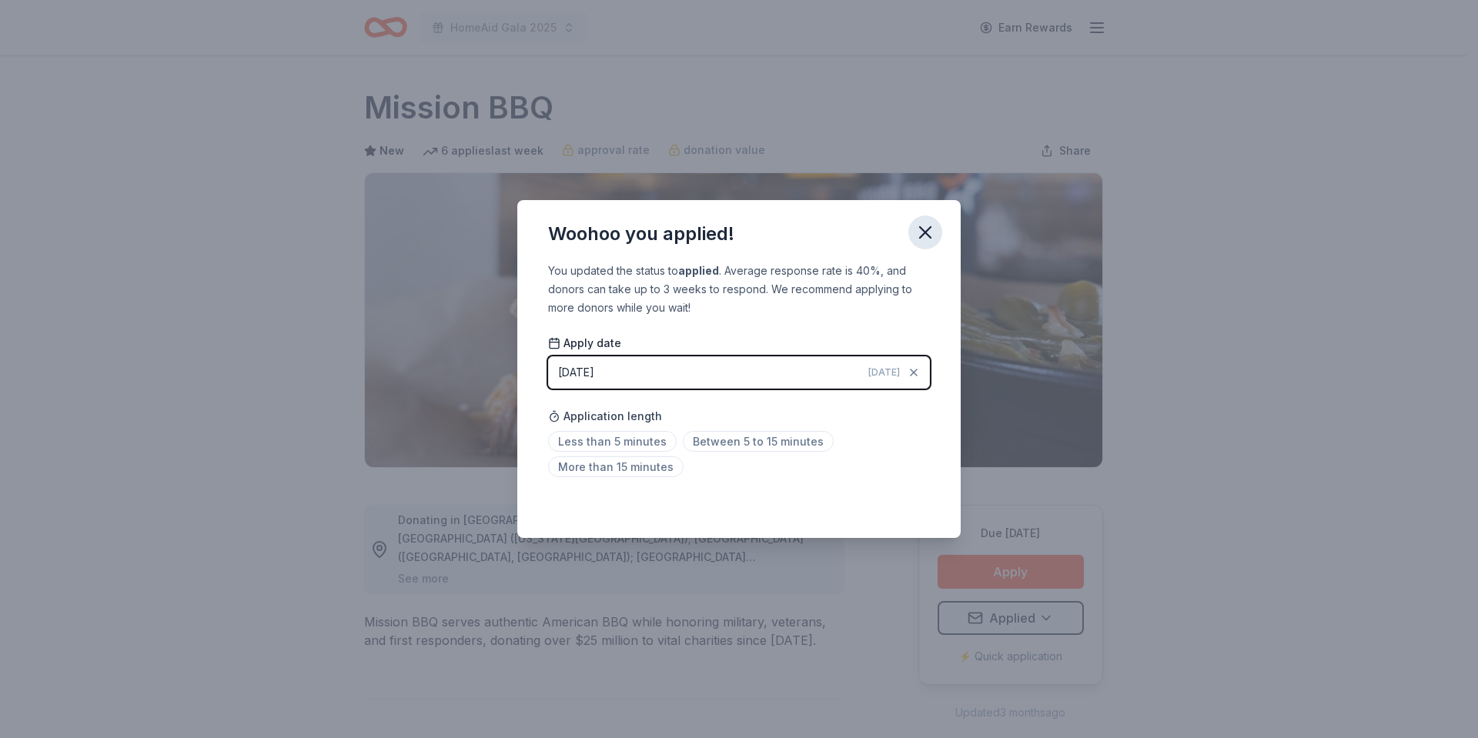
click at [926, 232] on icon "button" at bounding box center [925, 232] width 11 height 11
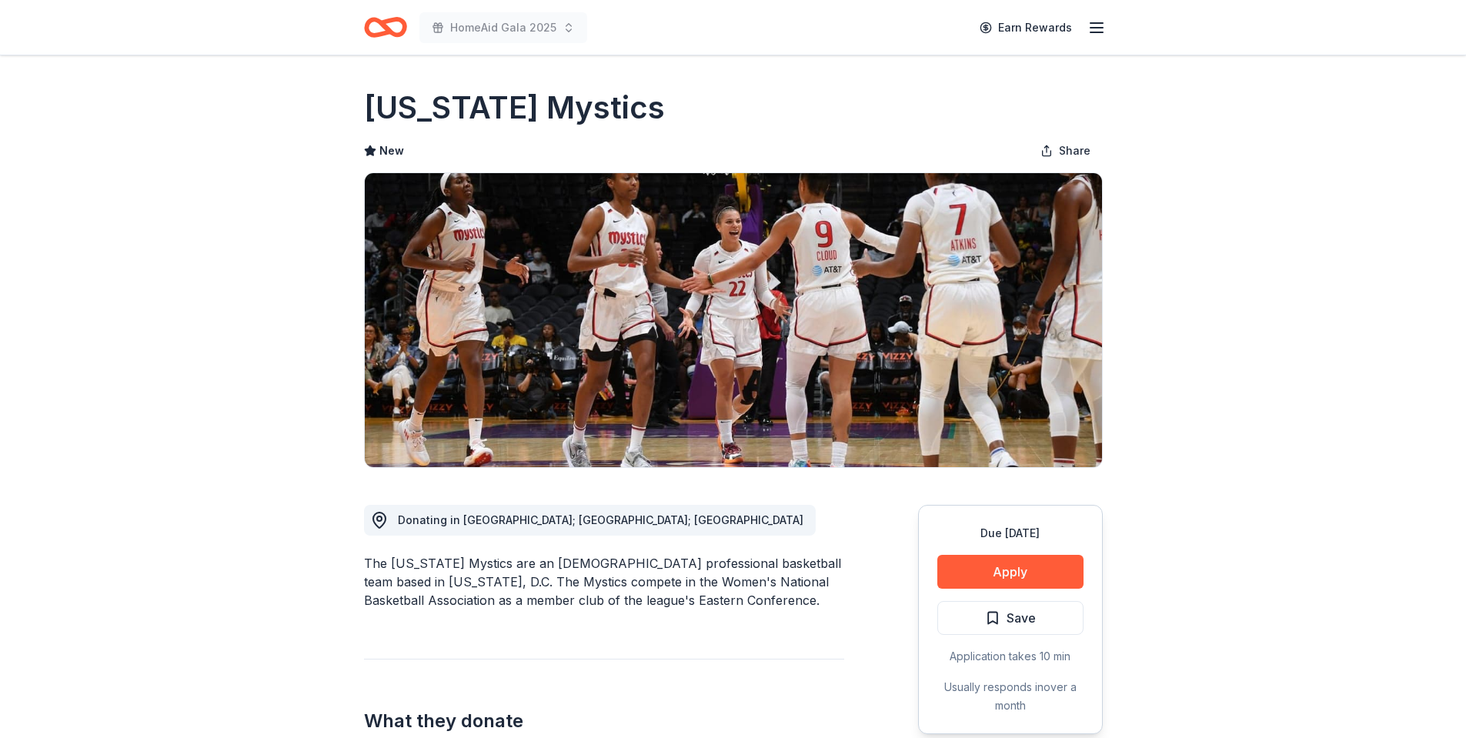
scroll to position [77, 0]
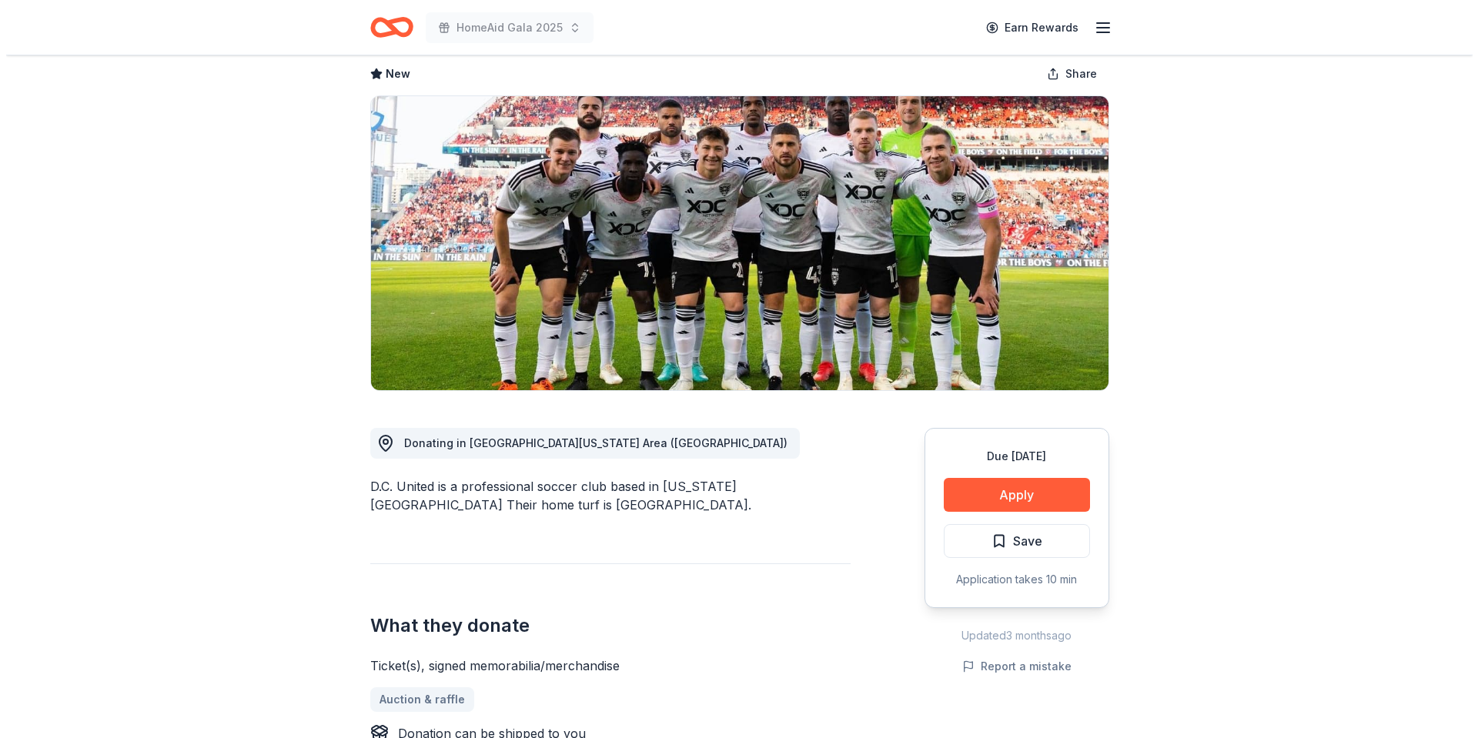
scroll to position [154, 0]
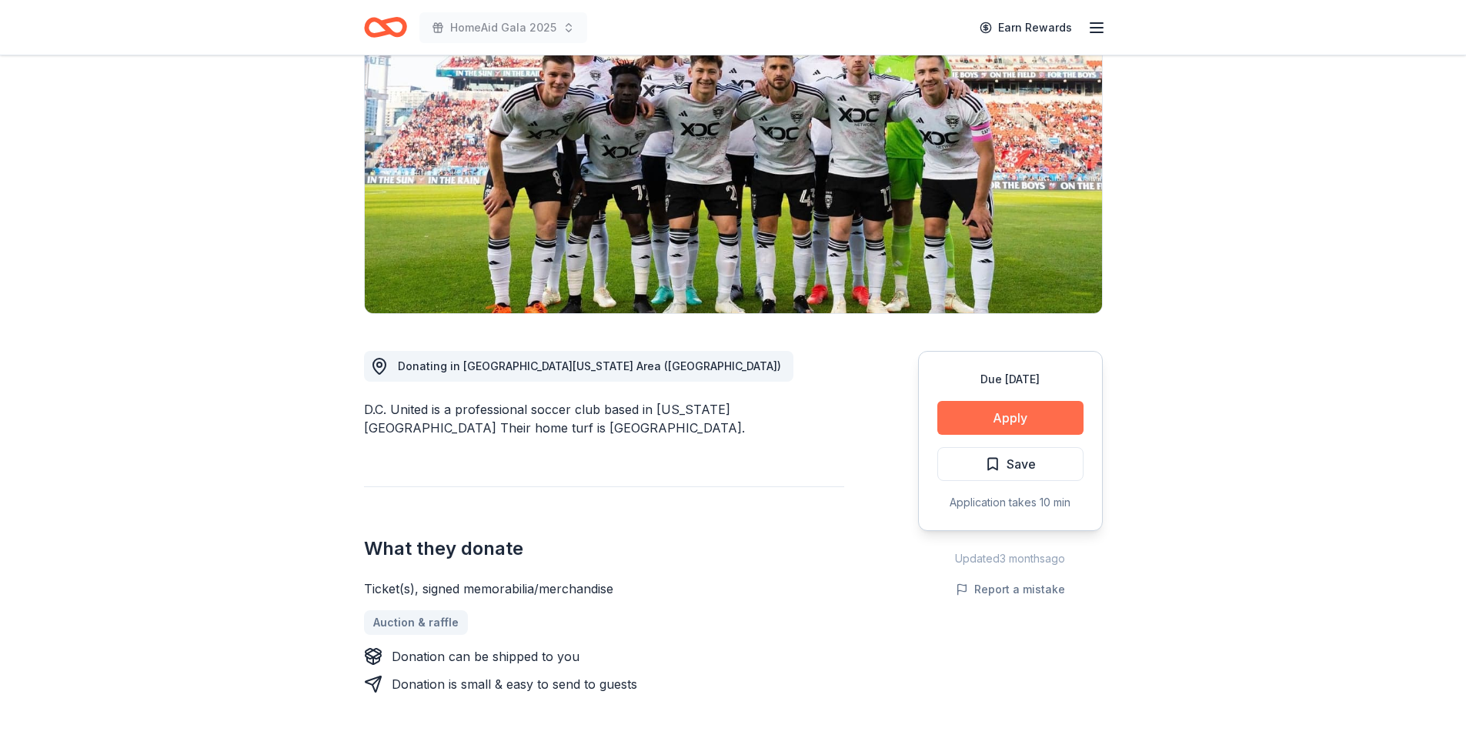
click at [1005, 413] on button "Apply" at bounding box center [1011, 418] width 146 height 34
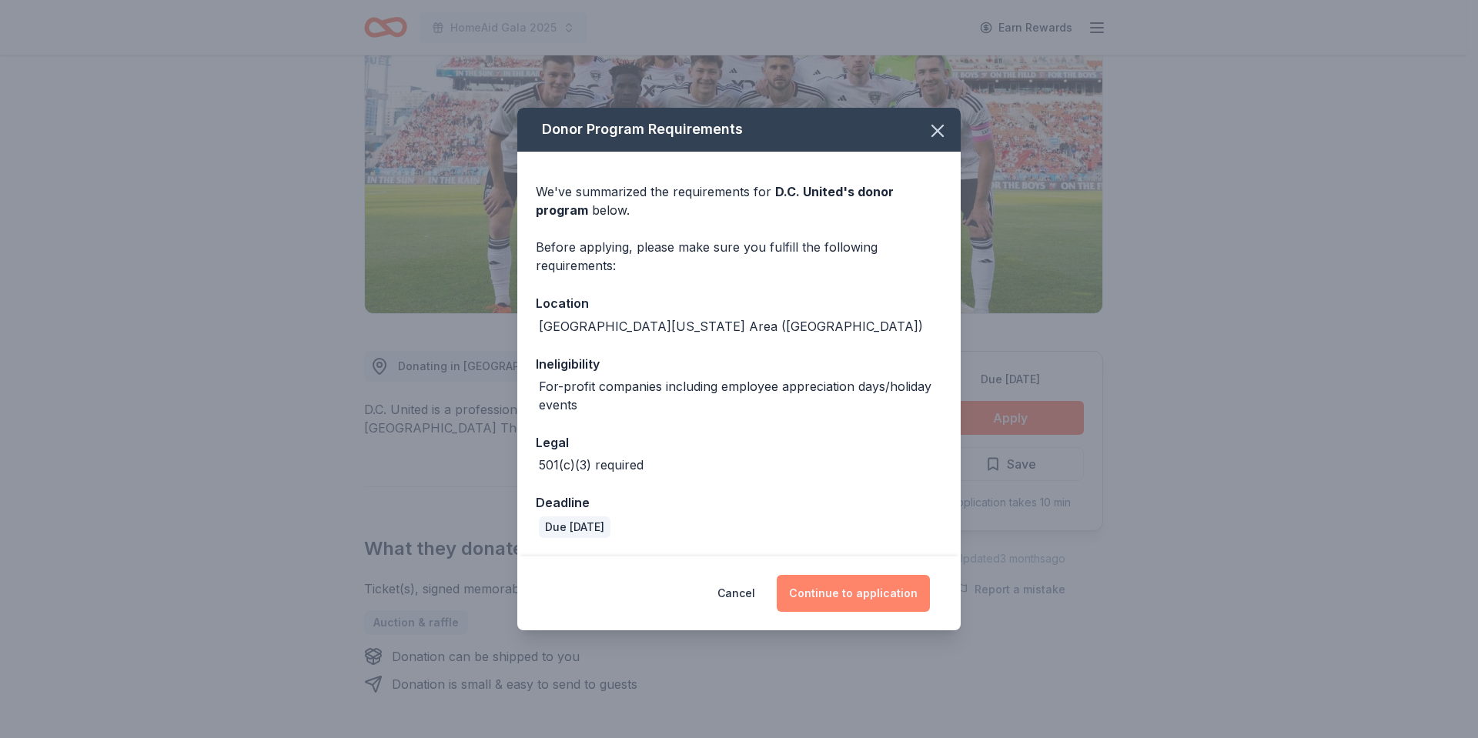
click at [874, 587] on button "Continue to application" at bounding box center [853, 593] width 153 height 37
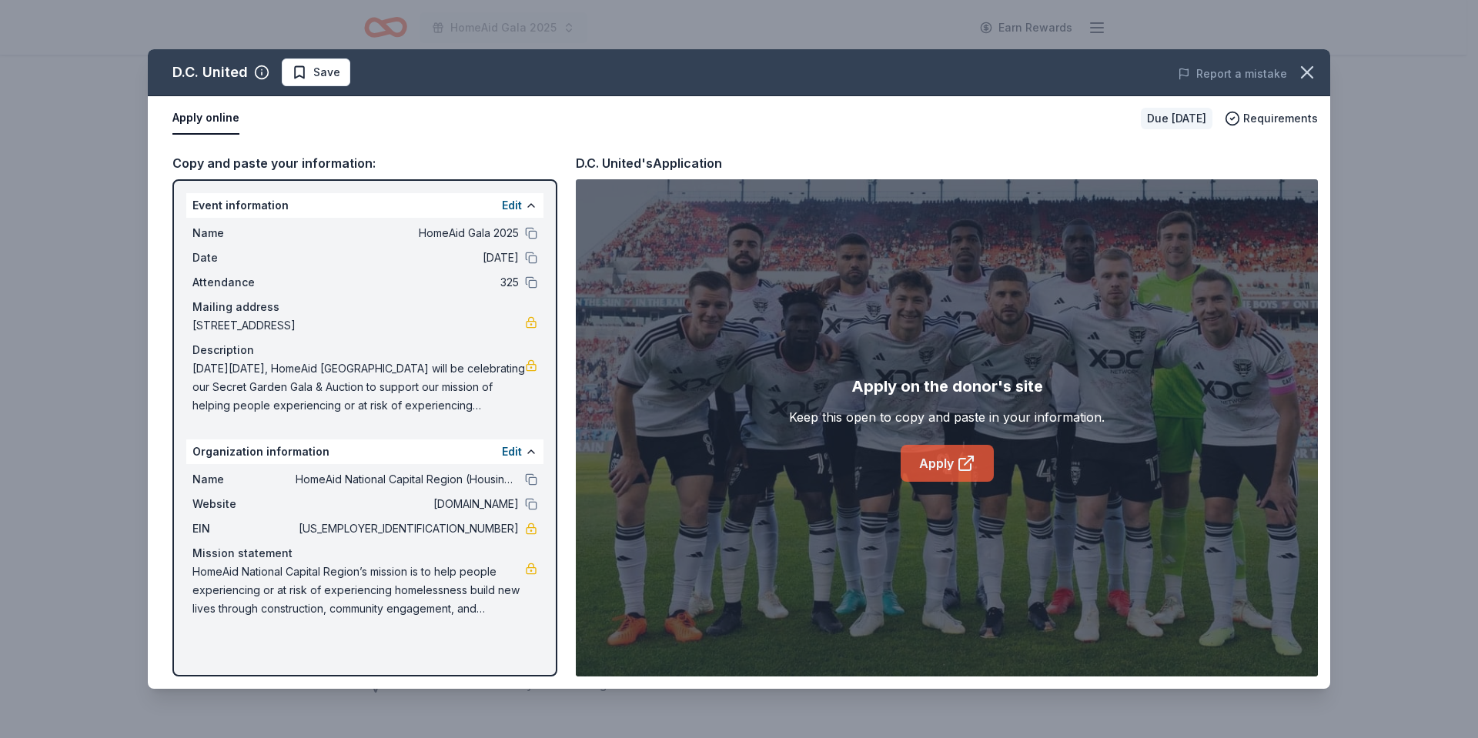
click at [933, 457] on link "Apply" at bounding box center [947, 463] width 93 height 37
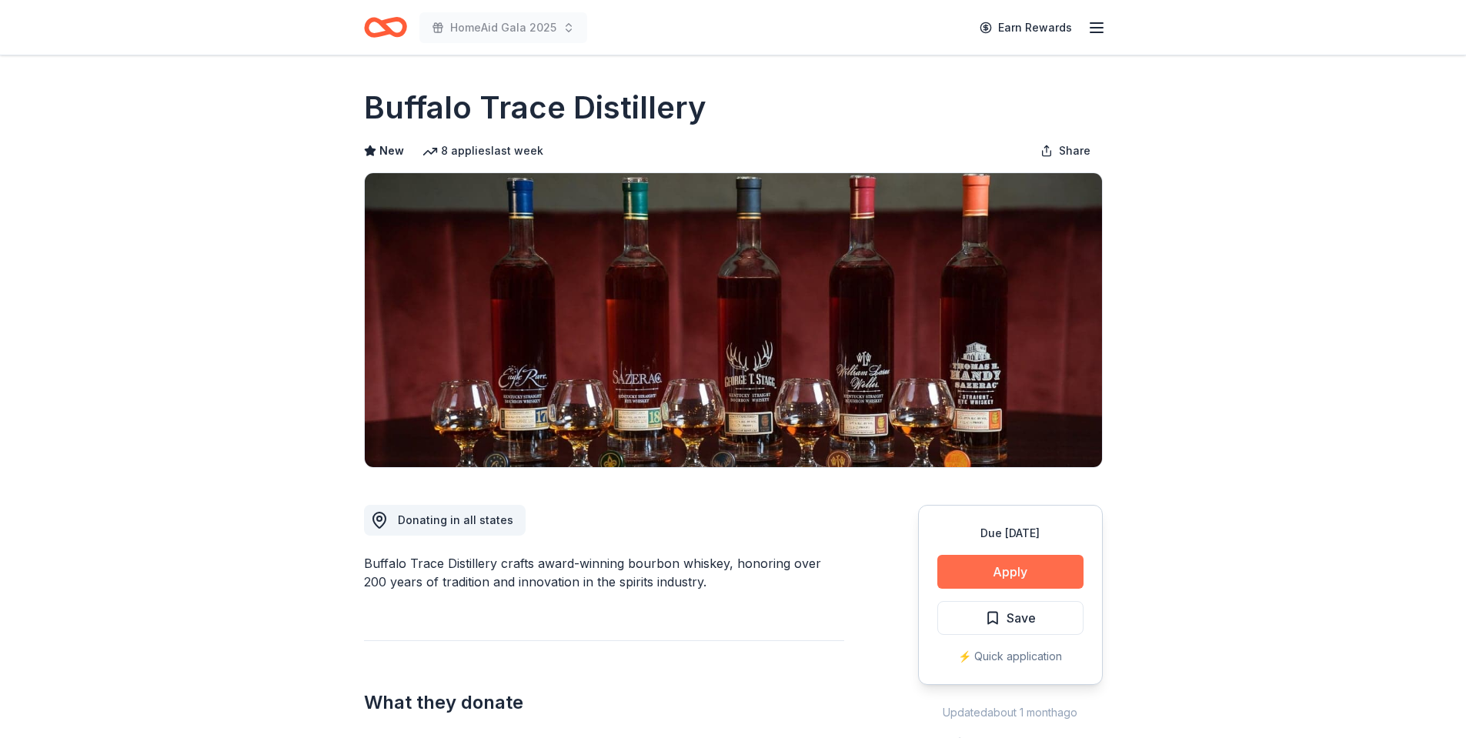
click at [987, 563] on button "Apply" at bounding box center [1011, 572] width 146 height 34
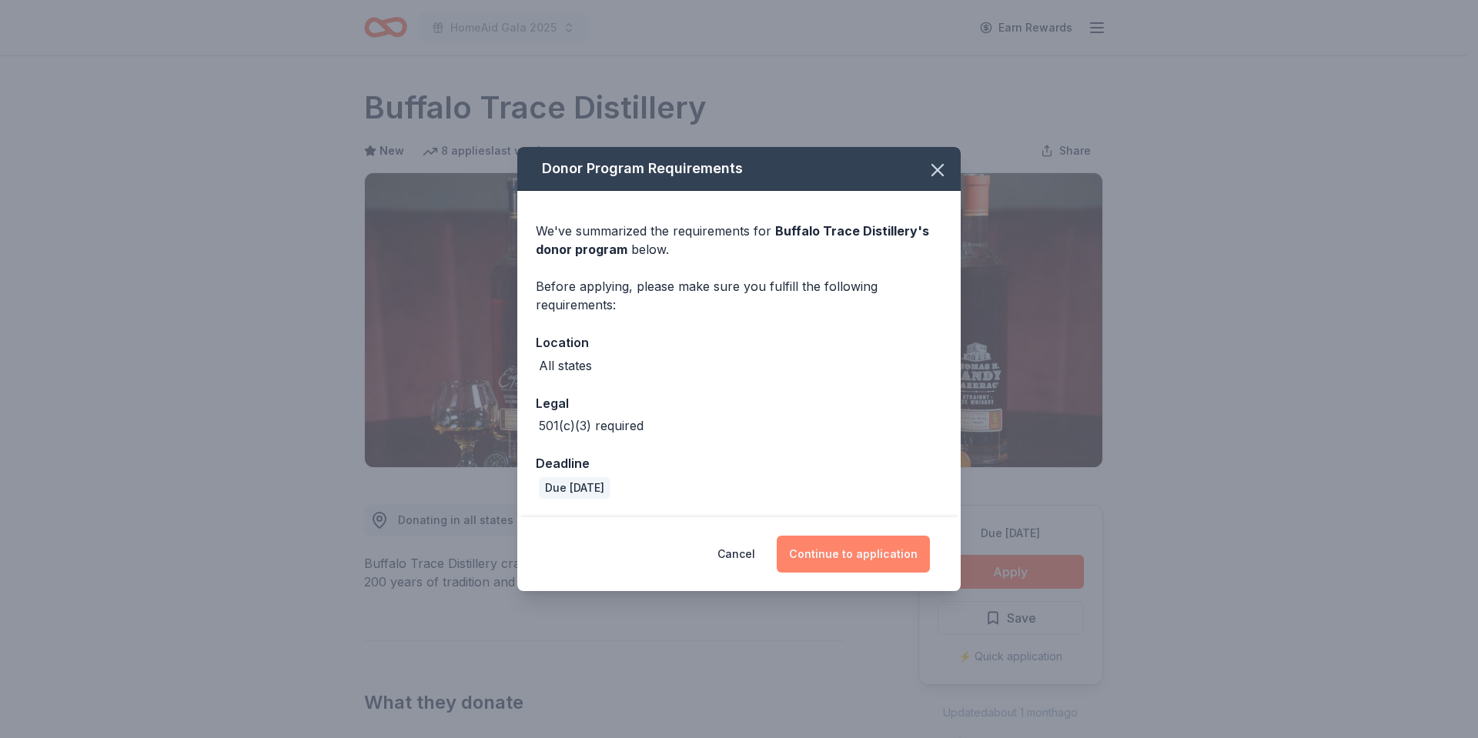
click at [835, 550] on button "Continue to application" at bounding box center [853, 554] width 153 height 37
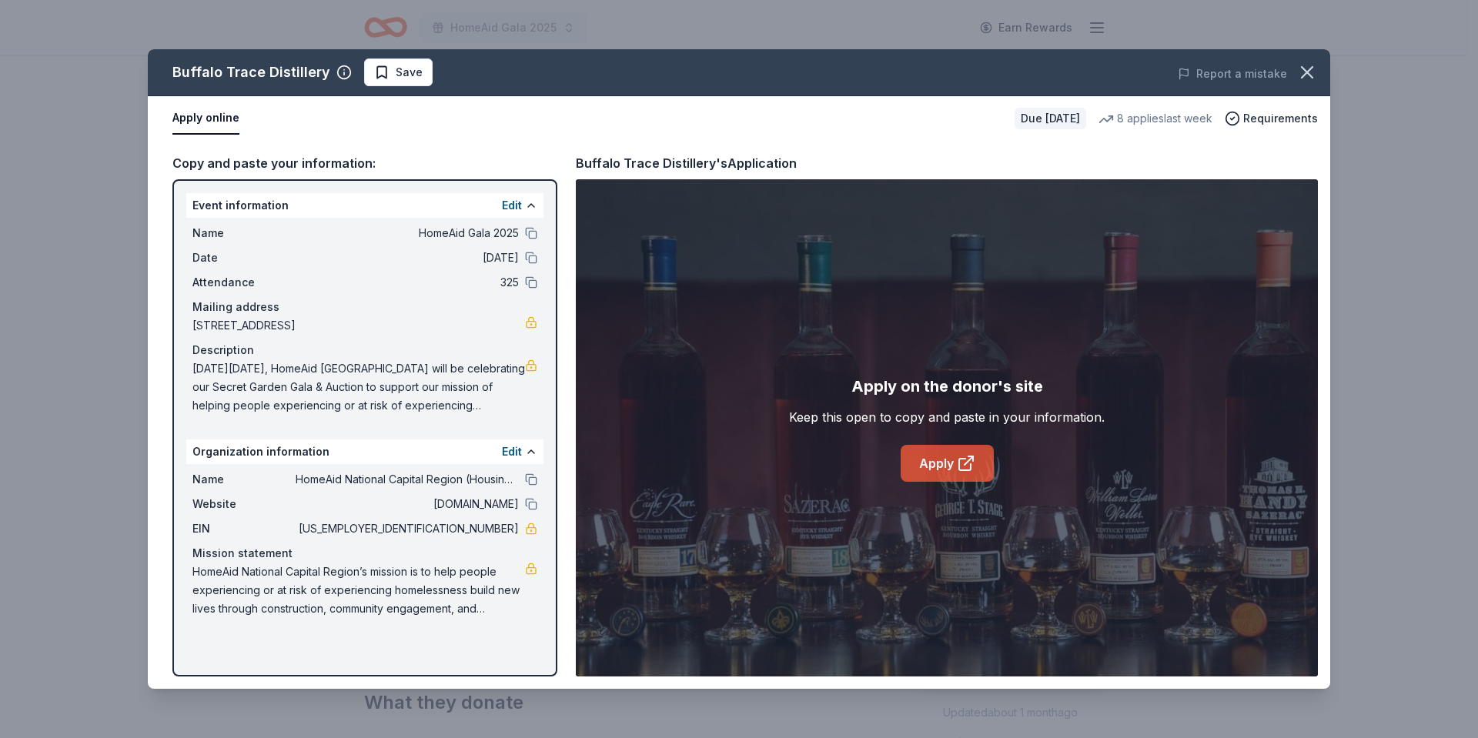
click at [969, 458] on icon at bounding box center [966, 463] width 18 height 18
click at [382, 75] on span "Save" at bounding box center [398, 72] width 48 height 18
click at [391, 73] on html "HomeAid Gala 2025 Earn Rewards Due in 35 days Share Buffalo Trace Distillery Ne…" at bounding box center [739, 369] width 1478 height 738
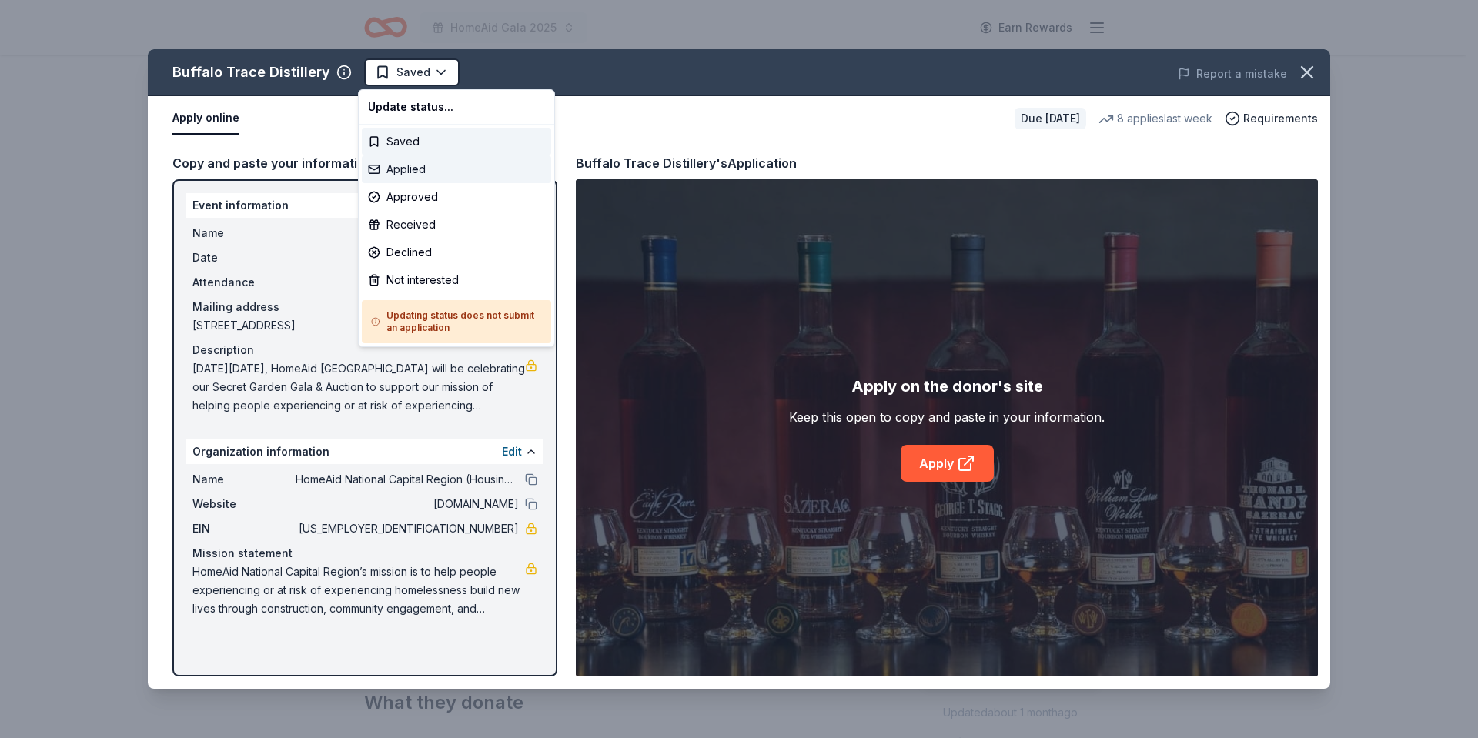
click at [404, 171] on div "Applied" at bounding box center [456, 169] width 189 height 28
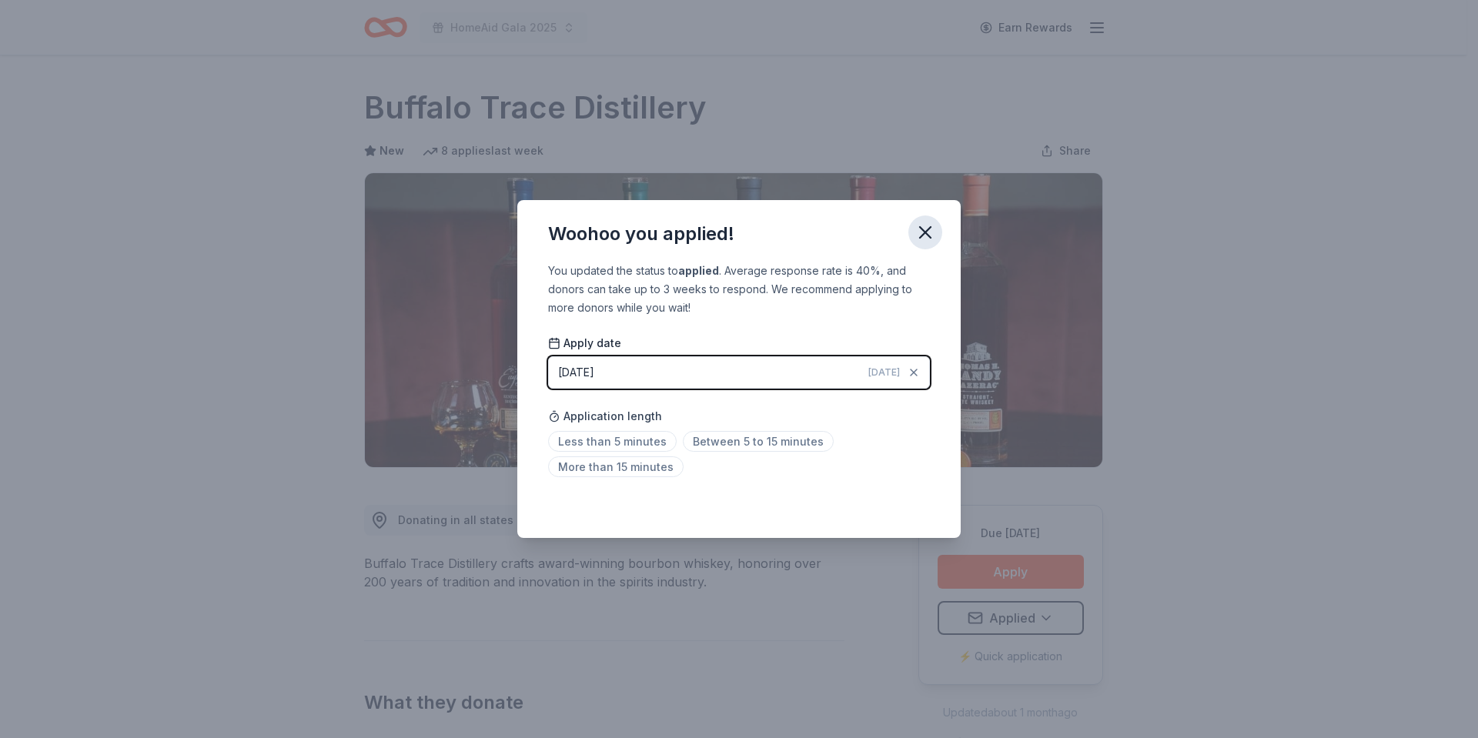
click at [924, 234] on icon "button" at bounding box center [925, 232] width 11 height 11
